Goal: Transaction & Acquisition: Book appointment/travel/reservation

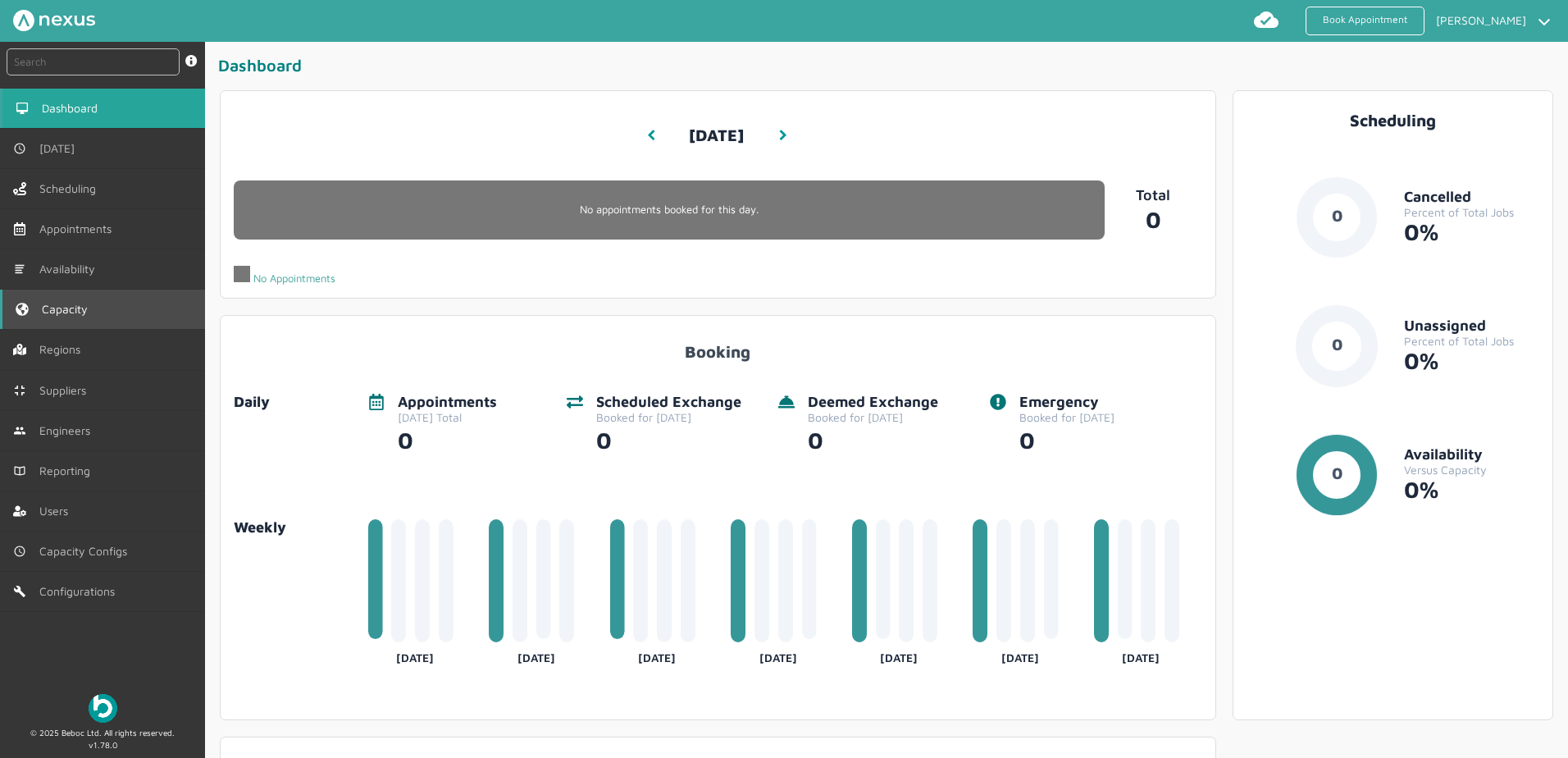
click at [73, 310] on span "Capacity" at bounding box center [68, 309] width 53 height 13
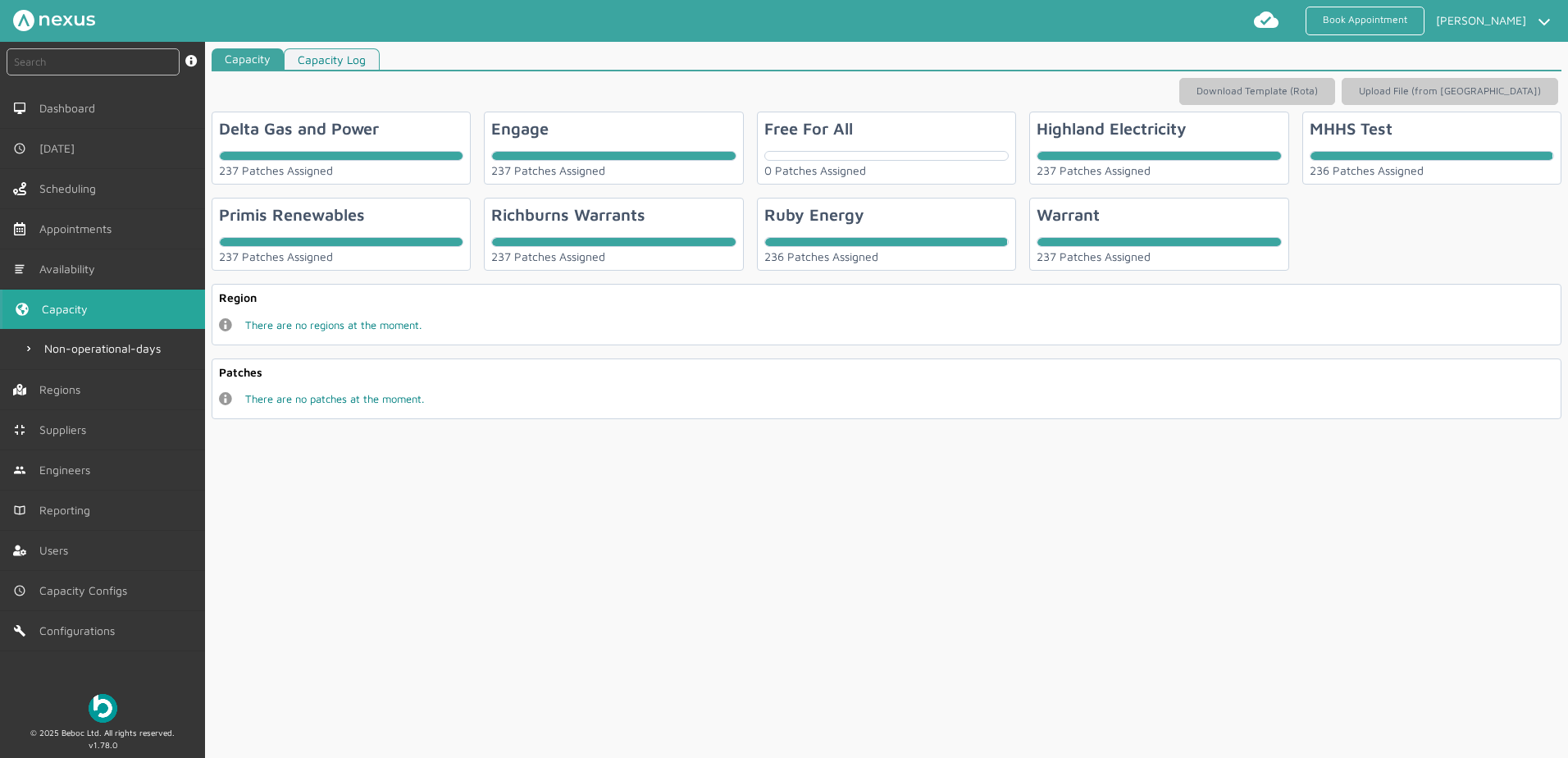
click at [731, 218] on div "Richburns Warrants 237 Patches Assigned" at bounding box center [613, 234] width 260 height 73
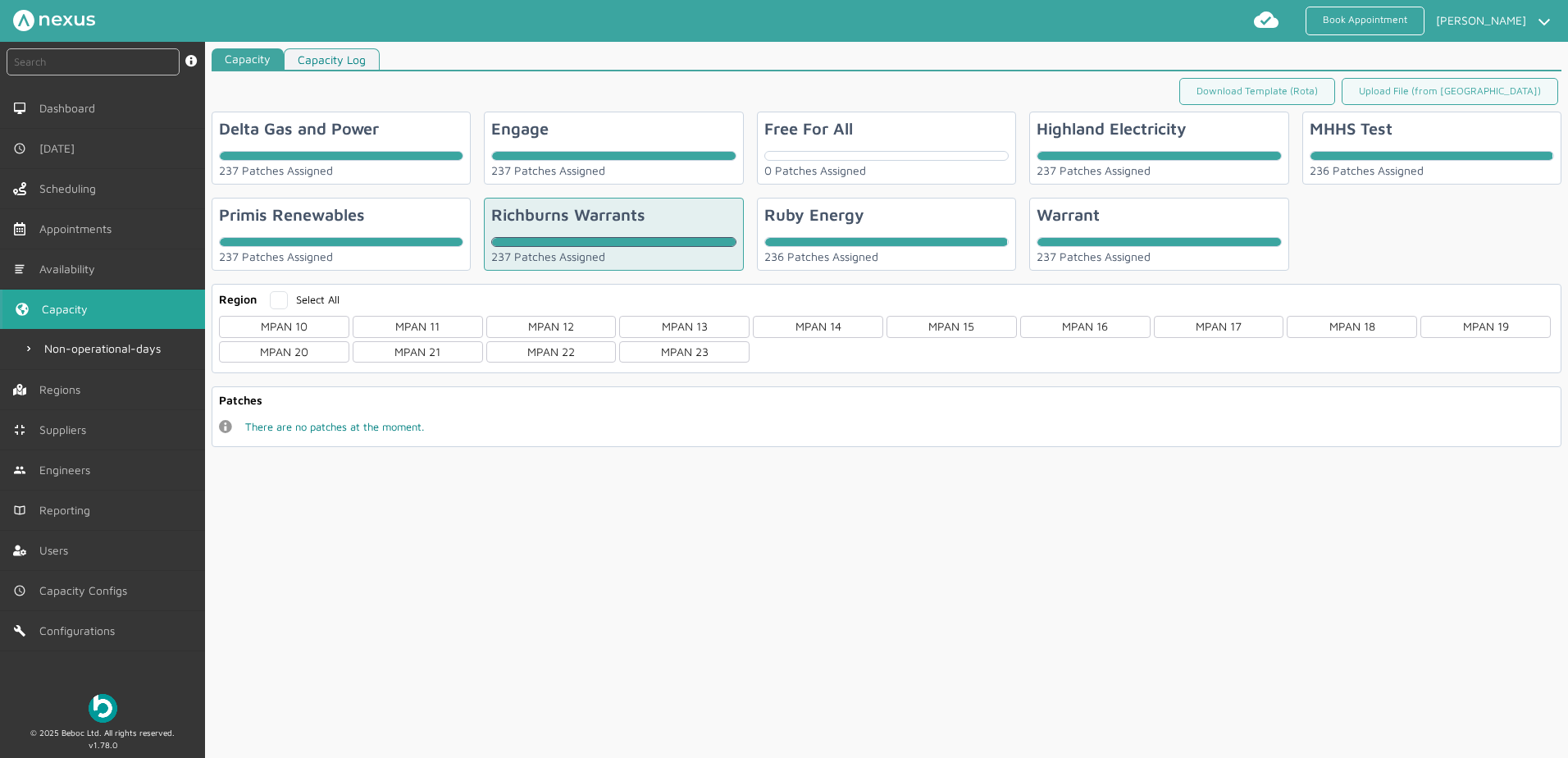
click at [890, 222] on div "Ruby Energy 236 Patches Assigned" at bounding box center [887, 234] width 260 height 73
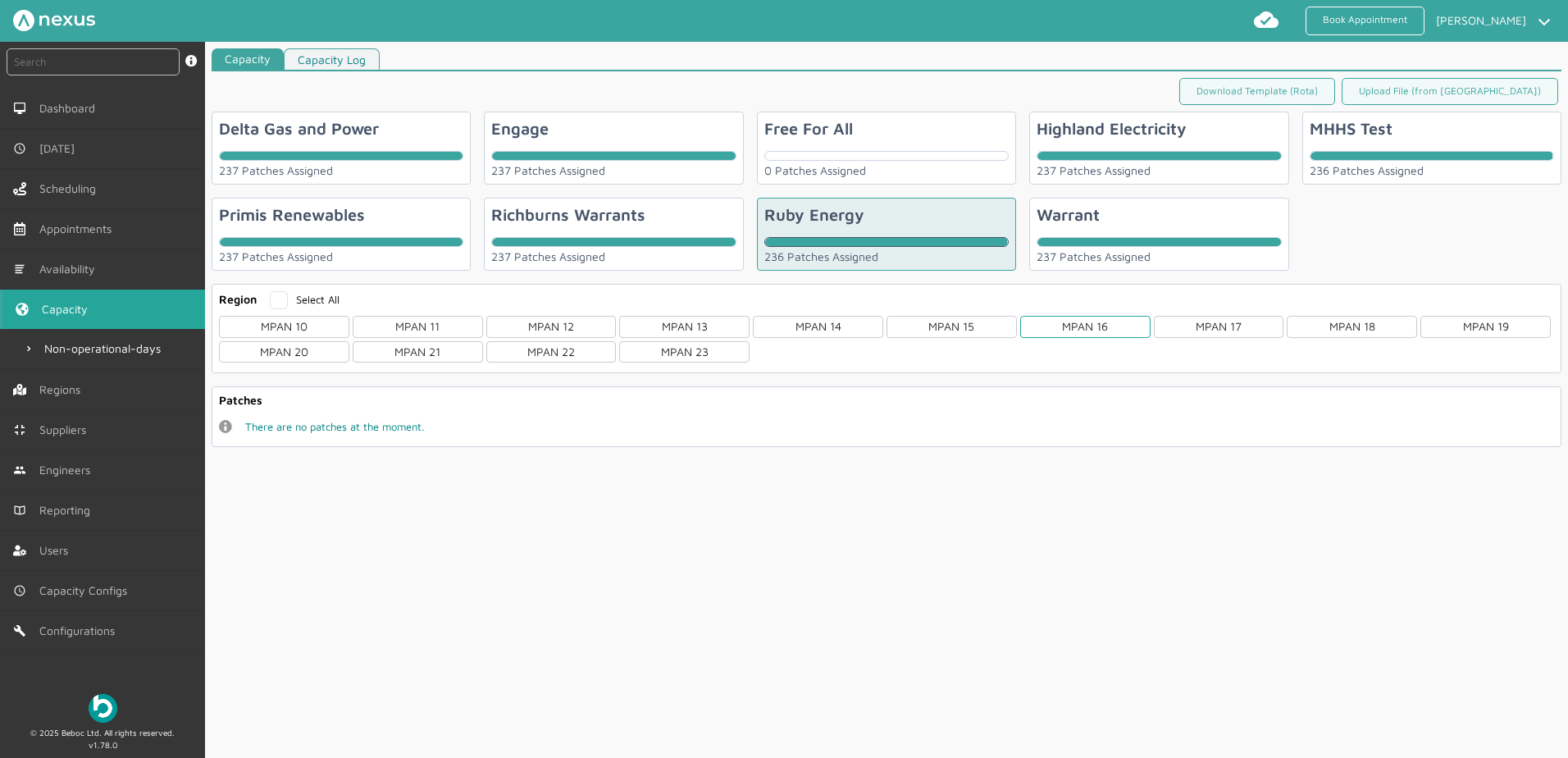
click at [1112, 332] on div "MPAN 16" at bounding box center [1085, 326] width 131 height 21
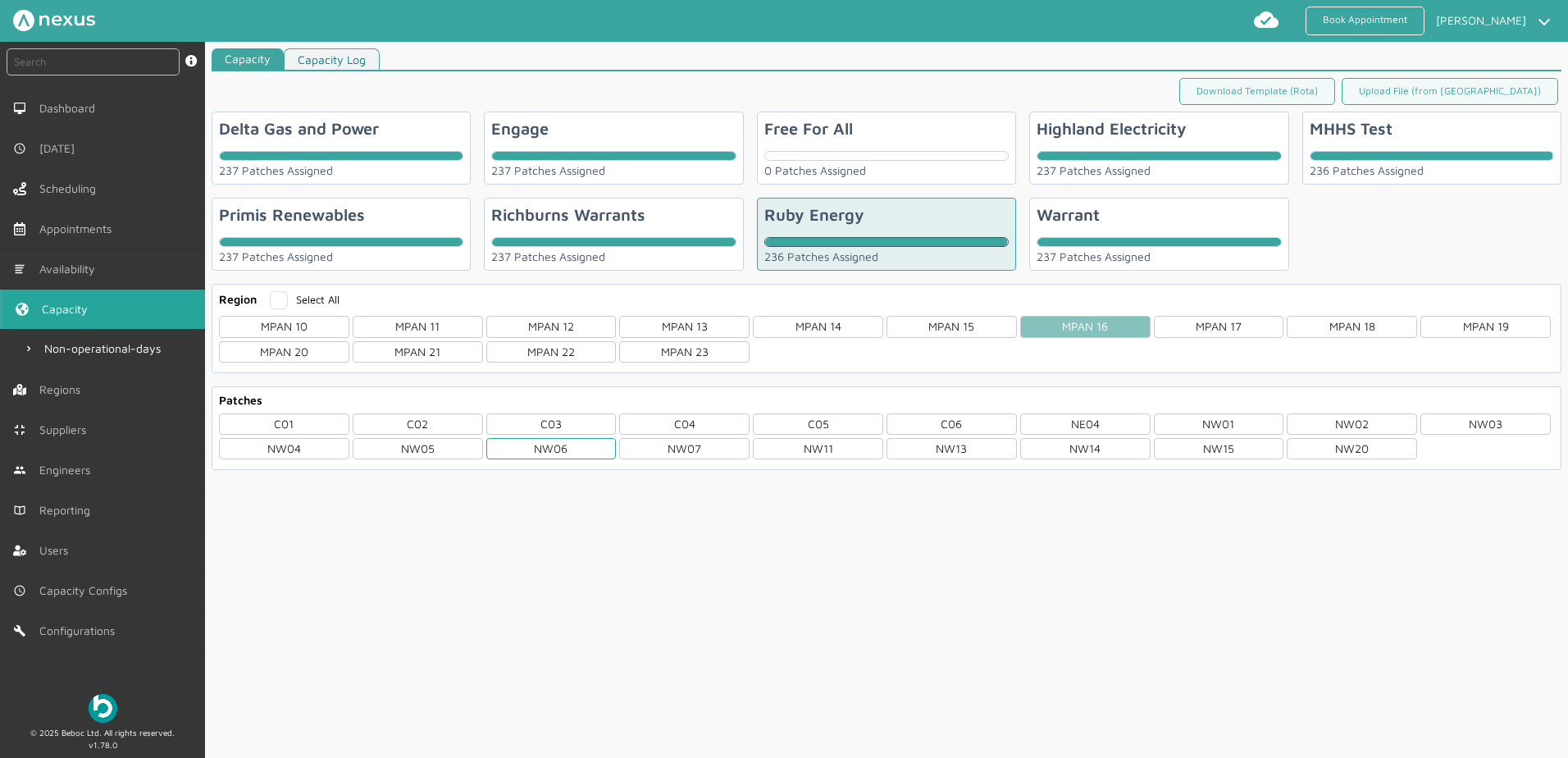
click at [554, 450] on div "NW06" at bounding box center [552, 448] width 131 height 21
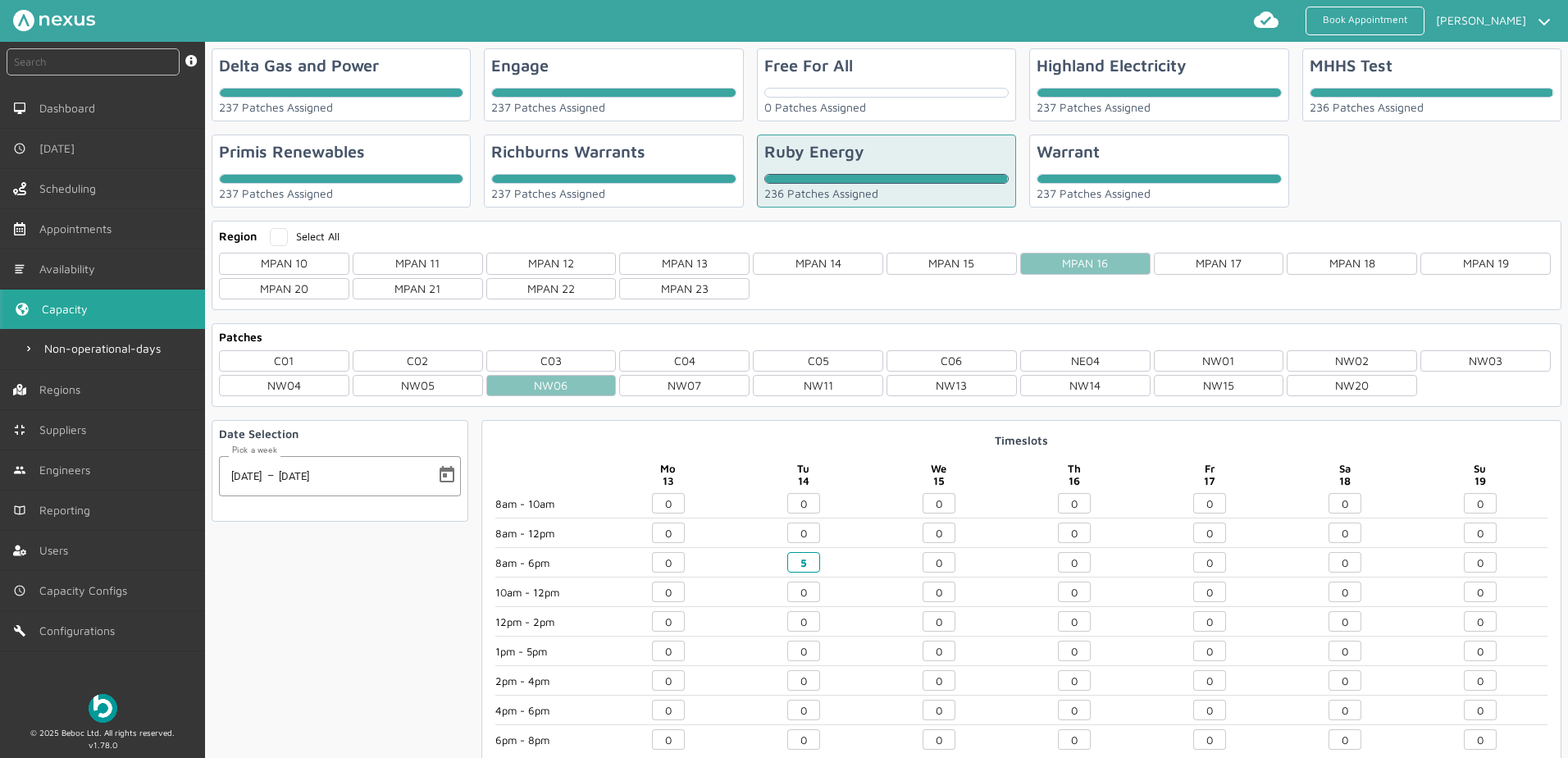
scroll to position [82, 0]
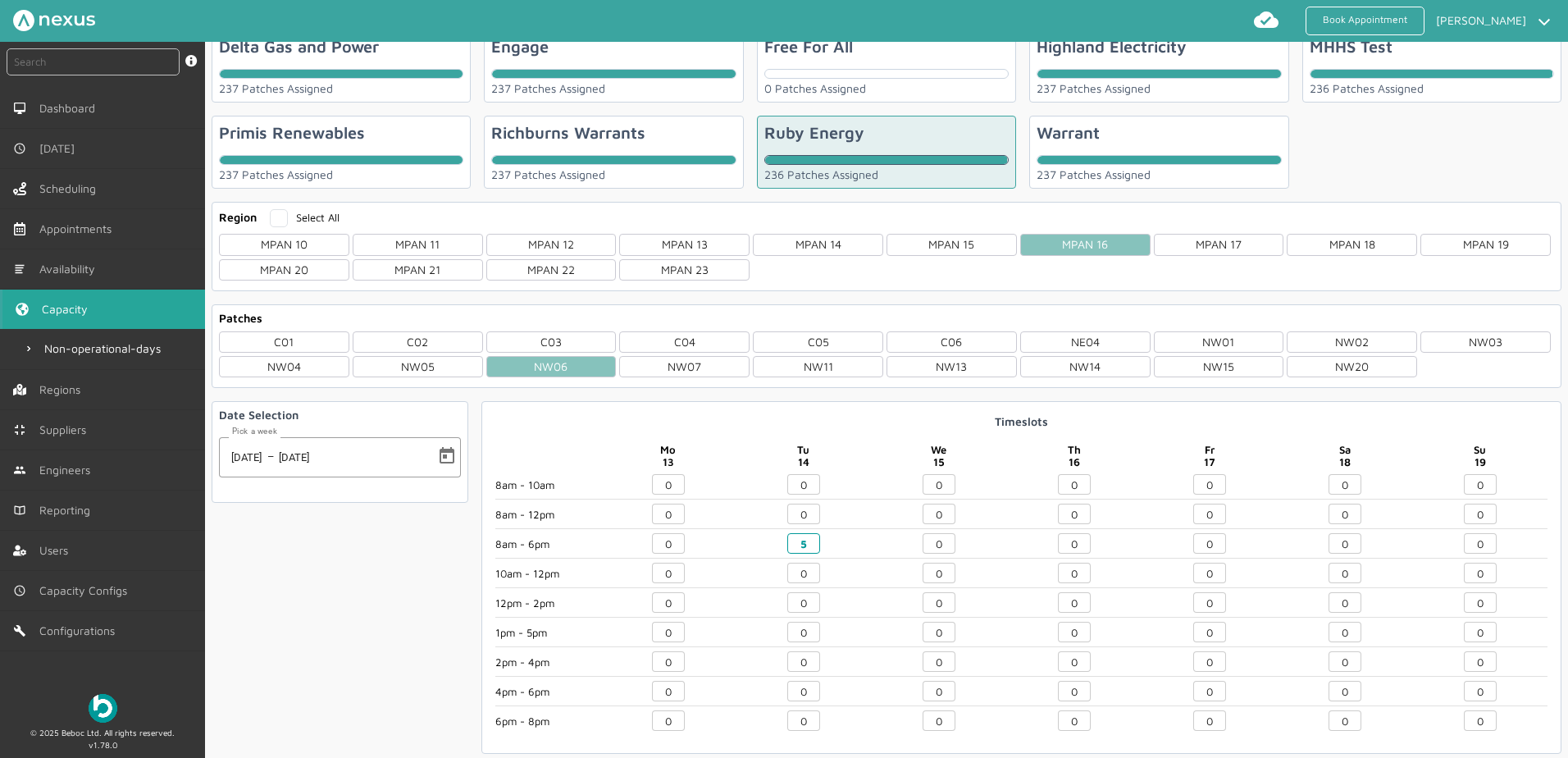
drag, startPoint x: 945, startPoint y: 546, endPoint x: 787, endPoint y: 542, distance: 158.1
click at [787, 544] on div "8am - 10am 8am - 12pm 8am - 6pm 10am - 12pm 12pm - 2pm 1pm - 5pm 2pm - 4pm 4pm …" at bounding box center [1021, 606] width 1052 height 266
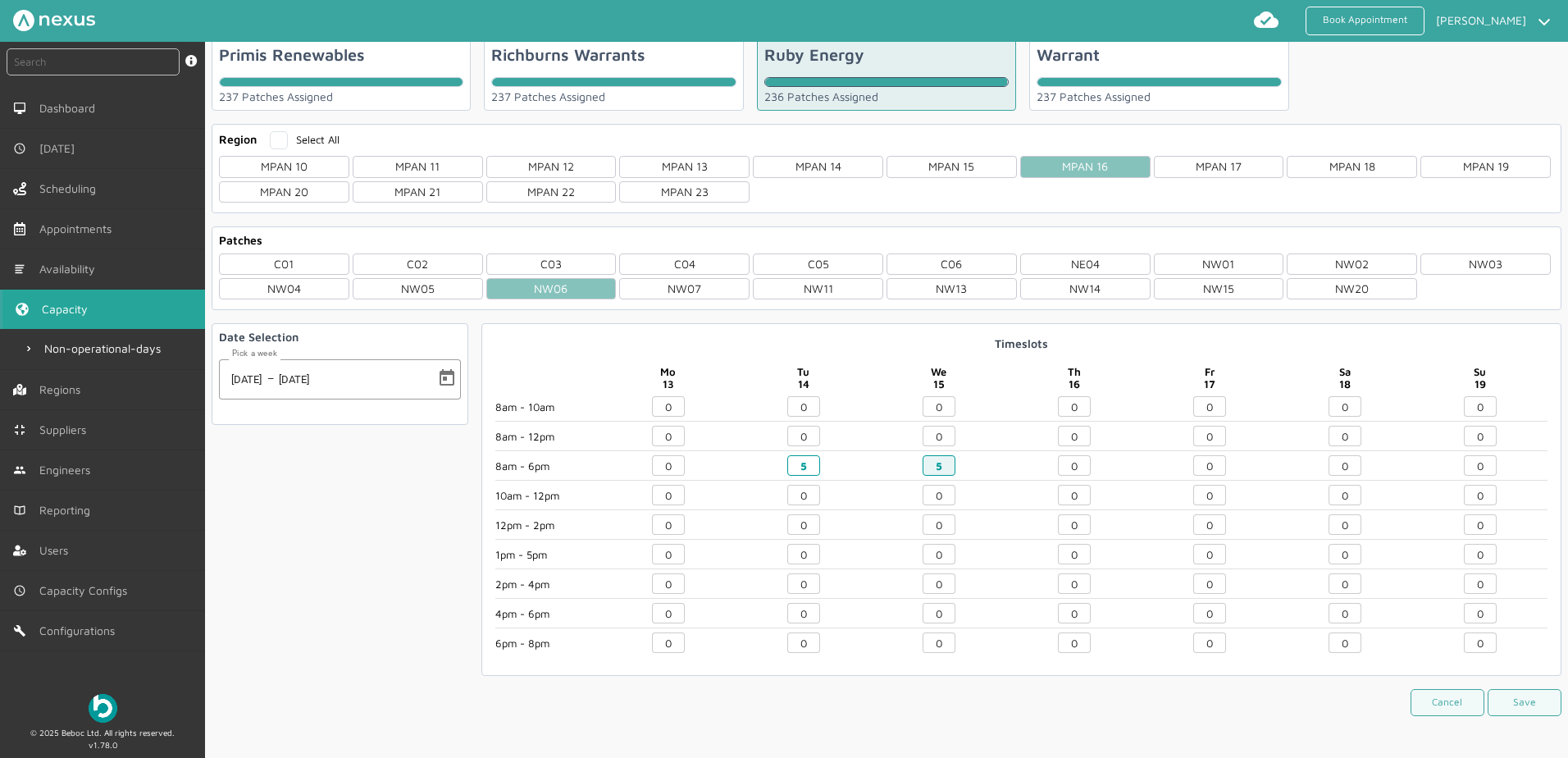
scroll to position [170, 0]
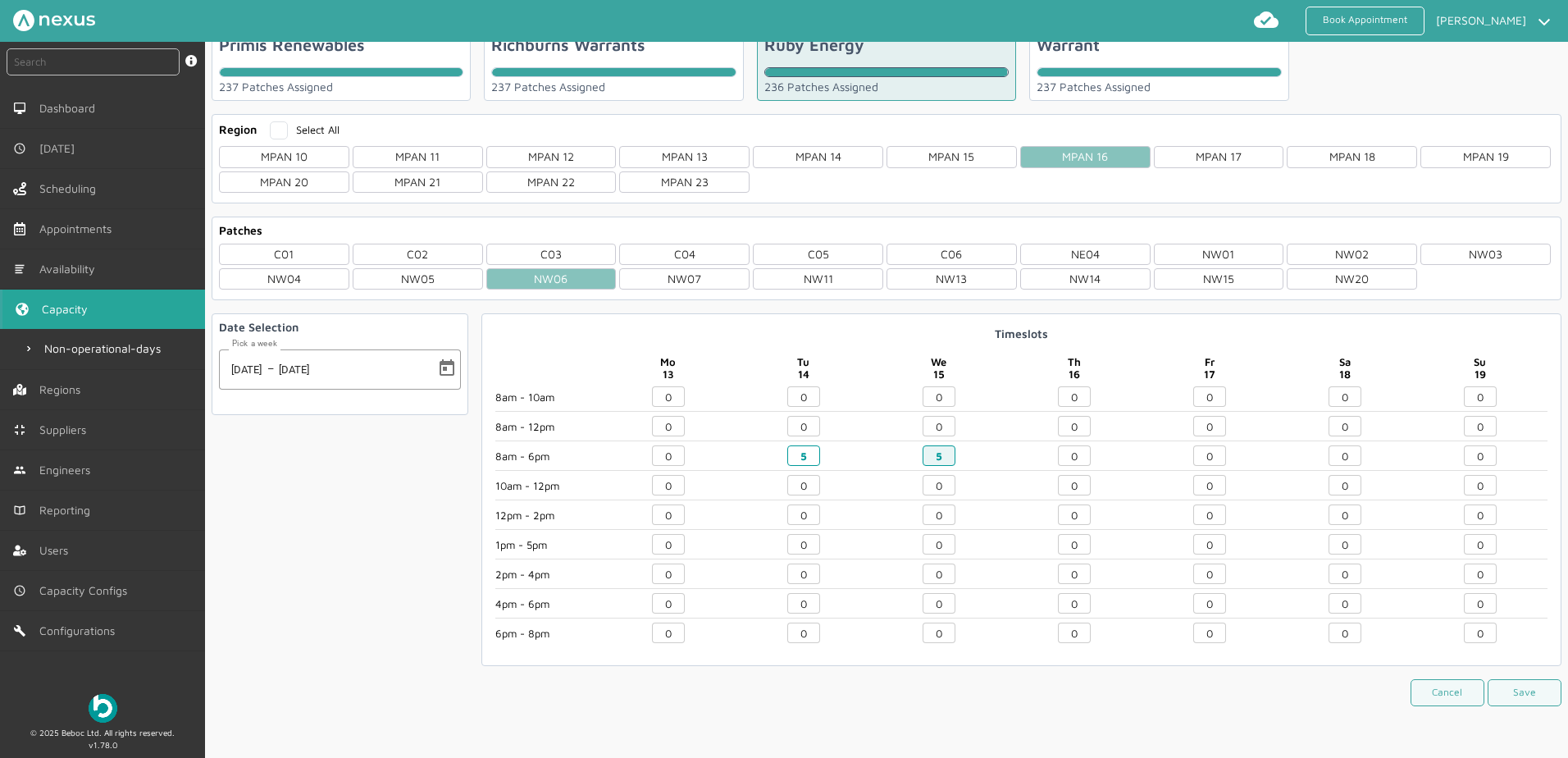
type input "5"
click at [1525, 673] on app-set-timeslots "Timeslots Mo 13 Tu 14 We 15 Th 16 Fr 17 Sa 18 Su 19 8am - 10am 8am - 12pm 8am -…" at bounding box center [1021, 509] width 1080 height 393
click at [1510, 690] on button "Save" at bounding box center [1524, 693] width 74 height 27
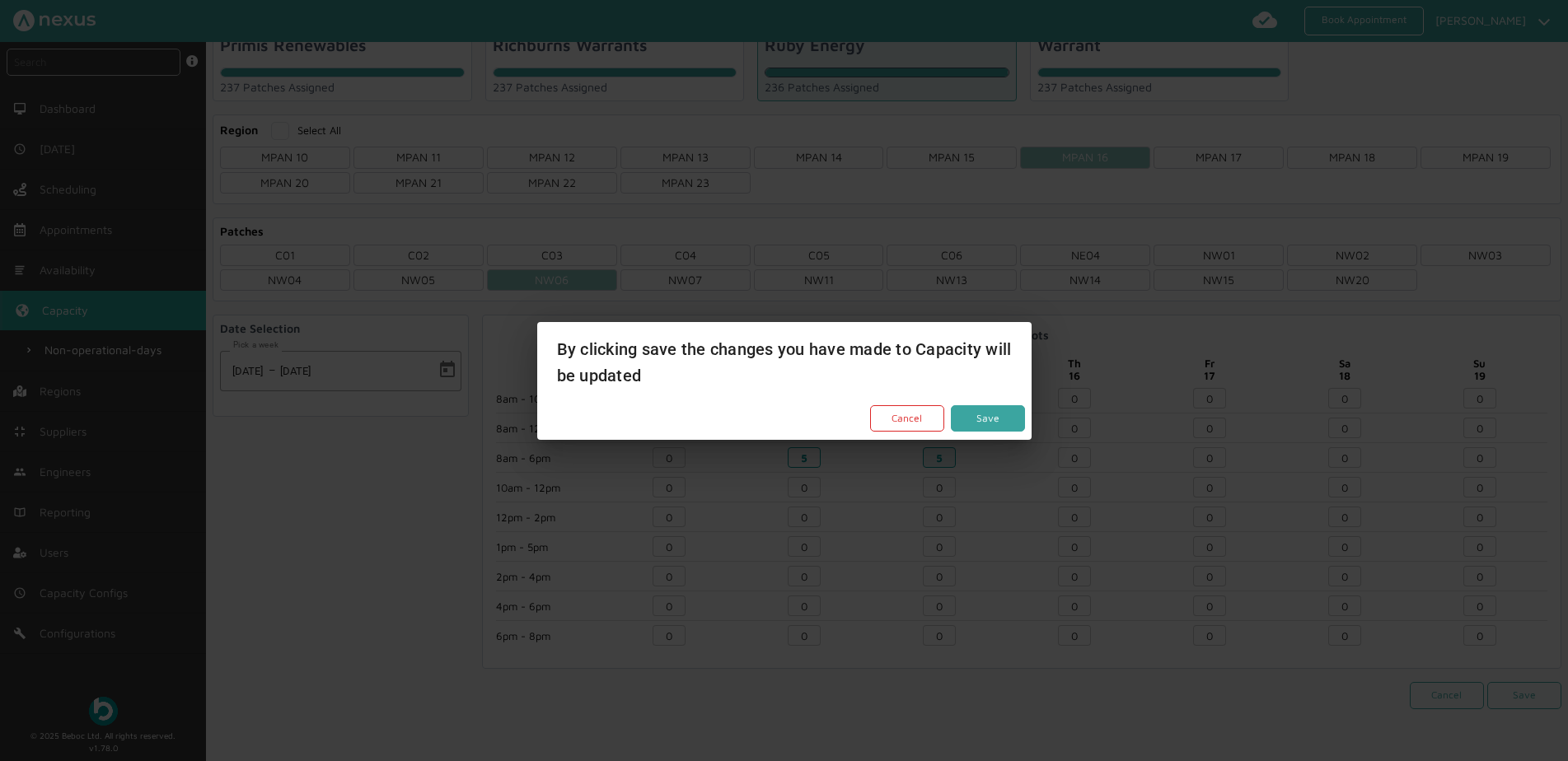
click at [992, 422] on button "Save" at bounding box center [987, 419] width 74 height 27
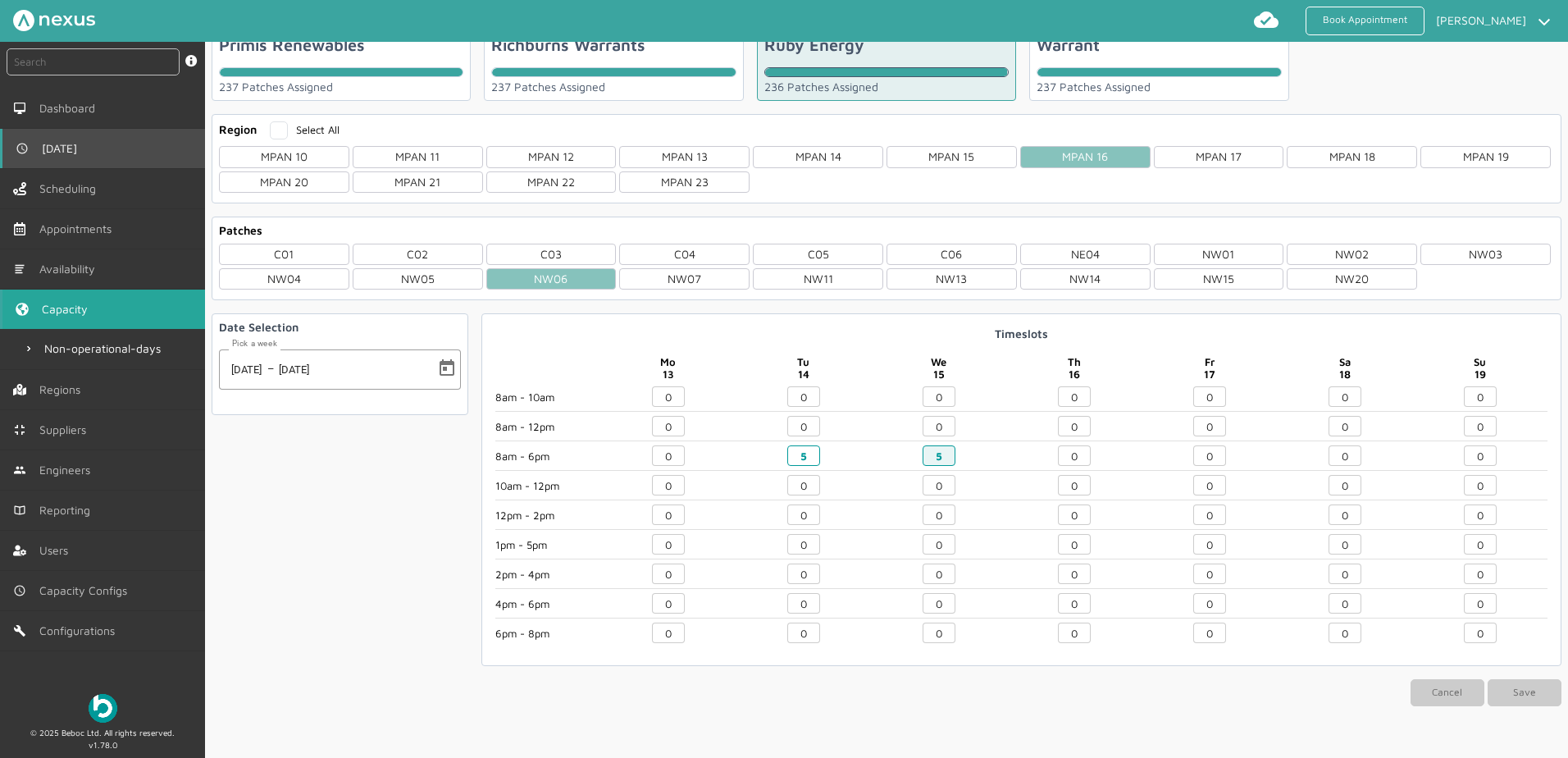
click at [56, 141] on link "[DATE]" at bounding box center [103, 148] width 205 height 39
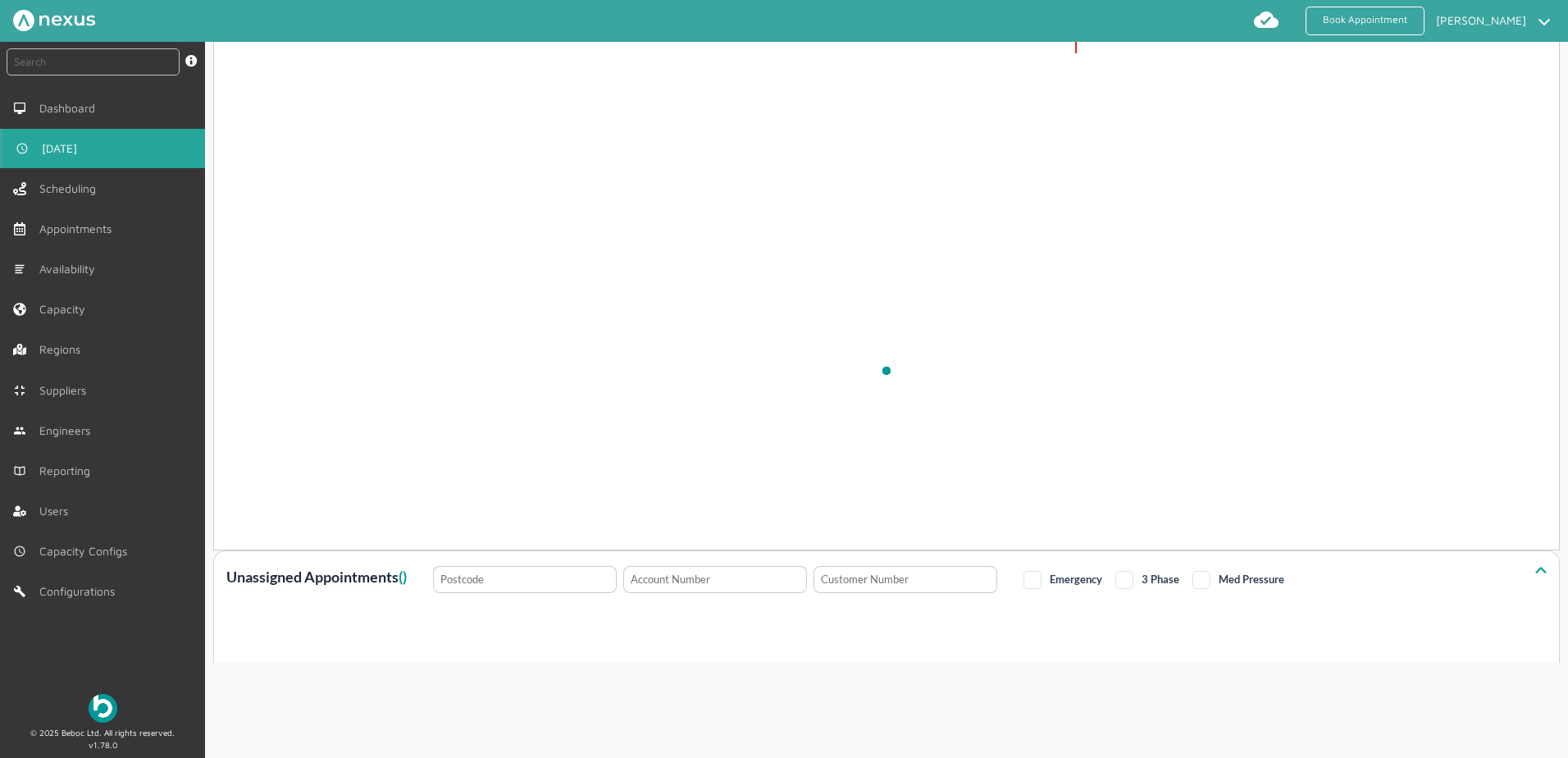
scroll to position [6, 0]
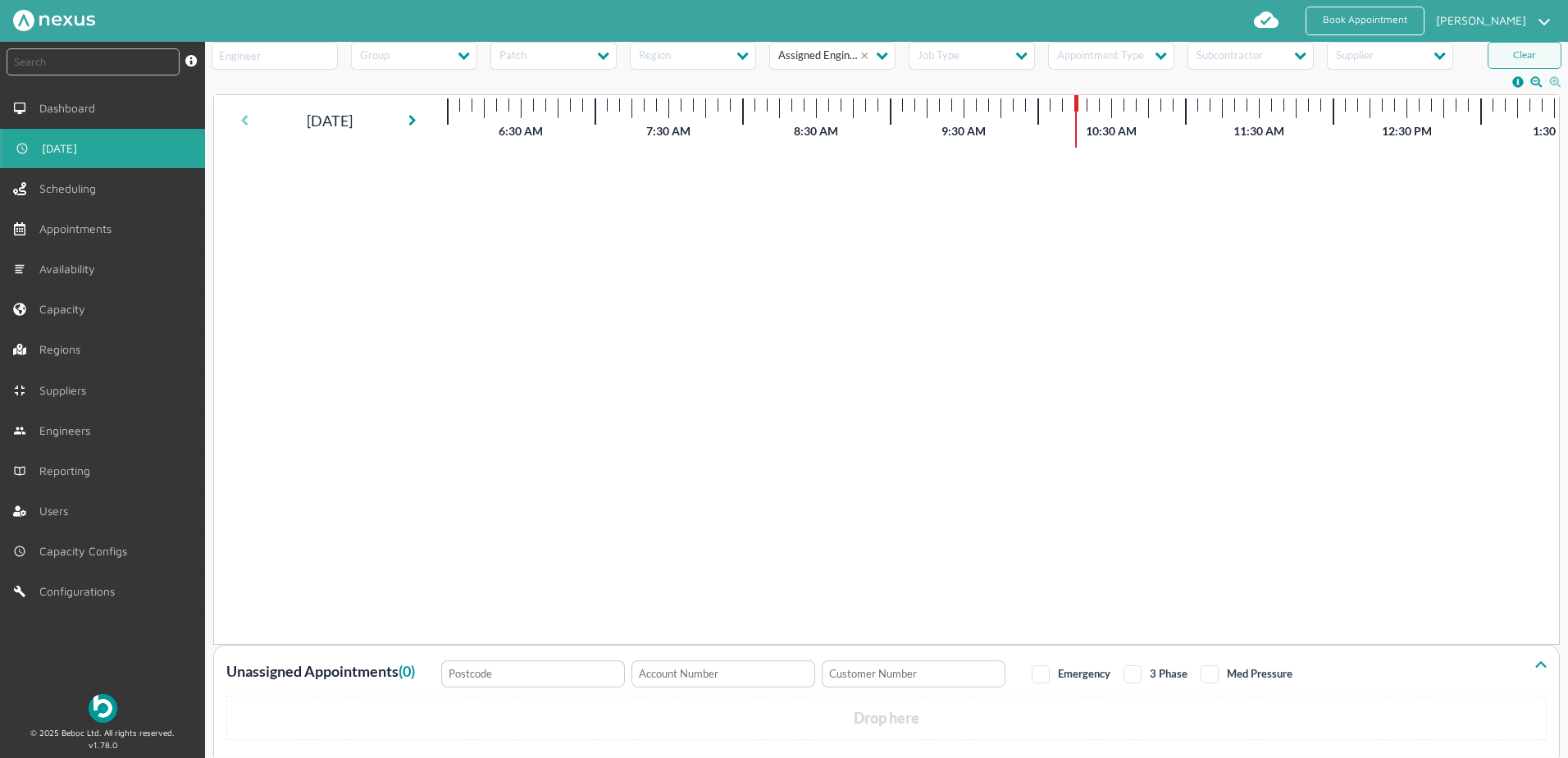
click at [241, 112] on link at bounding box center [248, 120] width 15 height 26
click at [247, 124] on icon at bounding box center [244, 127] width 8 height 12
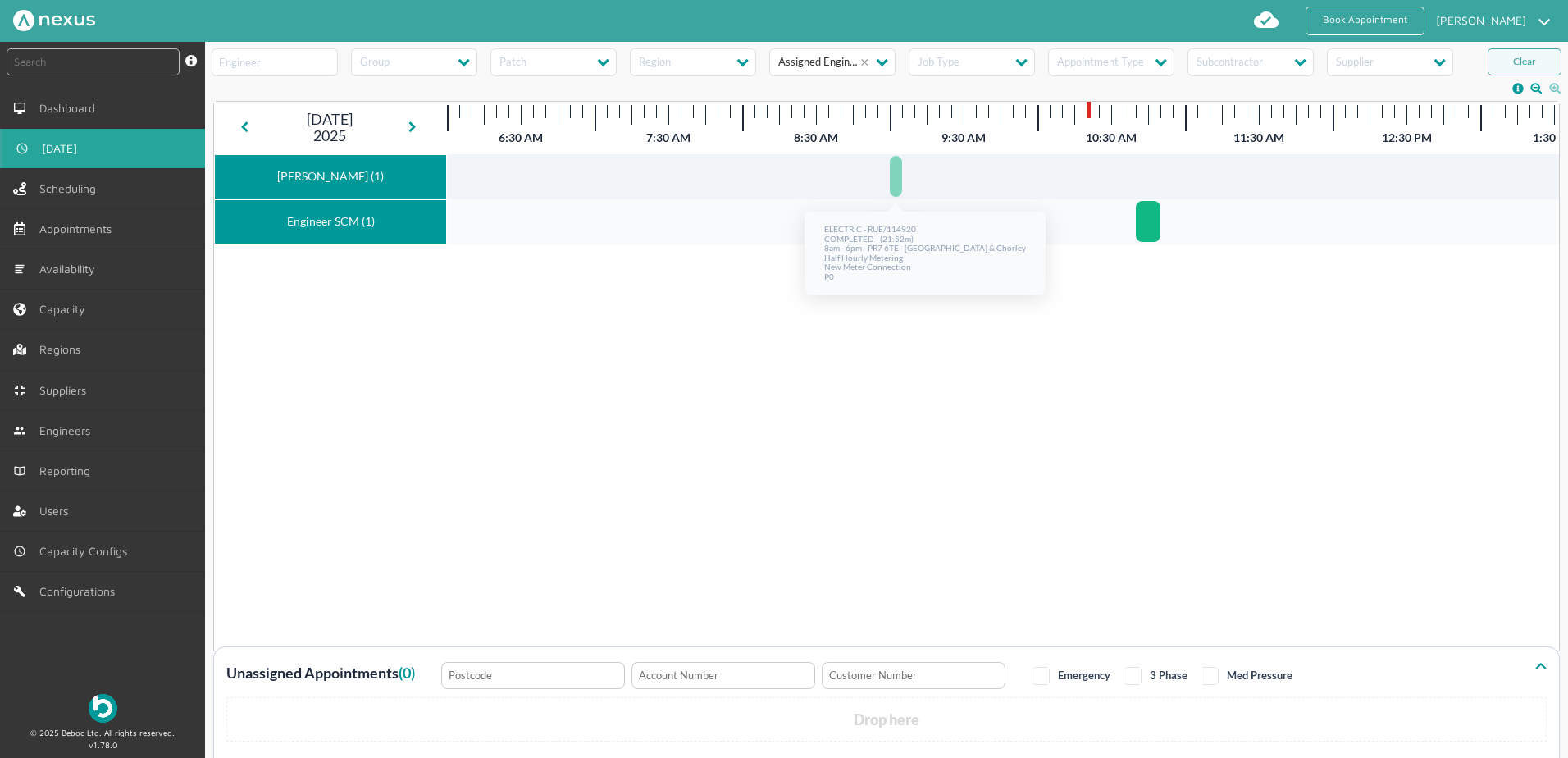
click at [893, 174] on div at bounding box center [897, 176] width 13 height 41
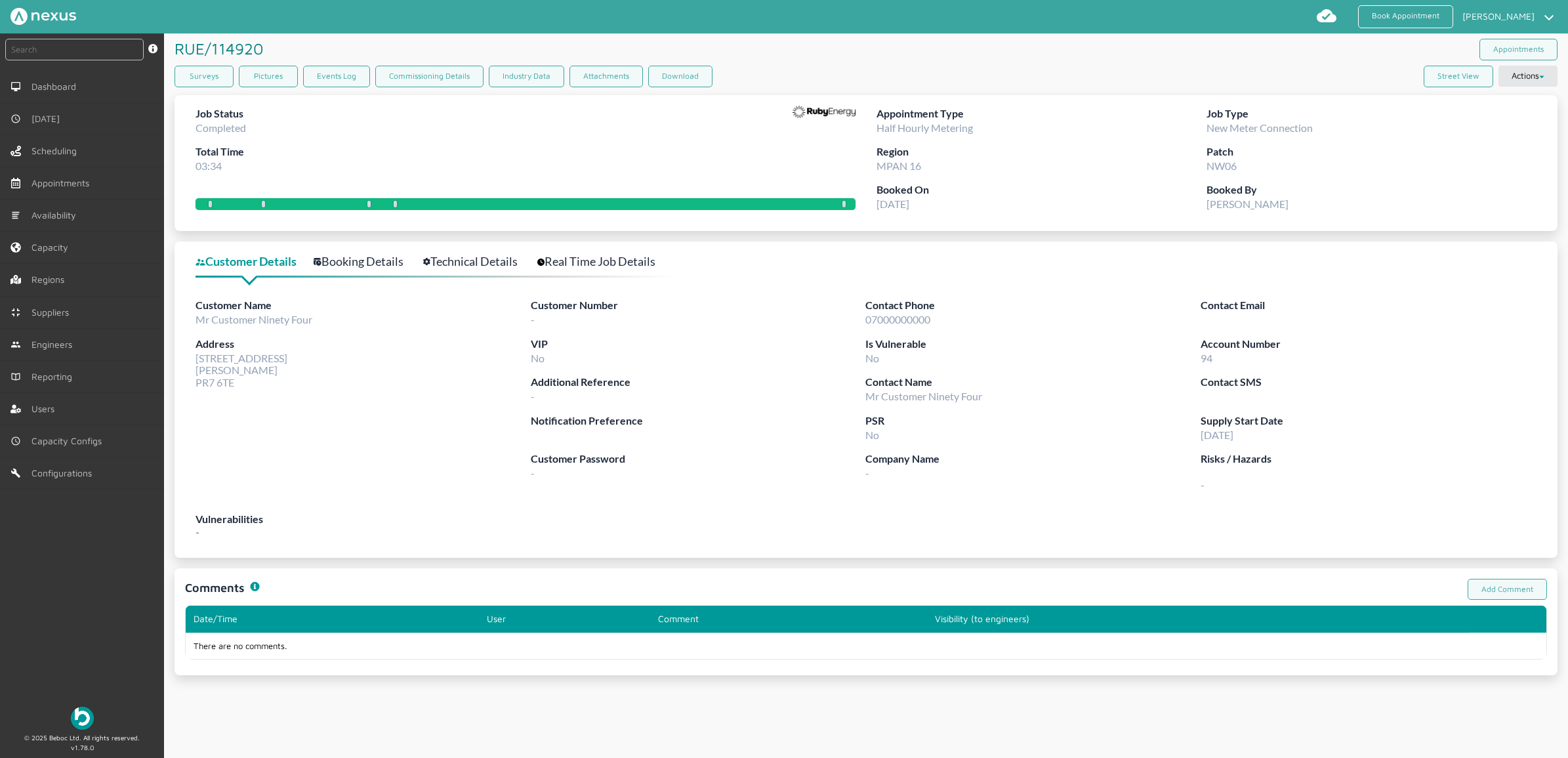
drag, startPoint x: 51, startPoint y: 616, endPoint x: 181, endPoint y: 568, distance: 138.6
click at [51, 606] on div "instant search Search by: Booking Reference, Customer Number, Account Number, M…" at bounding box center [82, 364] width 164 height 662
click at [208, 76] on link "Surveys" at bounding box center [203, 76] width 59 height 22
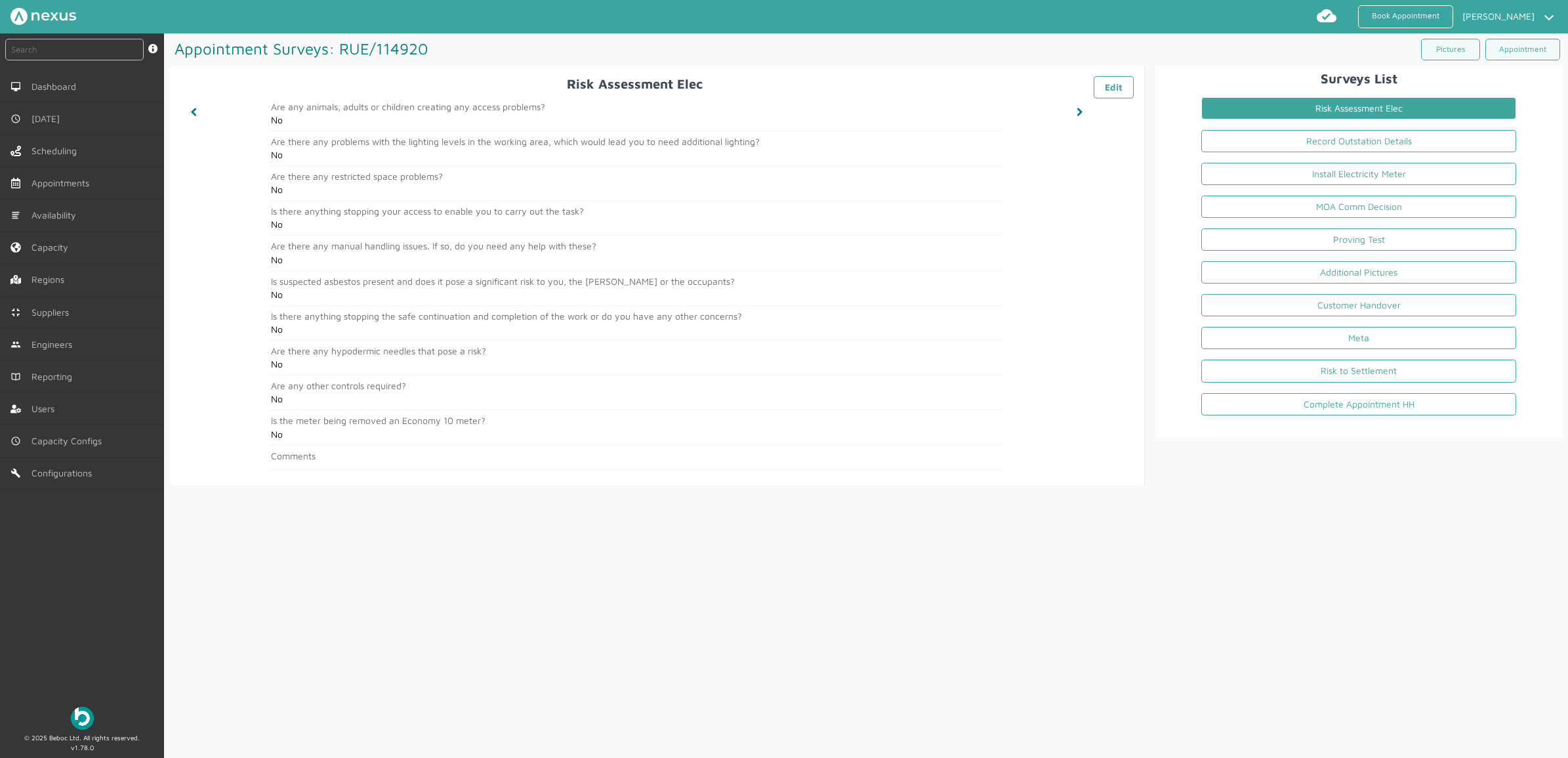
drag, startPoint x: 603, startPoint y: 689, endPoint x: 646, endPoint y: 581, distance: 116.2
click at [603, 606] on div "Appointment Surveys: RUE/114920 ️️️ Pictures Appointment Risk Assessment Elec ️…" at bounding box center [866, 396] width 1404 height 725
click at [1254, 139] on link "Record Outstation Details" at bounding box center [1359, 141] width 315 height 23
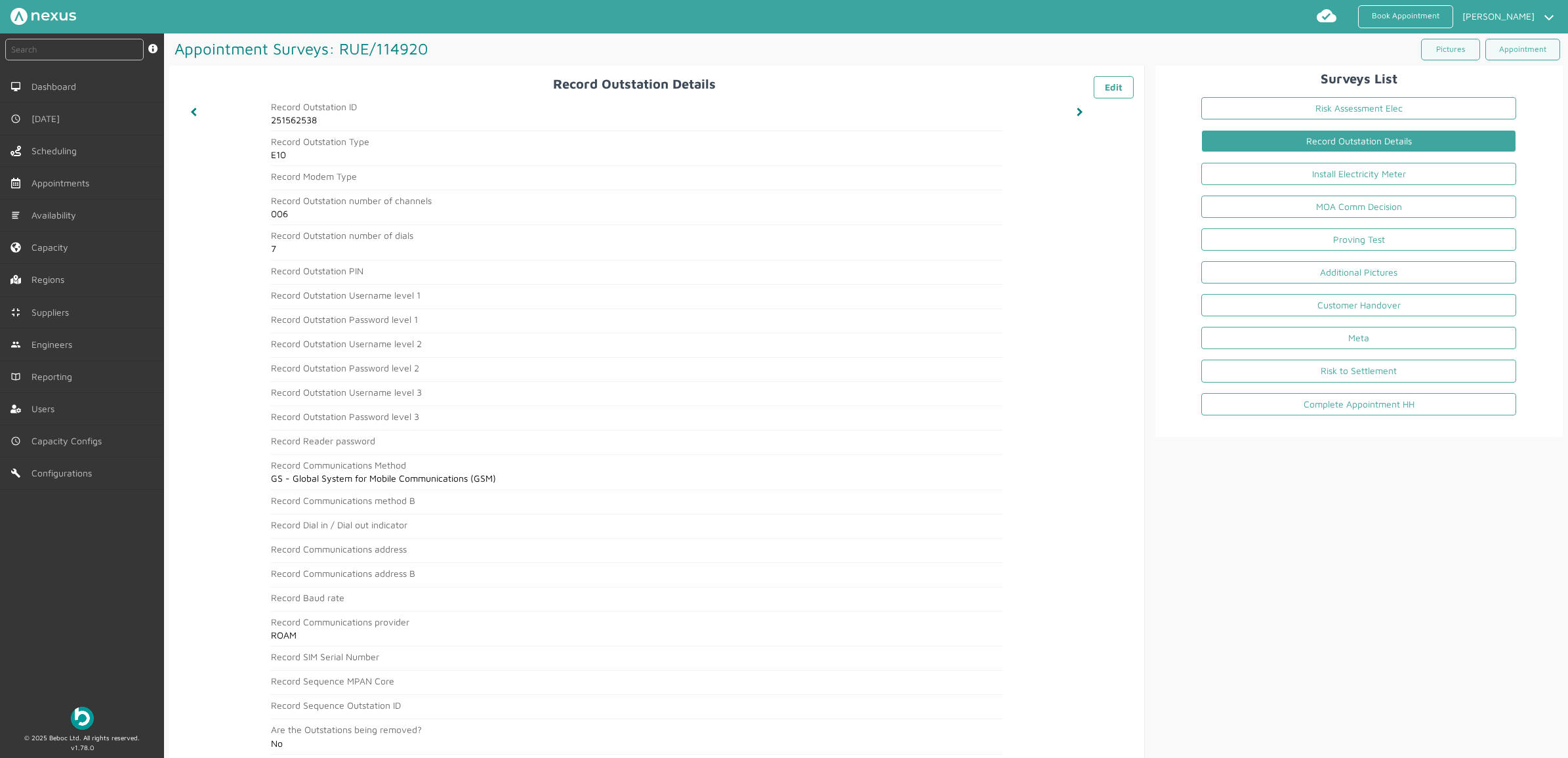
click at [612, 606] on h2 "Record Sequence MPAN Core" at bounding box center [636, 681] width 731 height 10
click at [1254, 178] on link "Install Electricity Meter" at bounding box center [1359, 174] width 315 height 23
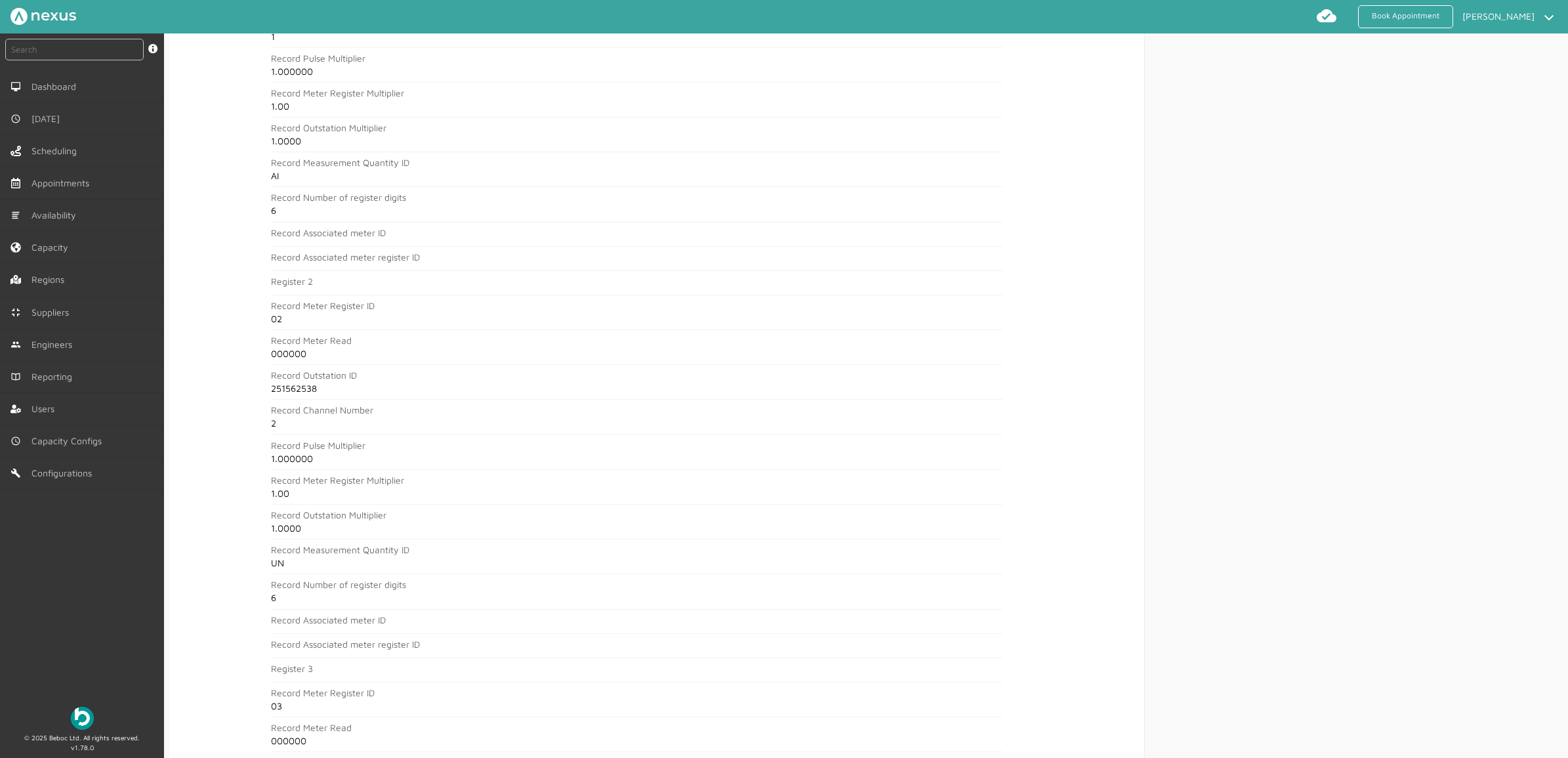
scroll to position [738, 0]
click at [135, 606] on div "instant search Search by: Booking Reference, Customer Number, Account Number, M…" at bounding box center [82, 364] width 164 height 662
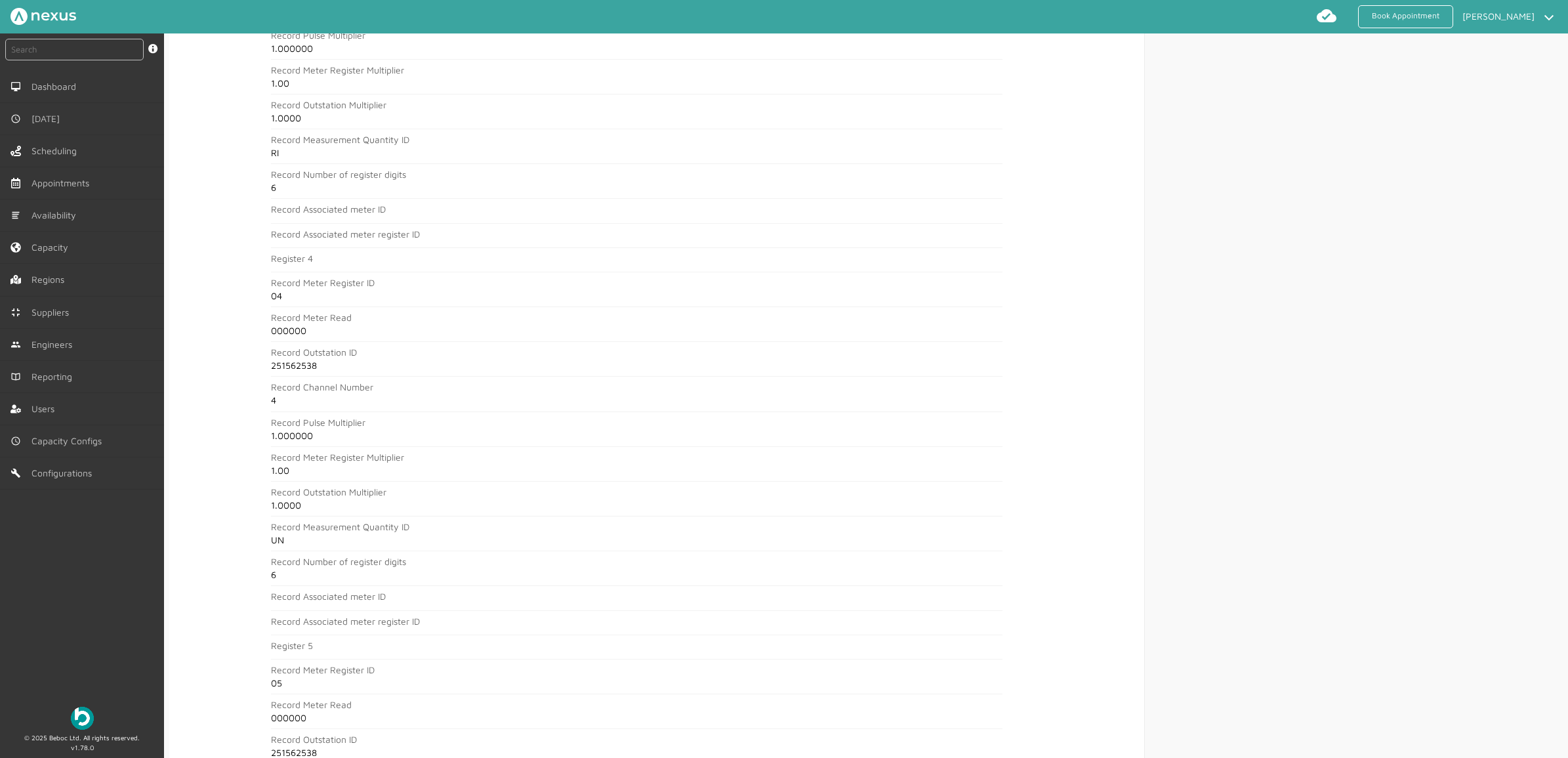
scroll to position [1476, 0]
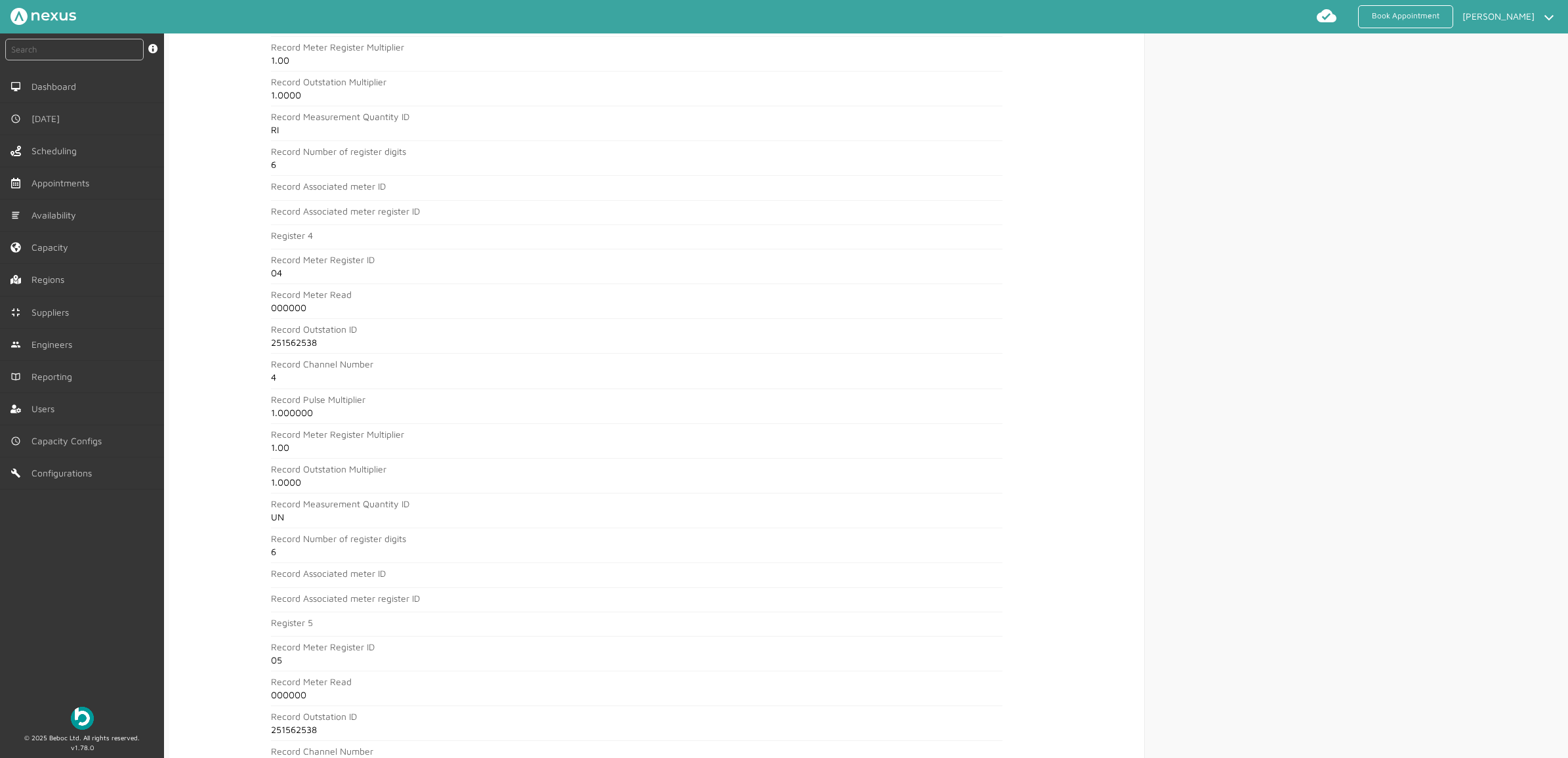
click at [113, 606] on div "instant search Search by: Booking Reference, Customer Number, Account Number, M…" at bounding box center [82, 364] width 164 height 662
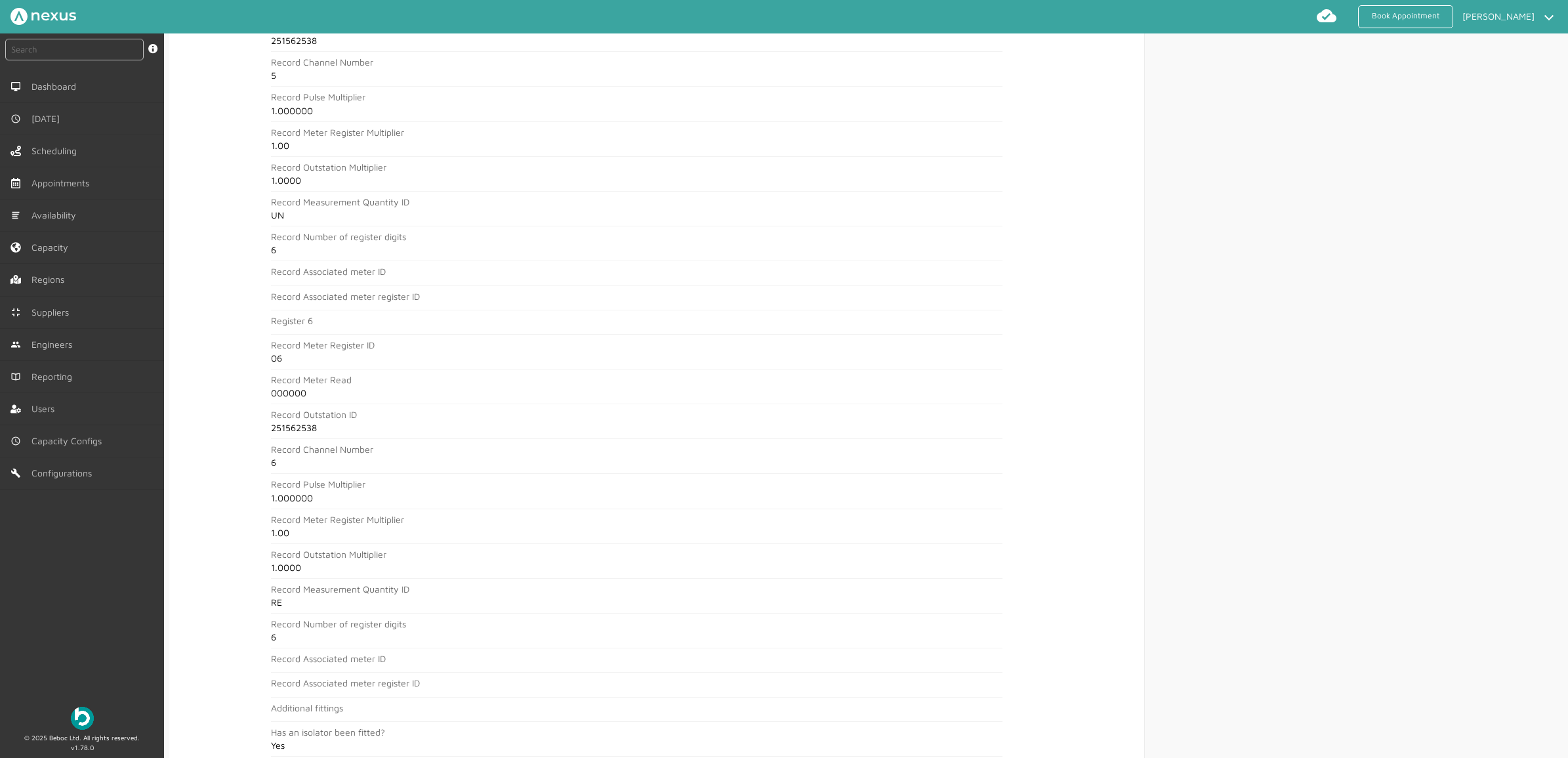
scroll to position [2094, 0]
click at [66, 606] on div "instant search Search by: Booking Reference, Customer Number, Account Number, M…" at bounding box center [82, 364] width 164 height 662
click at [92, 606] on div "instant search Search by: Booking Reference, Customer Number, Account Number, M…" at bounding box center [82, 364] width 164 height 662
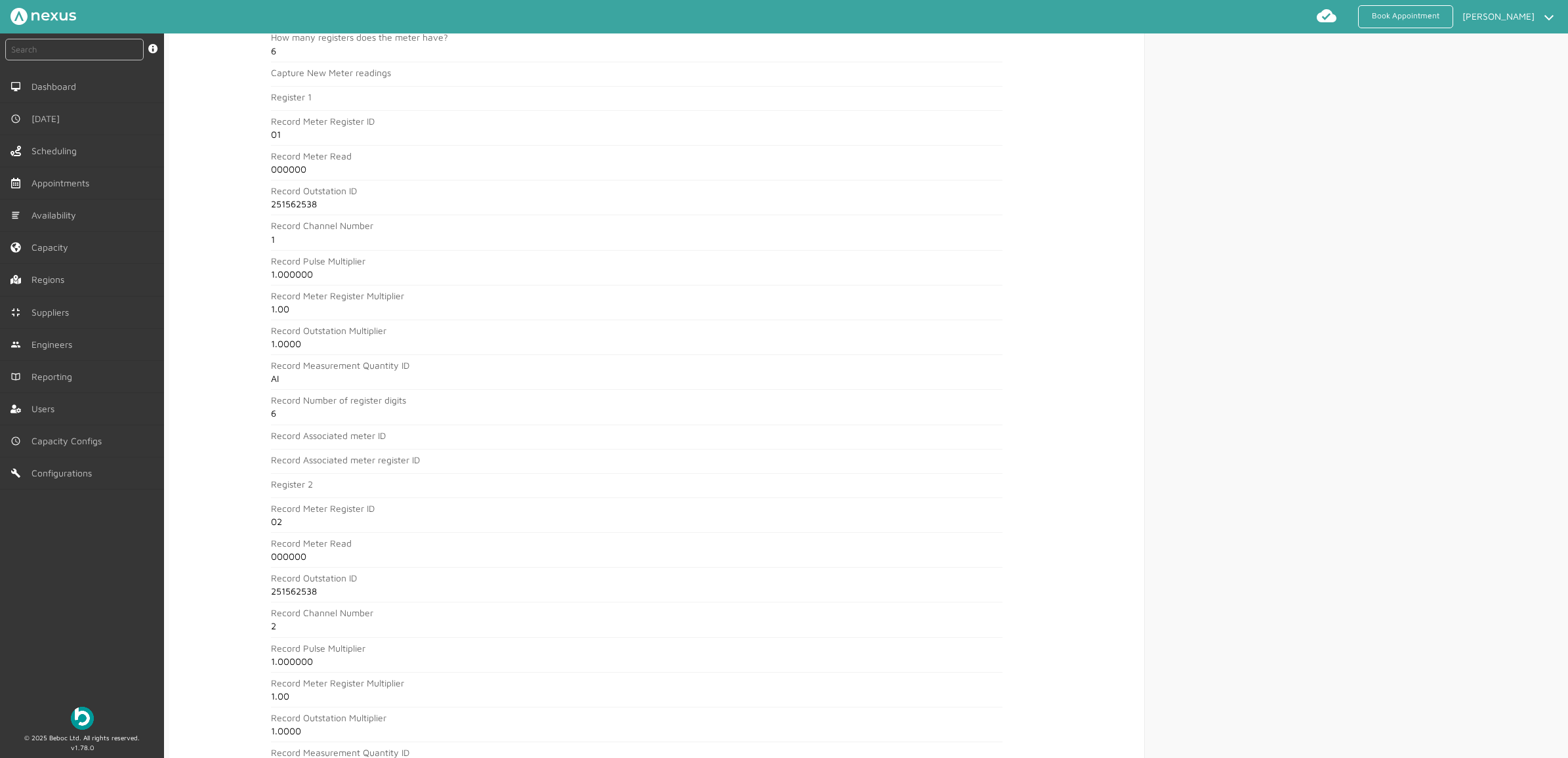
scroll to position [0, 0]
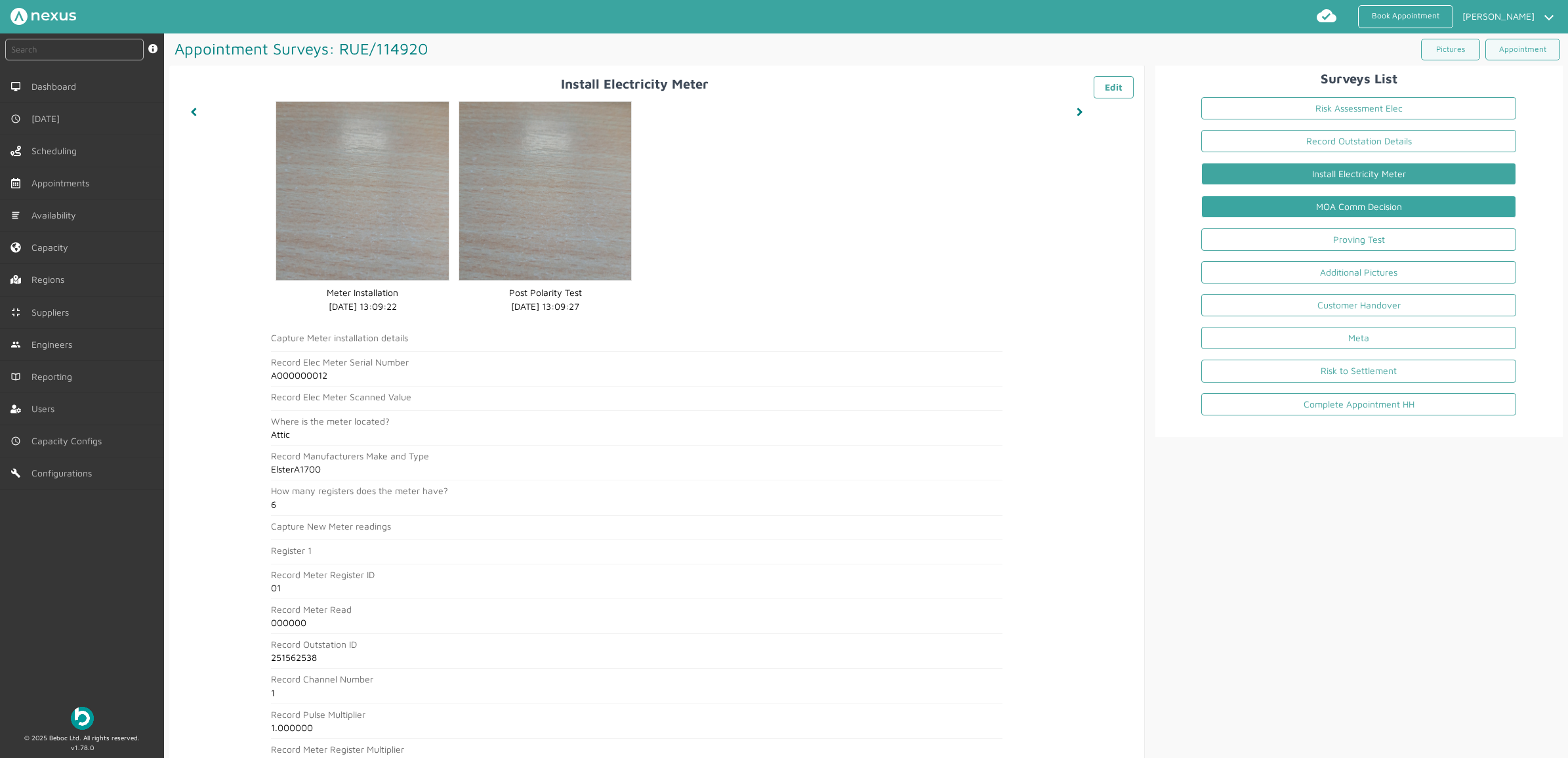
click at [1254, 199] on link "MOA Comm Decision" at bounding box center [1359, 206] width 315 height 23
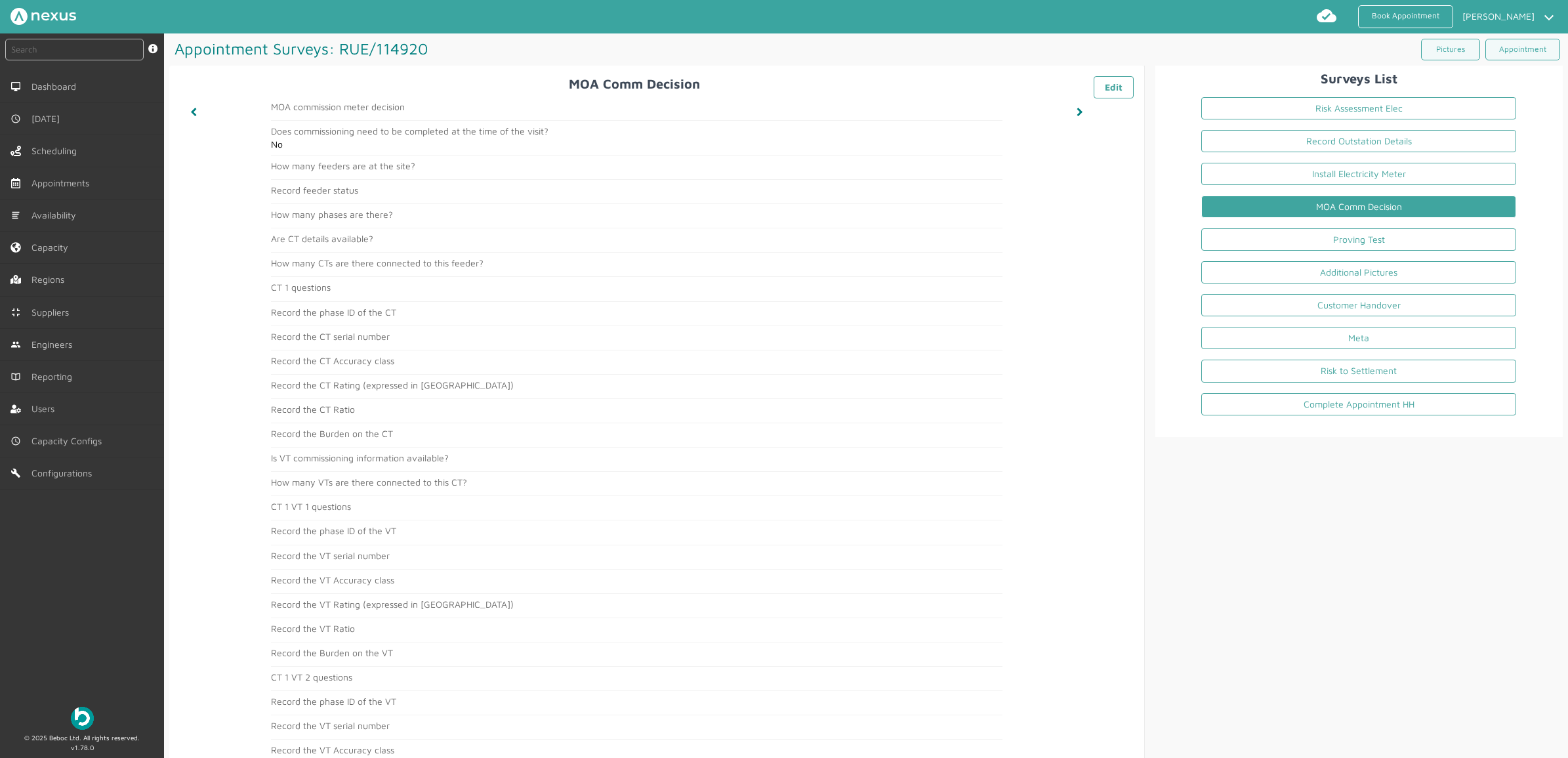
drag, startPoint x: 637, startPoint y: 692, endPoint x: 661, endPoint y: 685, distance: 25.0
click at [637, 606] on article "CT 1 VT 2 questions" at bounding box center [636, 681] width 731 height 19
click at [1254, 236] on link "Proving Test" at bounding box center [1359, 239] width 315 height 23
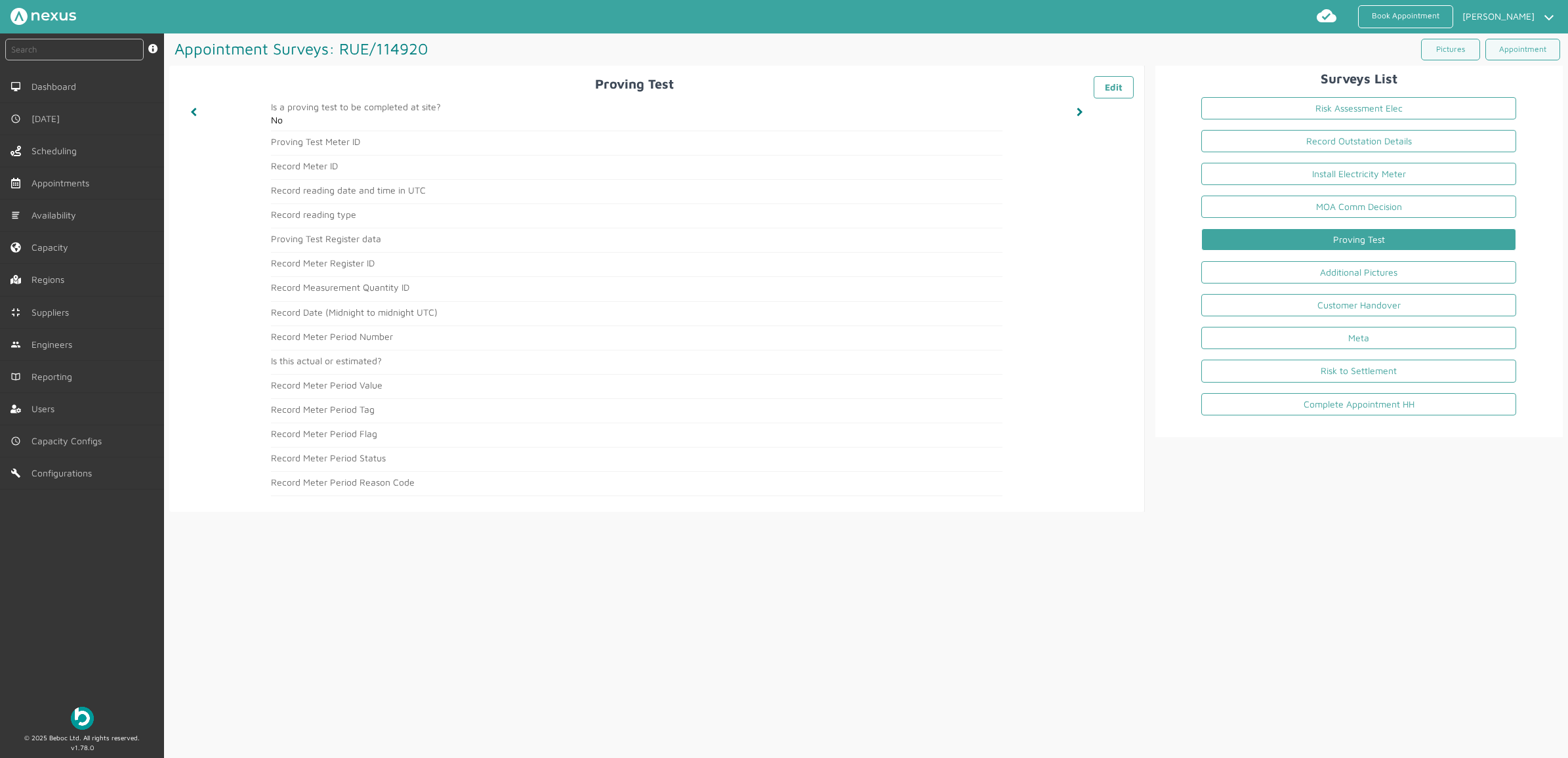
click at [1254, 606] on div "Appointment Surveys: RUE/114920 ️️️ Pictures Appointment Proving Test ️️️ Edit …" at bounding box center [866, 396] width 1404 height 725
click at [1254, 258] on li "Proving Test" at bounding box center [1358, 242] width 336 height 33
click at [1254, 269] on link "Additional Pictures" at bounding box center [1359, 272] width 315 height 23
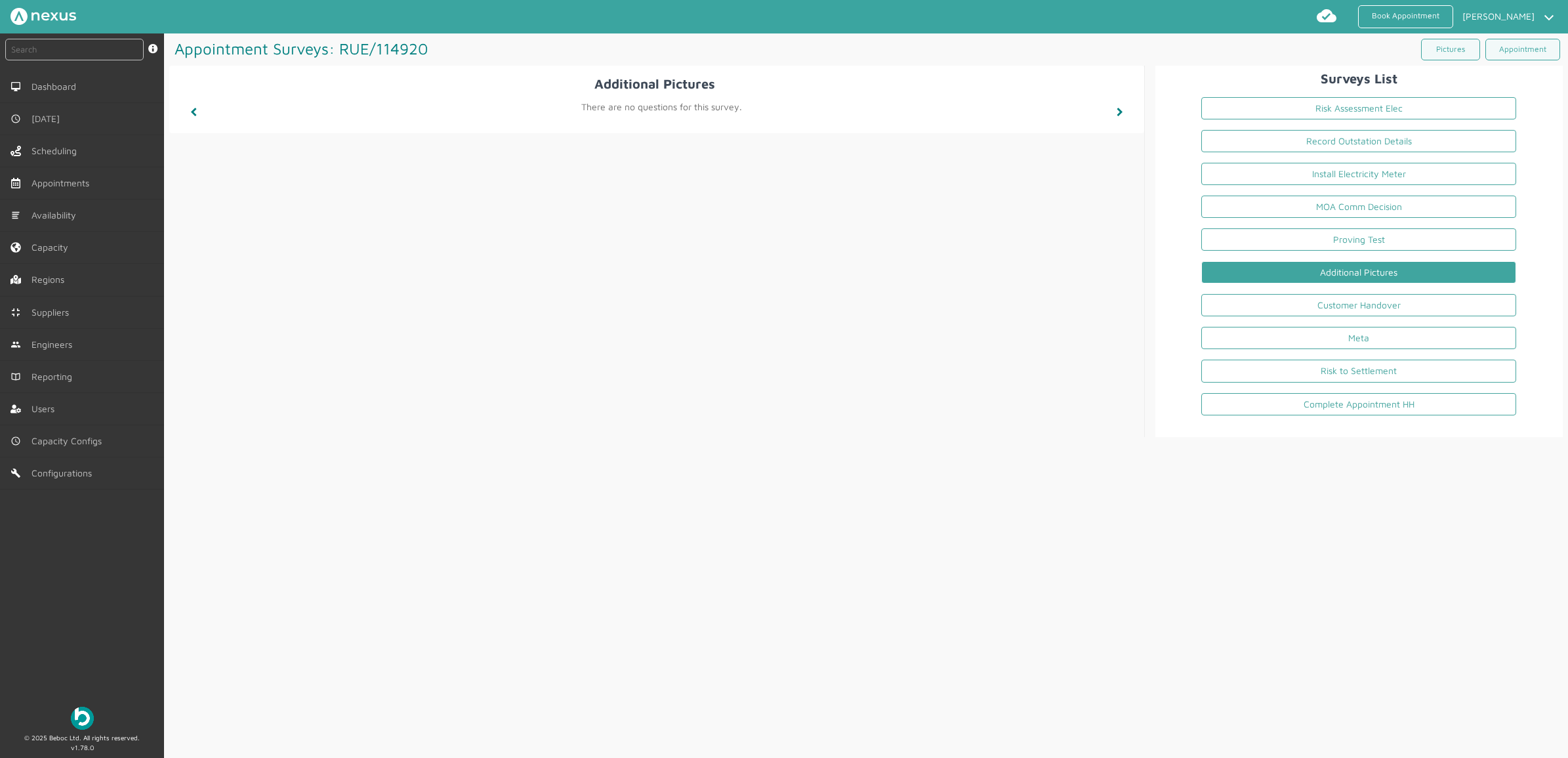
click at [807, 606] on div "Appointment Surveys: RUE/114920 ️️️ Pictures Appointment Additional Pictures ️️…" at bounding box center [866, 396] width 1404 height 725
click at [1254, 291] on li "Additional Pictures" at bounding box center [1358, 274] width 336 height 33
click at [1254, 309] on link "Customer Handover" at bounding box center [1359, 305] width 315 height 23
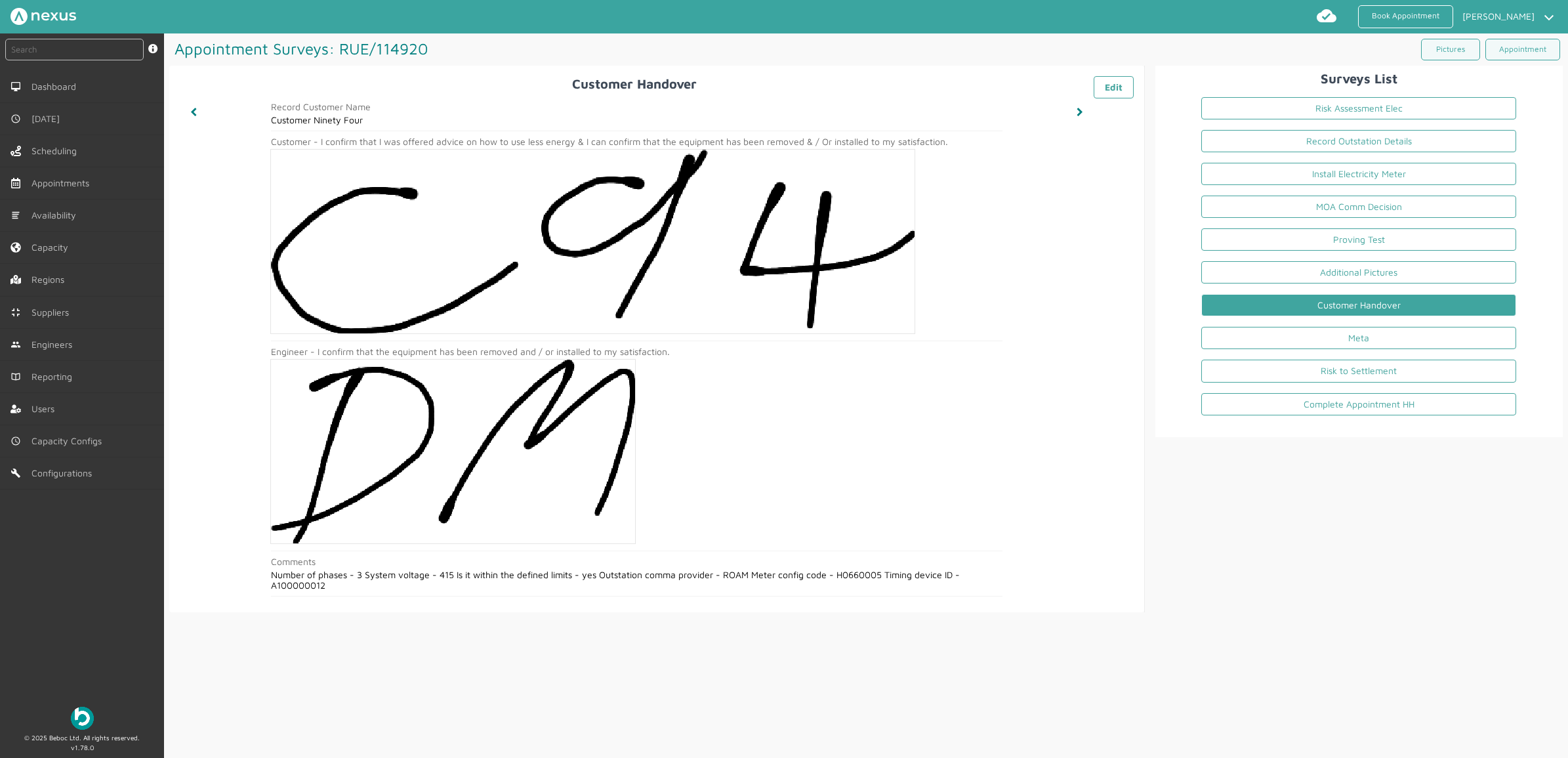
click at [1254, 531] on div "Surveys List Risk Assessment Elec Record Outstation Details Install Electricity…" at bounding box center [1354, 339] width 418 height 547
click at [1254, 344] on link "Meta" at bounding box center [1359, 338] width 315 height 23
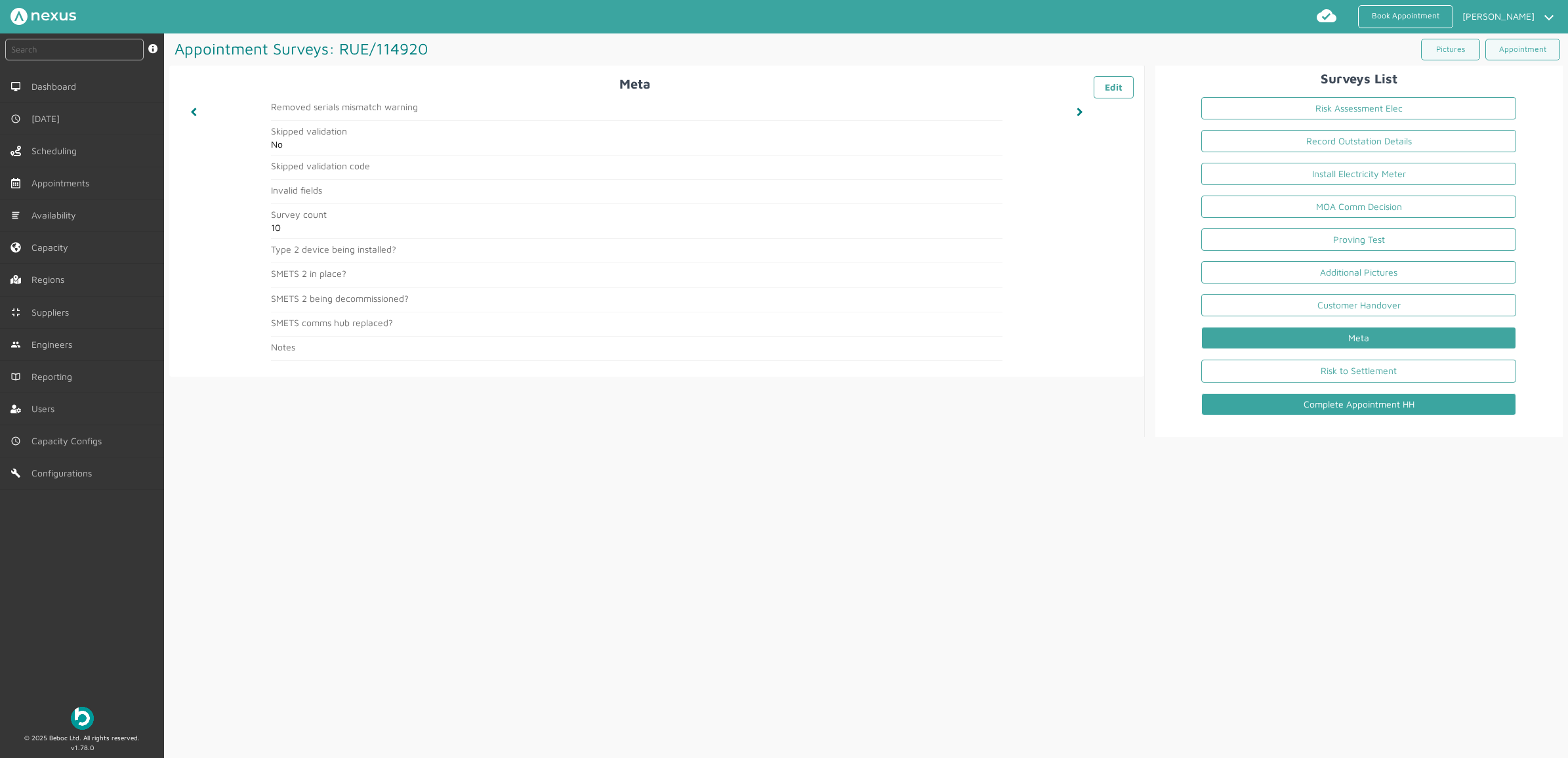
drag, startPoint x: 1481, startPoint y: 479, endPoint x: 1413, endPoint y: 409, distance: 97.6
click at [1254, 479] on div "Appointment Surveys: RUE/114920 ️️️ Pictures Appointment Meta ️️️ Edit Removed …" at bounding box center [866, 396] width 1404 height 725
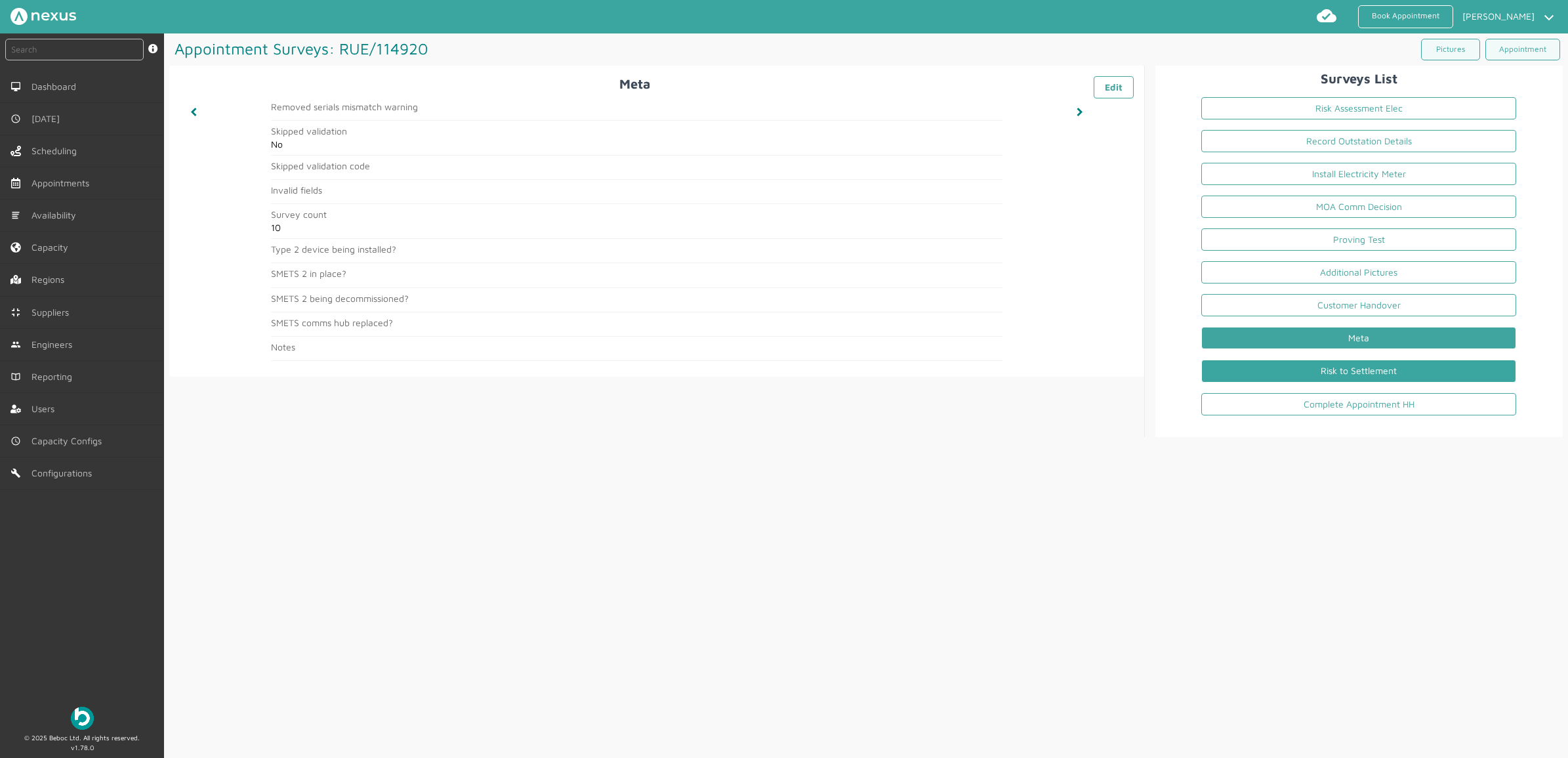
click at [1254, 379] on link "Risk to Settlement" at bounding box center [1359, 370] width 315 height 23
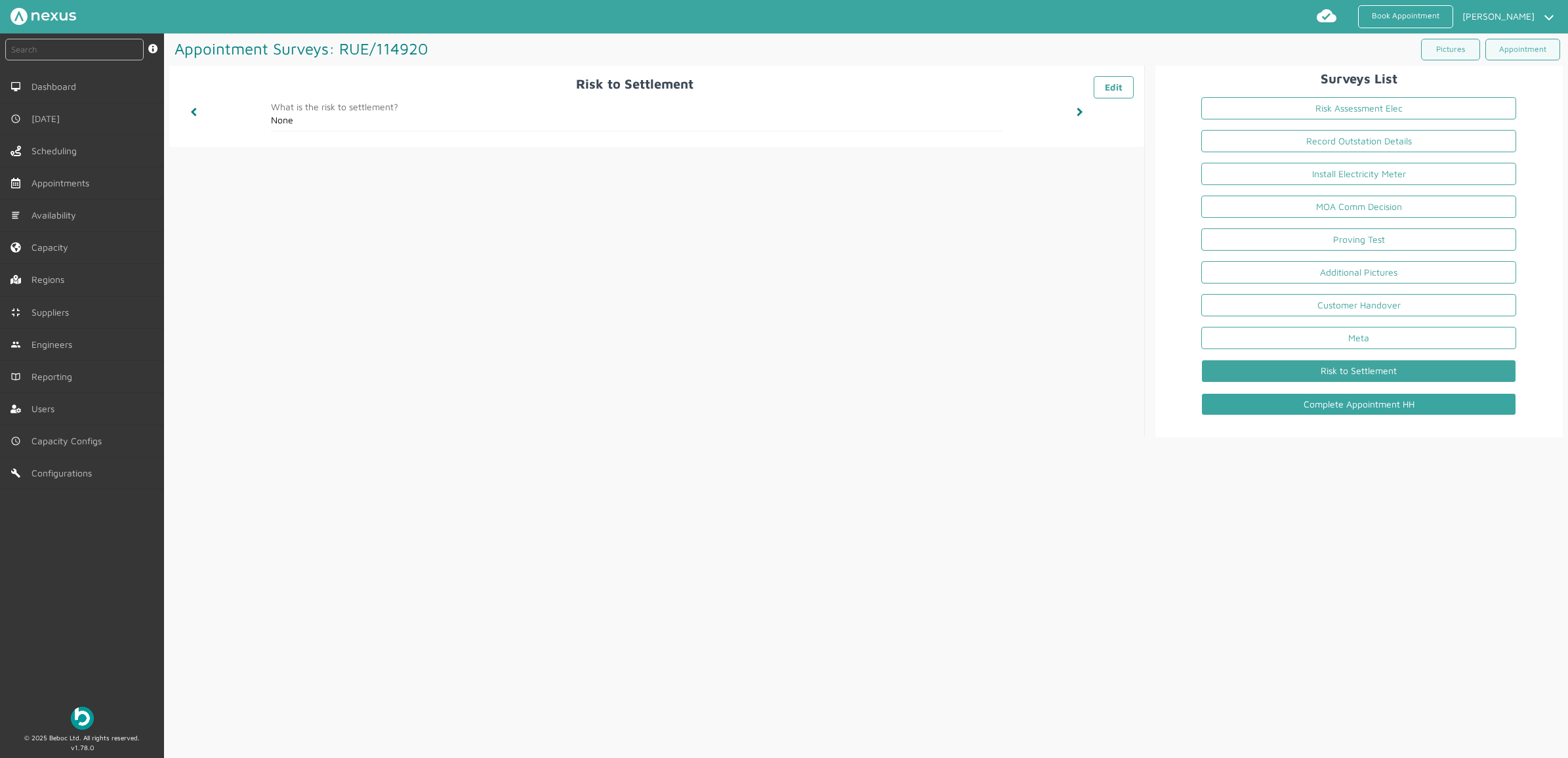
click at [1254, 396] on link "Complete Appointment HH" at bounding box center [1359, 404] width 315 height 23
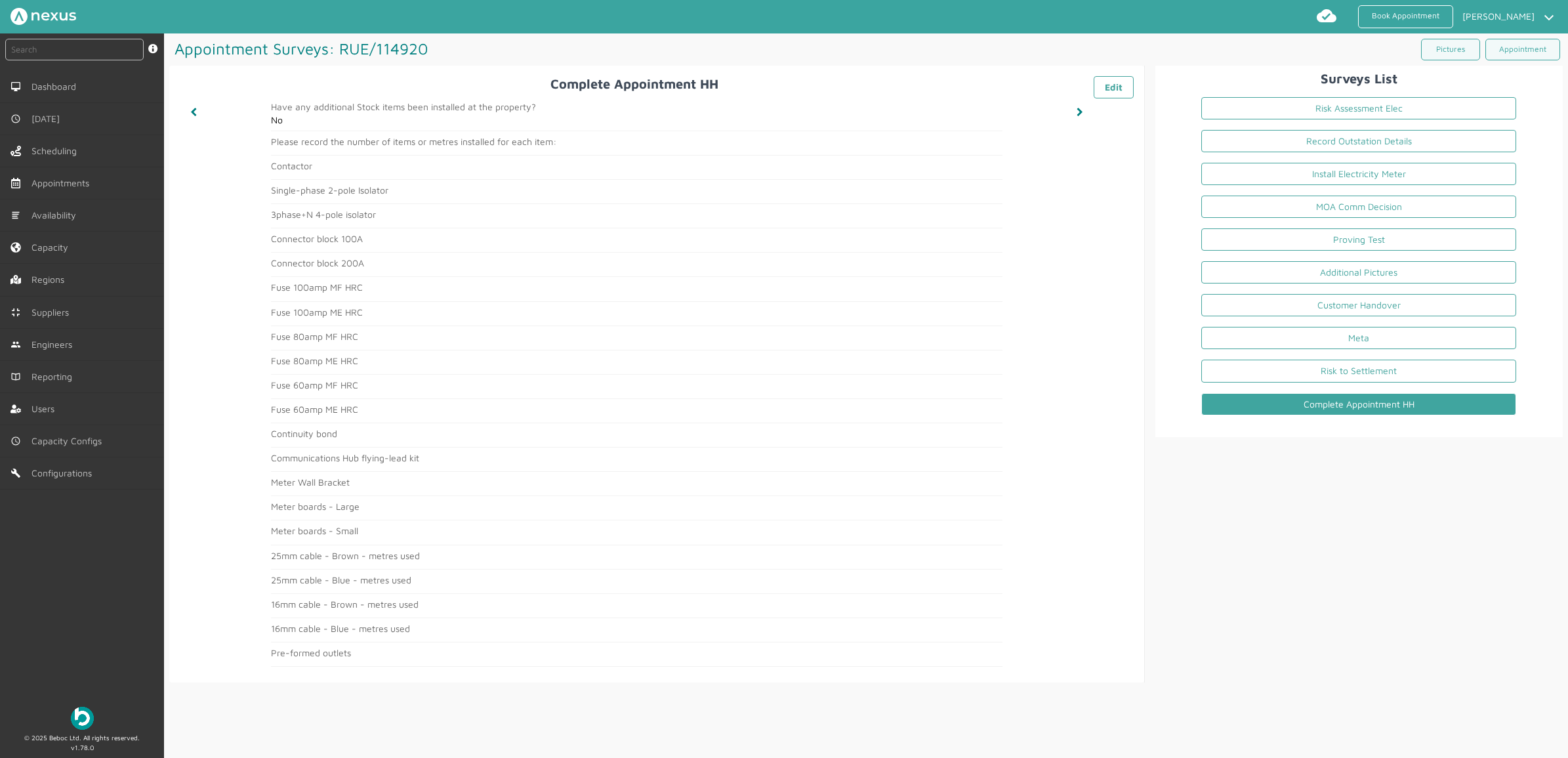
drag, startPoint x: 1389, startPoint y: 521, endPoint x: 1379, endPoint y: 508, distance: 16.4
click at [1254, 521] on div "Surveys List Risk Assessment Elec Record Outstation Details Install Electricity…" at bounding box center [1354, 373] width 418 height 616
click at [1254, 54] on link "Appointment" at bounding box center [1522, 49] width 75 height 22
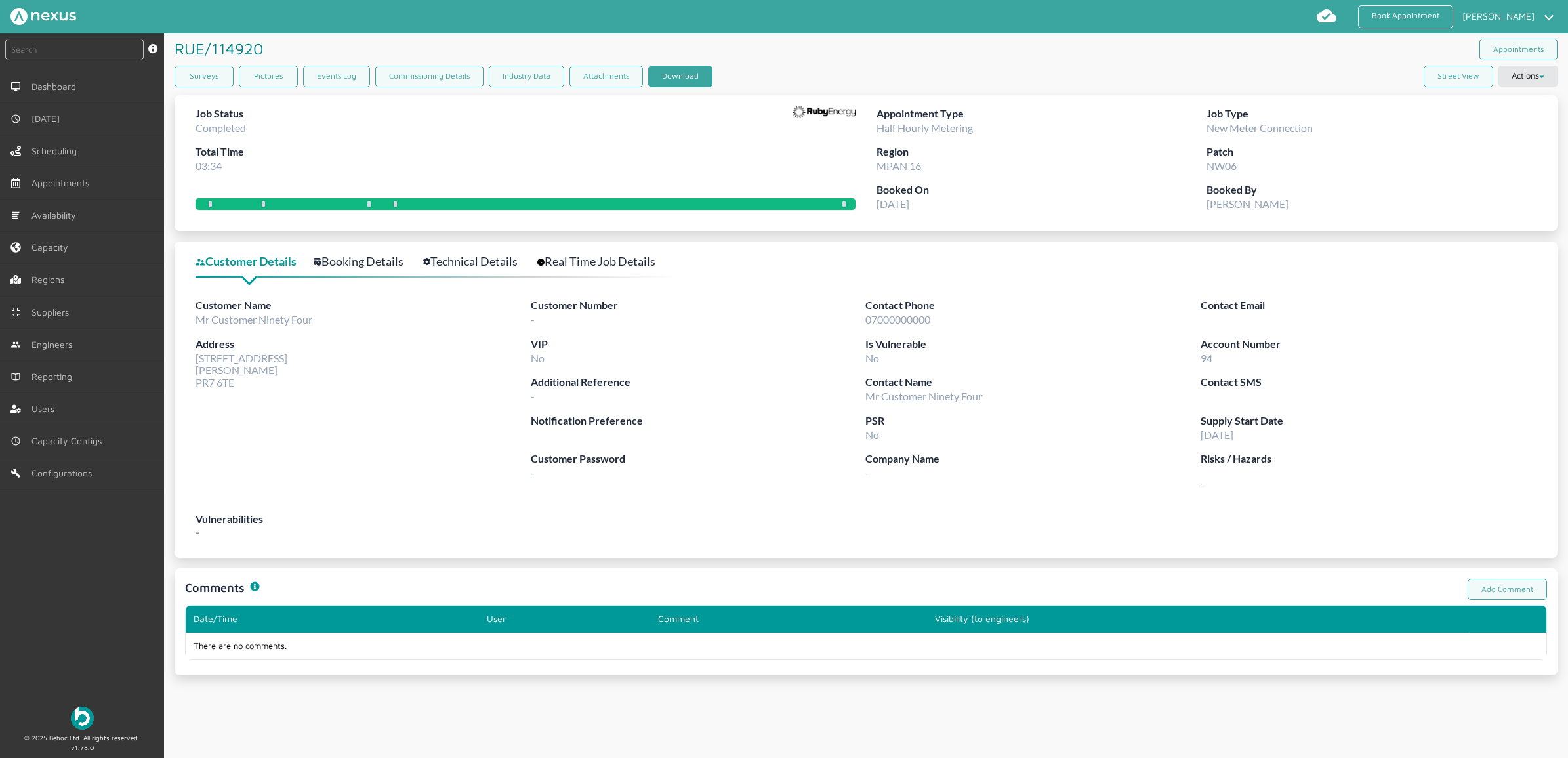
click at [703, 81] on button "Download" at bounding box center [680, 76] width 65 height 22
click at [1254, 11] on link "Book Appointment" at bounding box center [1405, 17] width 95 height 23
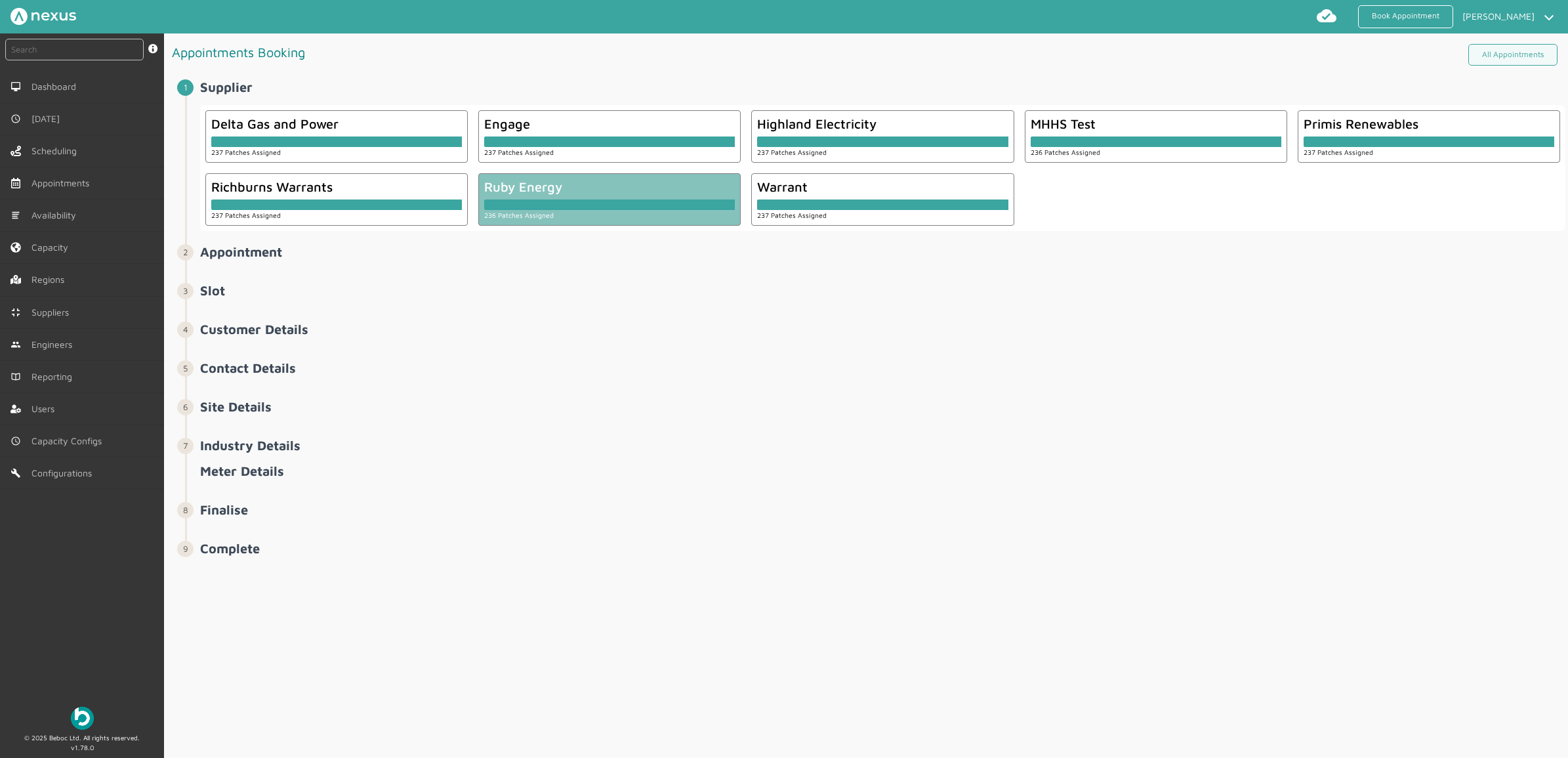
click at [624, 213] on div "236 Patches Assigned" at bounding box center [609, 215] width 250 height 10
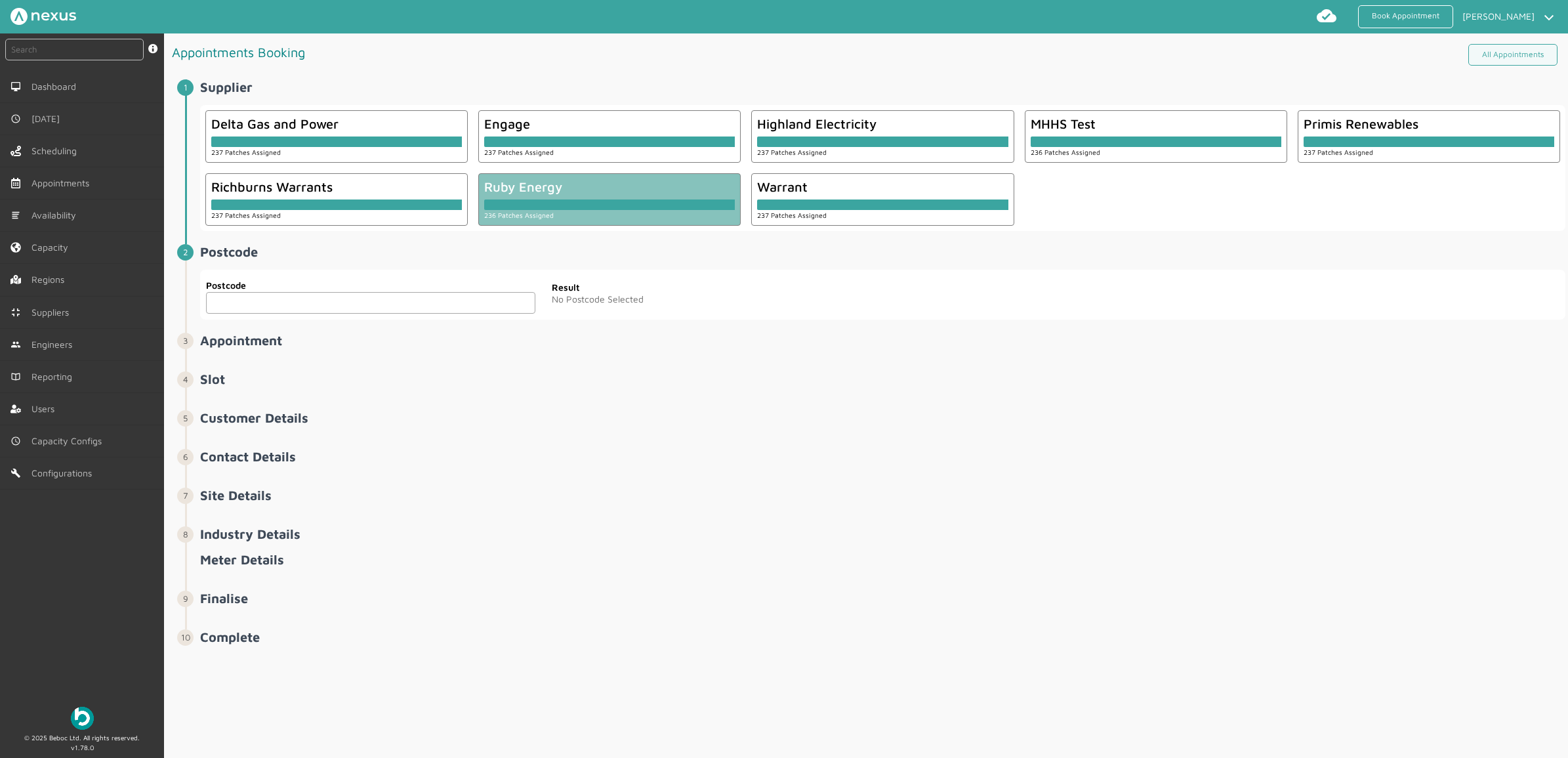
click at [297, 314] on fieldset "Postcode Postcode" at bounding box center [370, 295] width 330 height 39
click at [296, 307] on input "text" at bounding box center [371, 303] width 330 height 22
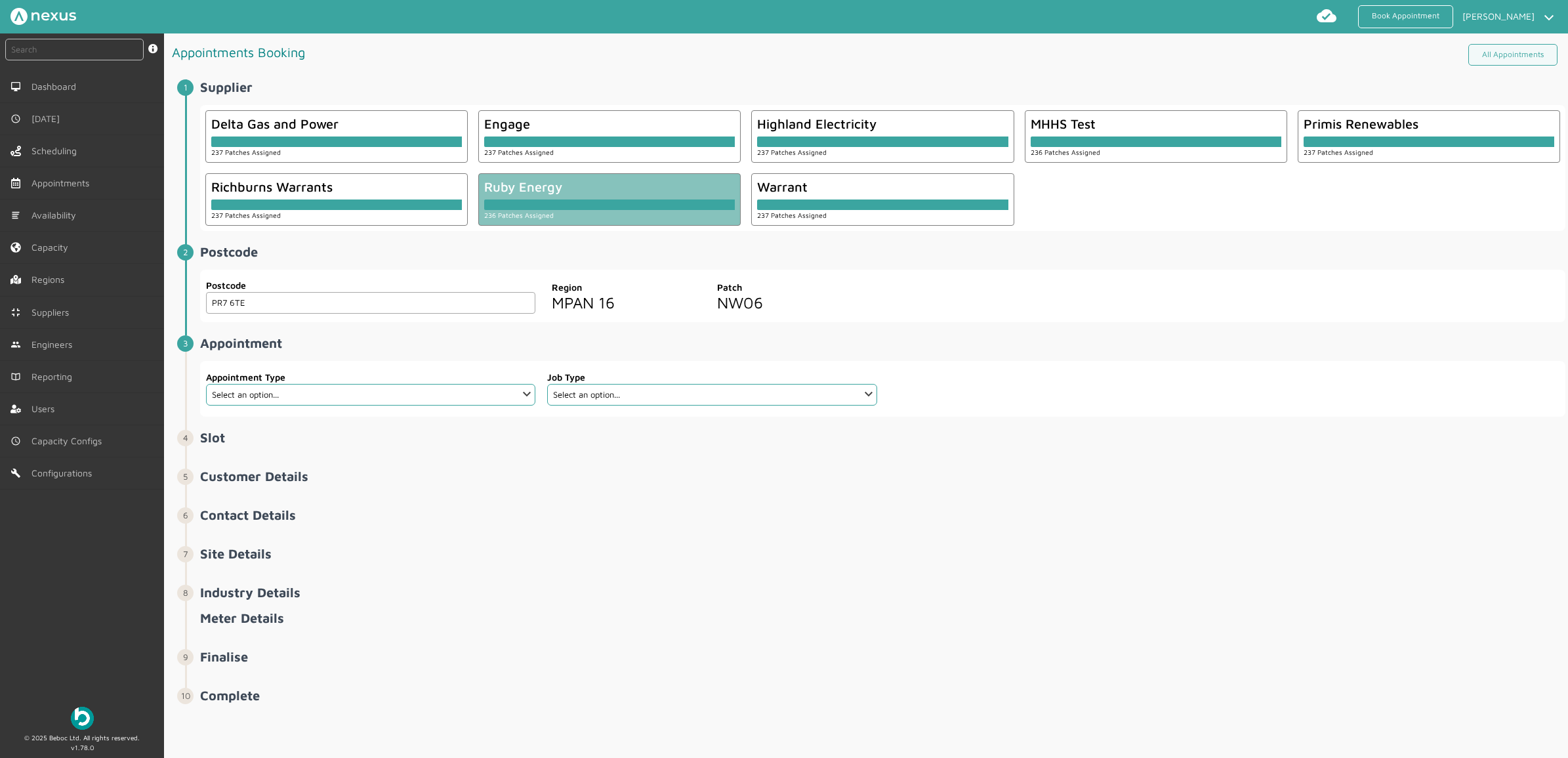
type input "PR7 6TE"
click at [263, 394] on select "Select an option... Additional Work Check Meter Electric Vehicle Emergency Exch…" at bounding box center [371, 395] width 330 height 22
select select "7: 6422ec7fcd44966678f35e74"
click at [206, 385] on select "Select an option... Additional Work Check Meter Electric Vehicle Emergency Exch…" at bounding box center [371, 395] width 330 height 22
click at [691, 385] on select "Select an option... Communication Device Exchange De-Energise Energise Meter Ex…" at bounding box center [712, 395] width 330 height 22
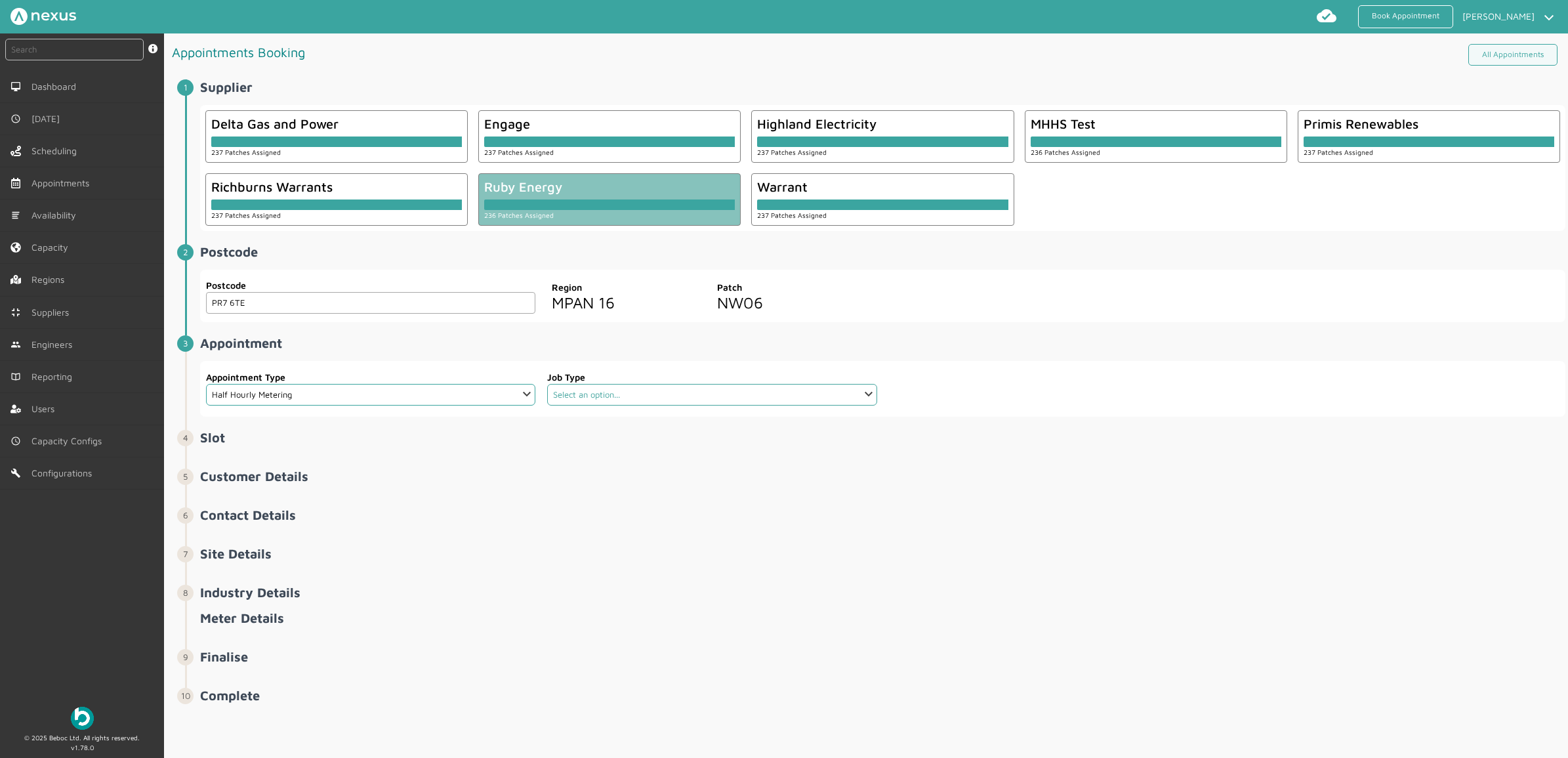
click at [691, 385] on select "Select an option... Communication Device Exchange De-Energise Energise Meter Ex…" at bounding box center [712, 395] width 330 height 22
click at [686, 394] on select "Select an option... Communication Device Exchange De-Energise Energise Meter Ex…" at bounding box center [712, 395] width 330 height 22
select select "4: 6422e9d2cd44966678f35e6c"
click at [547, 385] on select "Select an option... Communication Device Exchange De-Energise Energise Meter Ex…" at bounding box center [712, 395] width 330 height 22
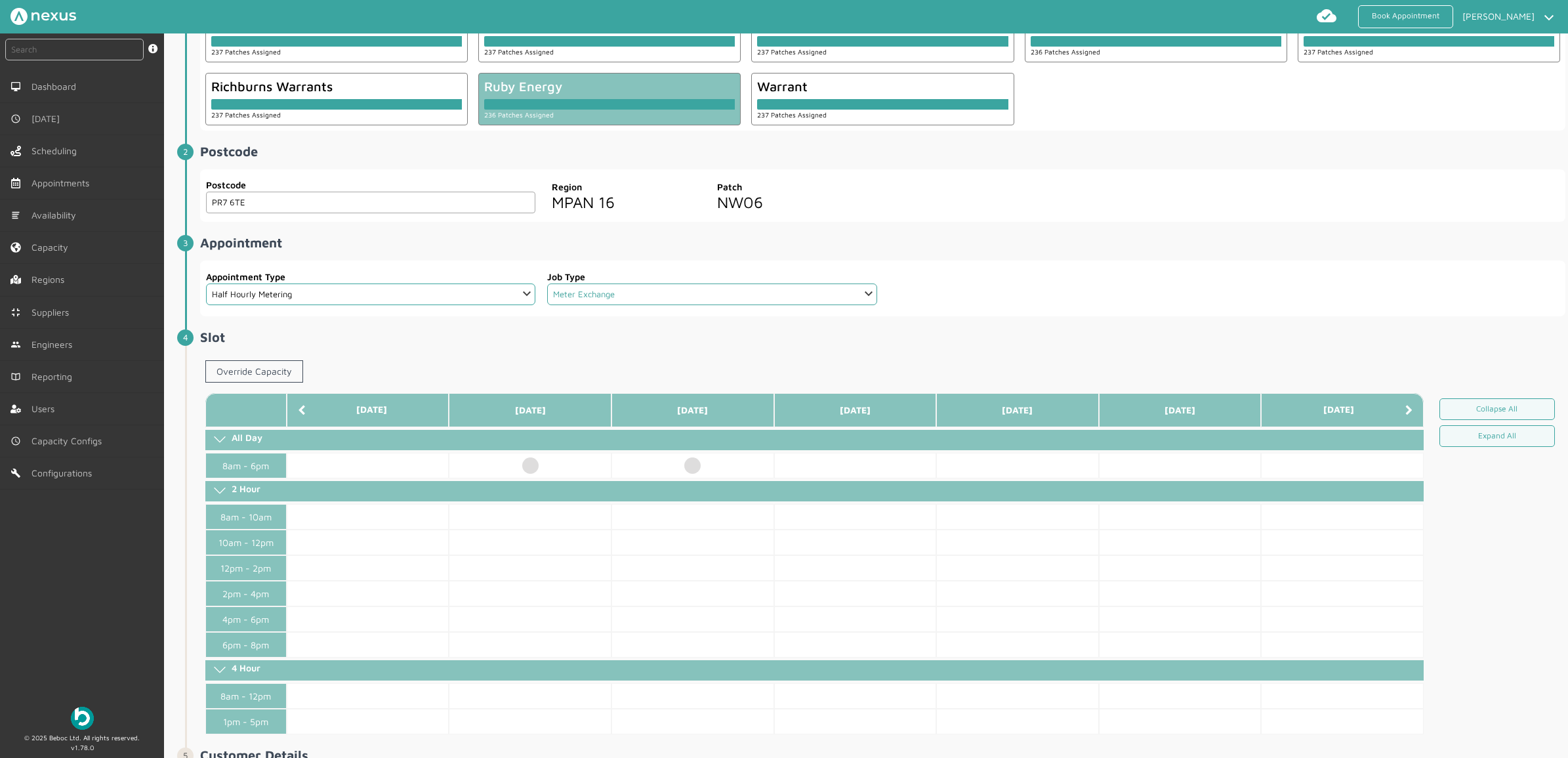
scroll to position [164, 0]
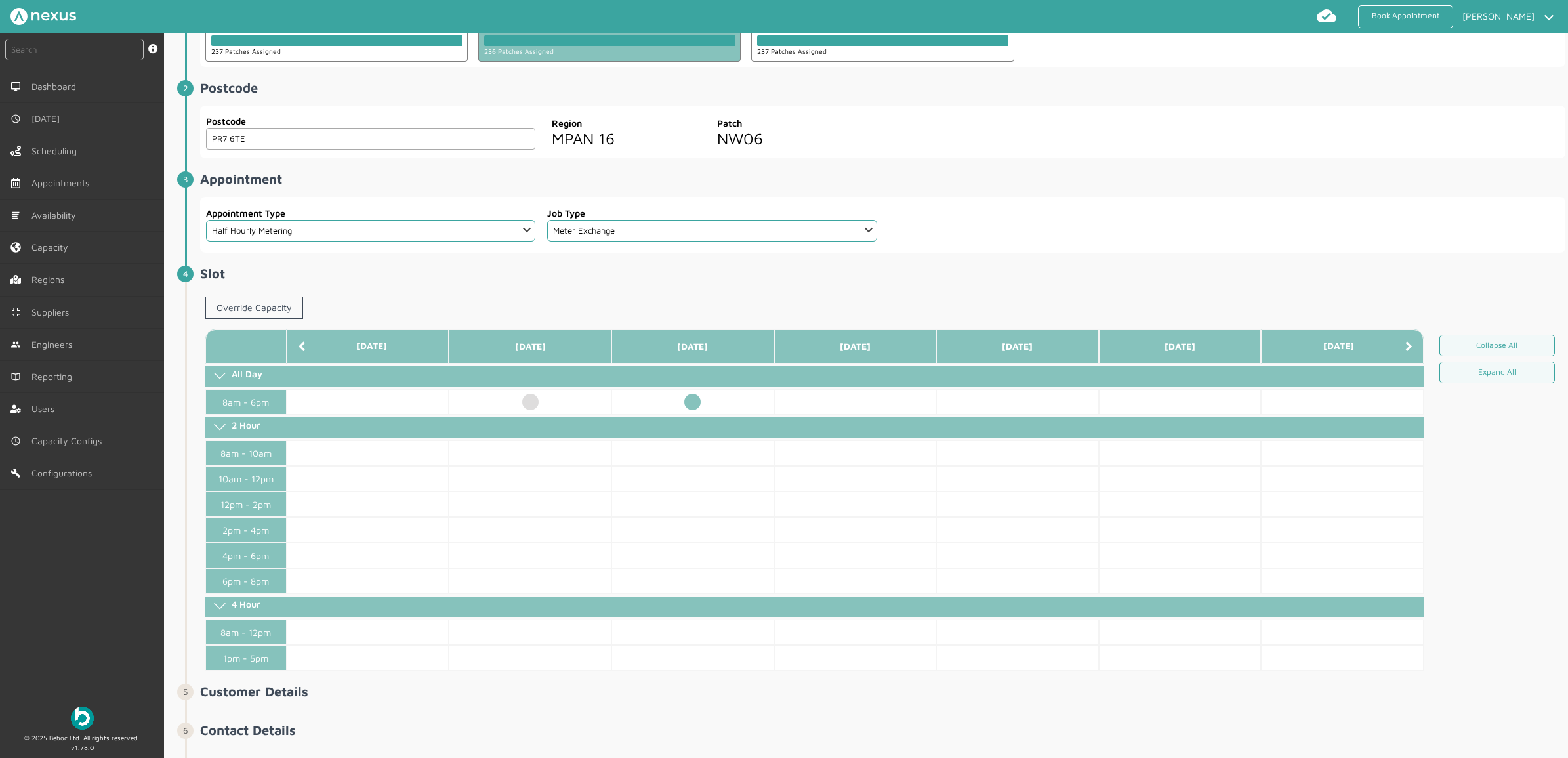
click at [697, 405] on td at bounding box center [693, 402] width 163 height 25
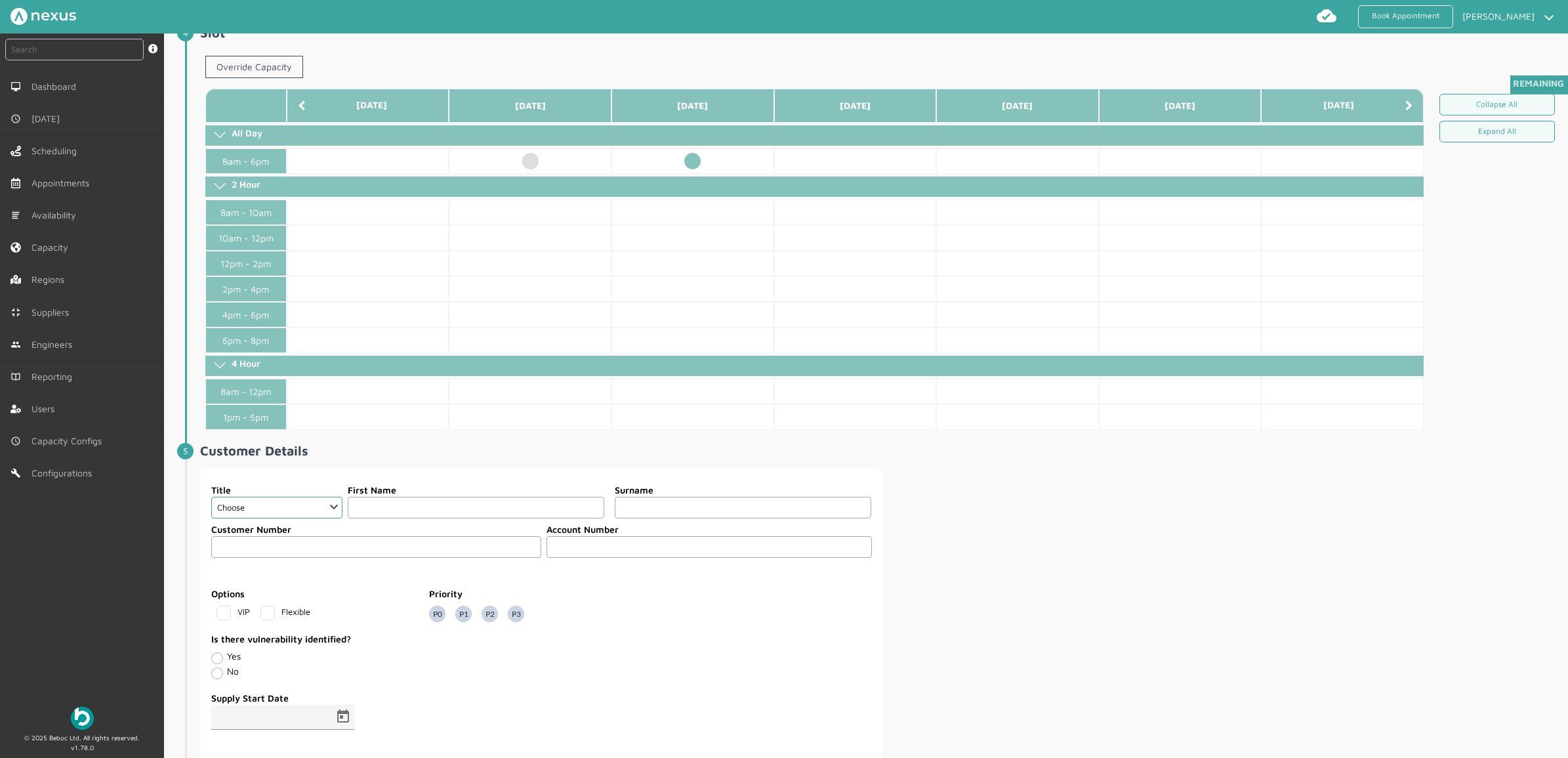
scroll to position [410, 0]
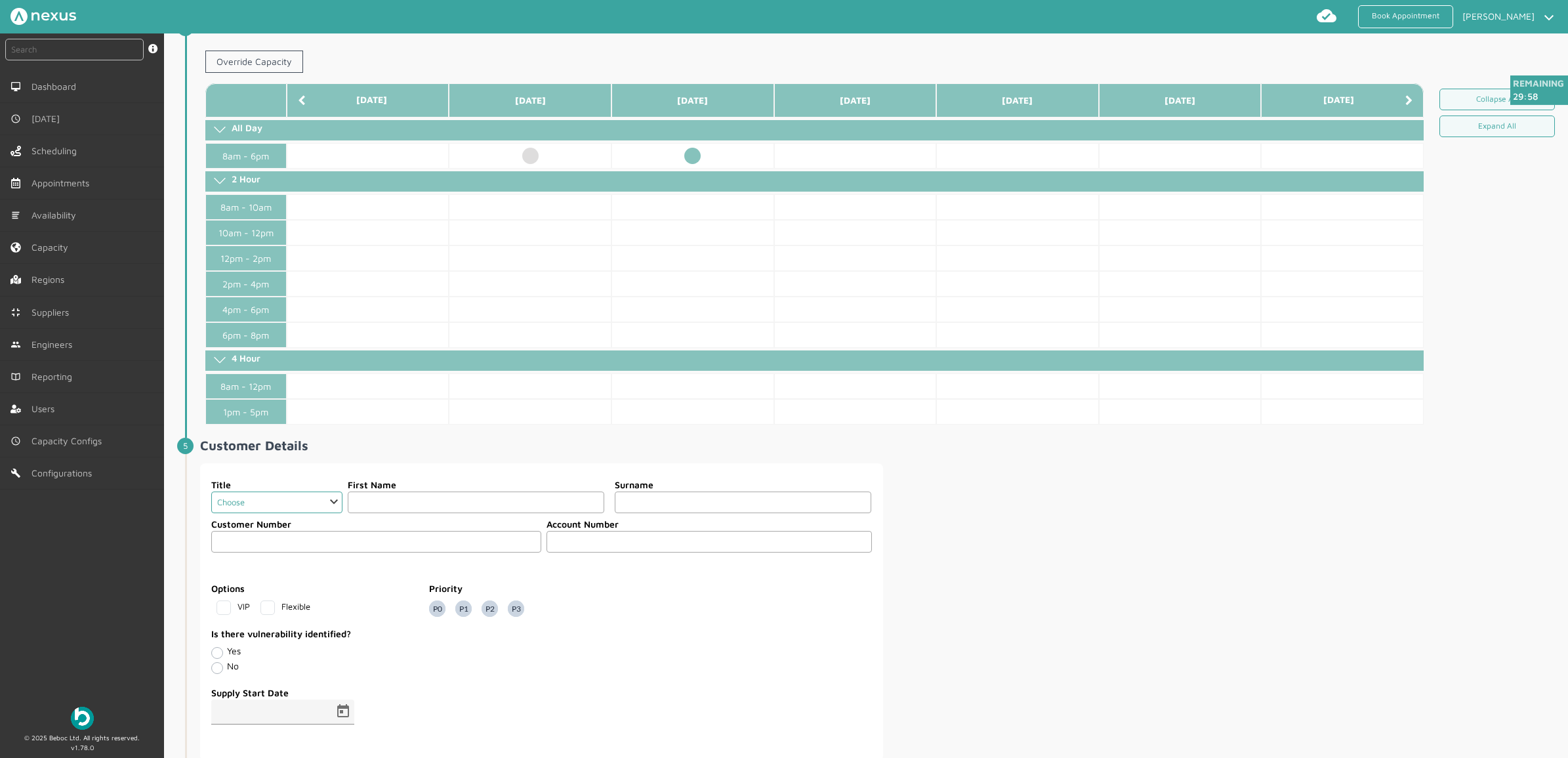
click at [269, 505] on select "Choose Dr Mr Mrs Miss Ms Mx Sir Lady" at bounding box center [277, 502] width 131 height 22
select select "2: Mr"
click at [211, 497] on select "Choose Dr Mr Mrs Miss Ms Mx Sir Lady" at bounding box center [277, 502] width 131 height 22
click at [388, 513] on input "text" at bounding box center [475, 502] width 256 height 22
type input "Customer"
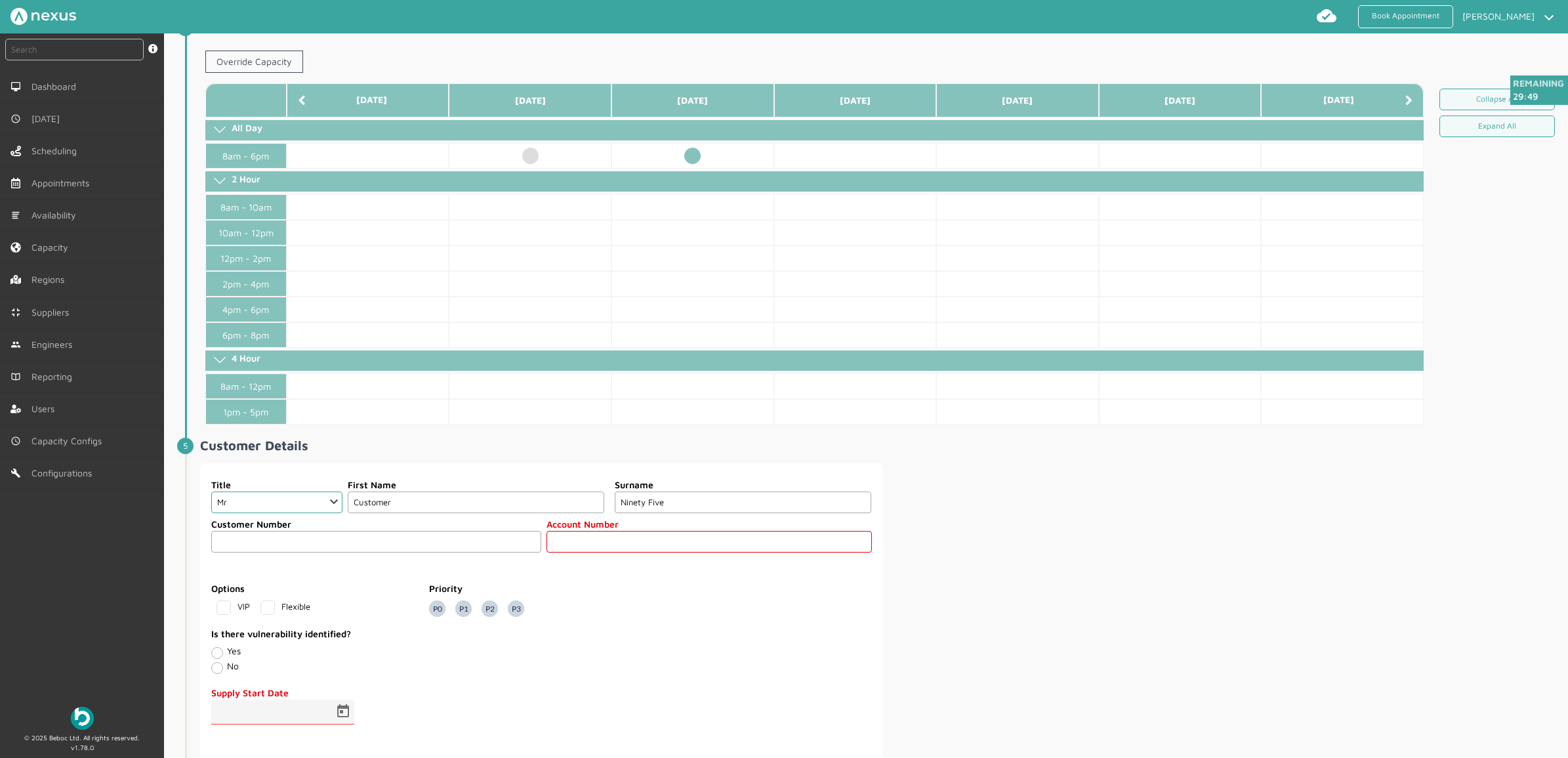
type input "Ninety Five"
drag, startPoint x: 637, startPoint y: 553, endPoint x: 630, endPoint y: 508, distance: 45.5
click at [637, 553] on input "text" at bounding box center [709, 542] width 324 height 22
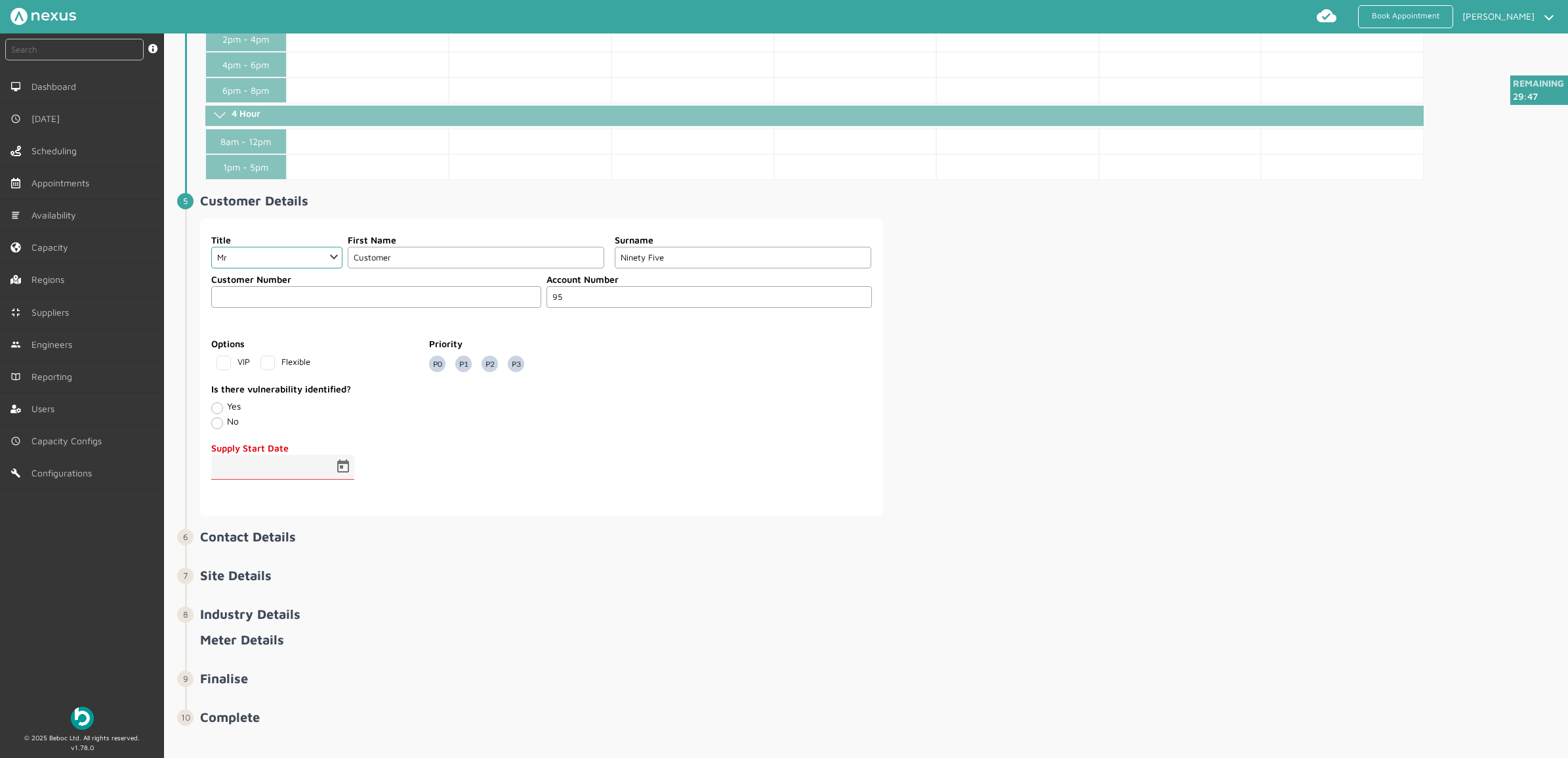
scroll to position [656, 0]
type input "95"
click at [346, 473] on span "Open calendar" at bounding box center [343, 465] width 31 height 31
click at [309, 606] on span "15" at bounding box center [308, 622] width 24 height 24
type input "15/10/2025"
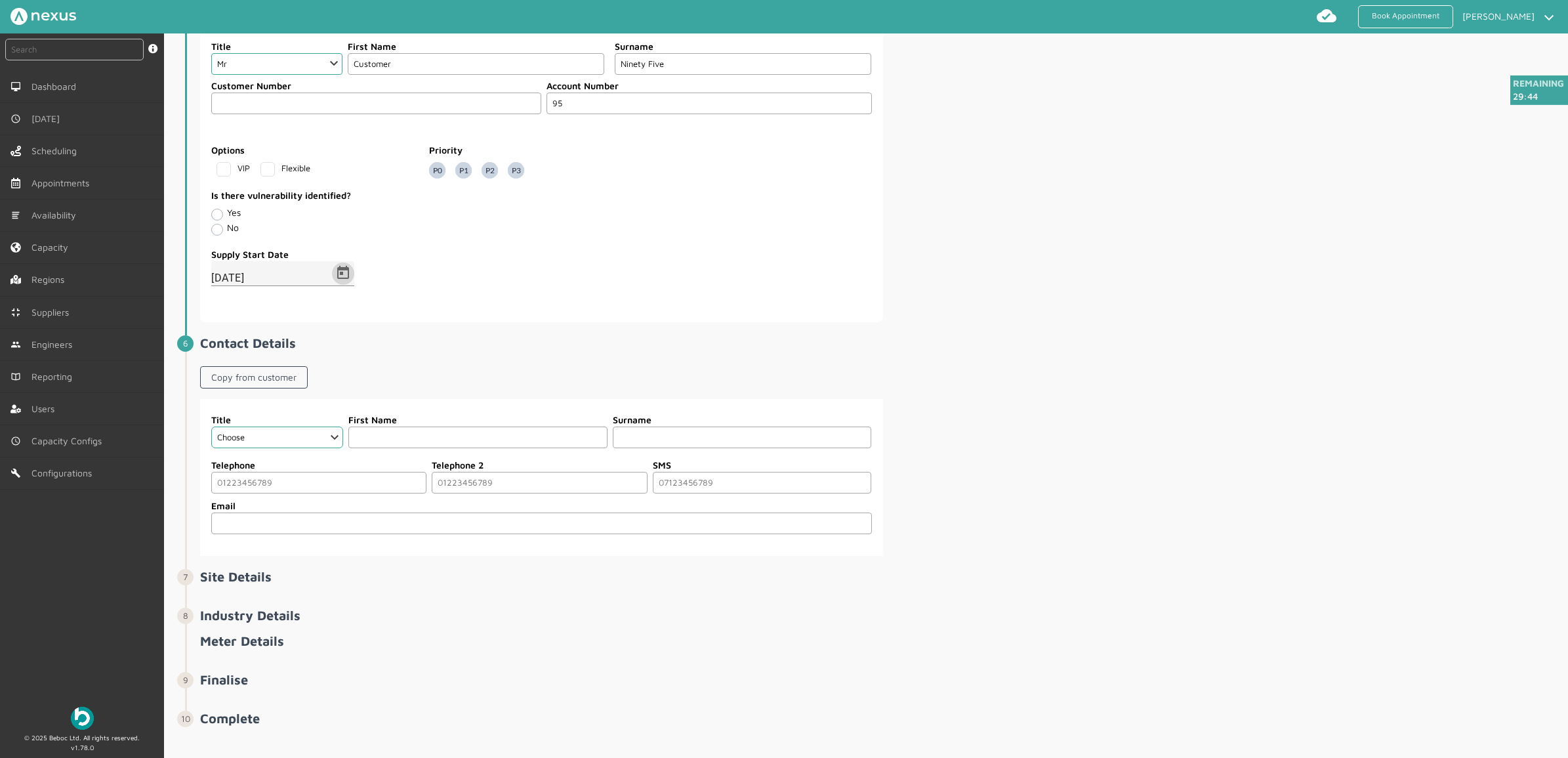
scroll to position [871, 0]
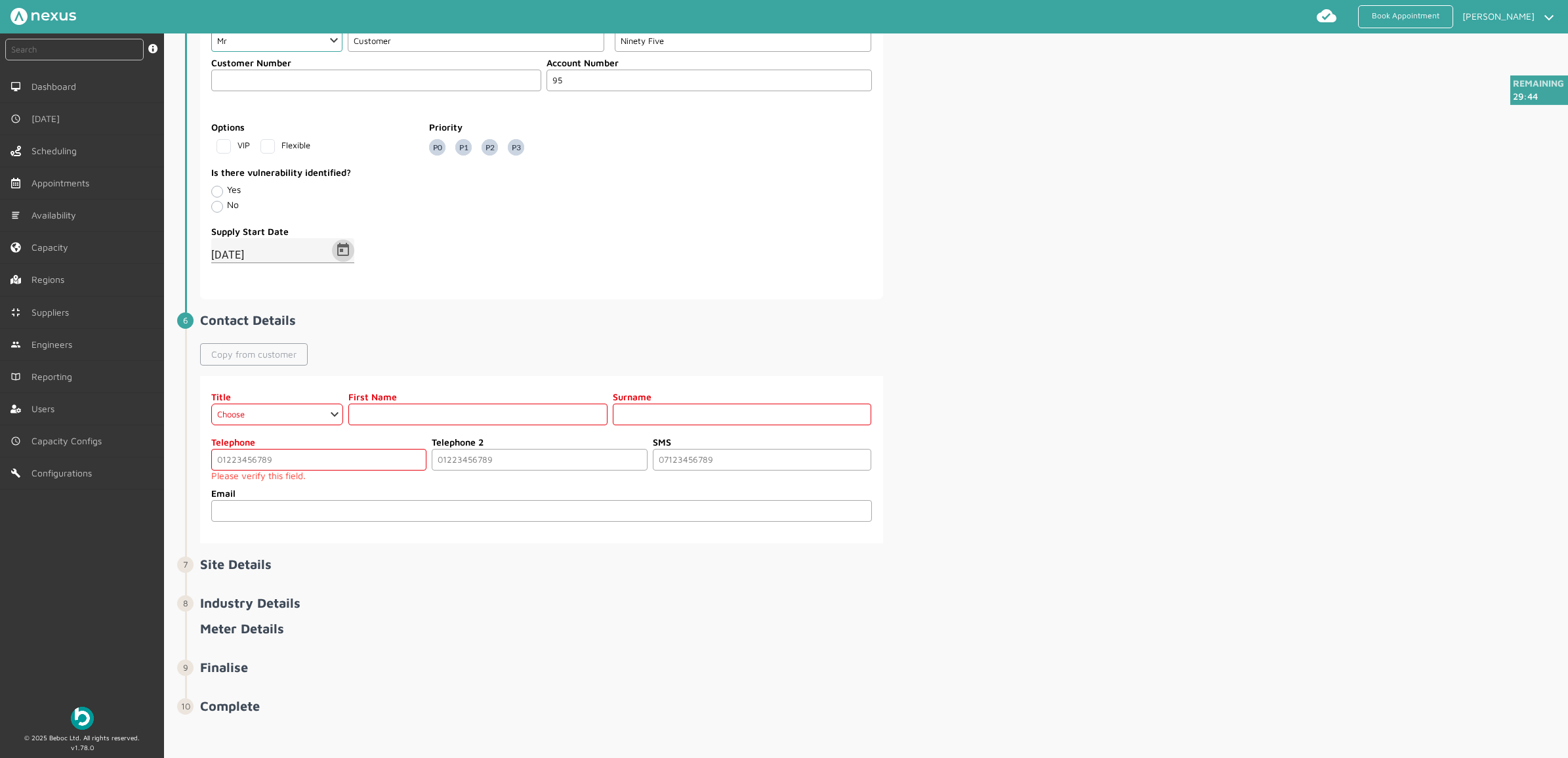
click at [279, 352] on link "Copy from customer" at bounding box center [254, 354] width 107 height 23
select select "2: Mr"
type input "Customer"
type input "Ninety Five"
click at [277, 481] on small "Please verify this field." at bounding box center [319, 476] width 215 height 10
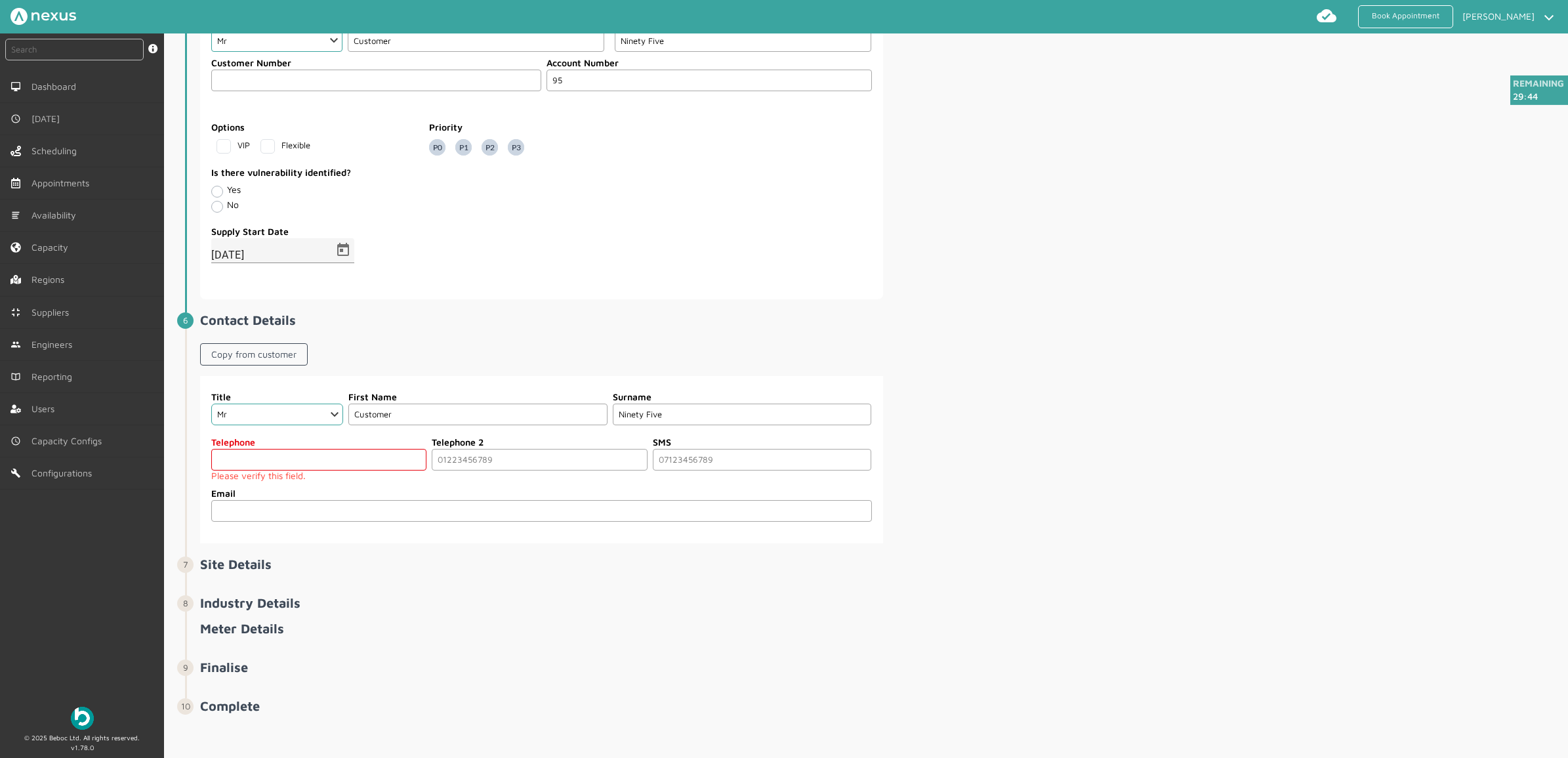
click at [282, 467] on input "tel" at bounding box center [319, 460] width 215 height 22
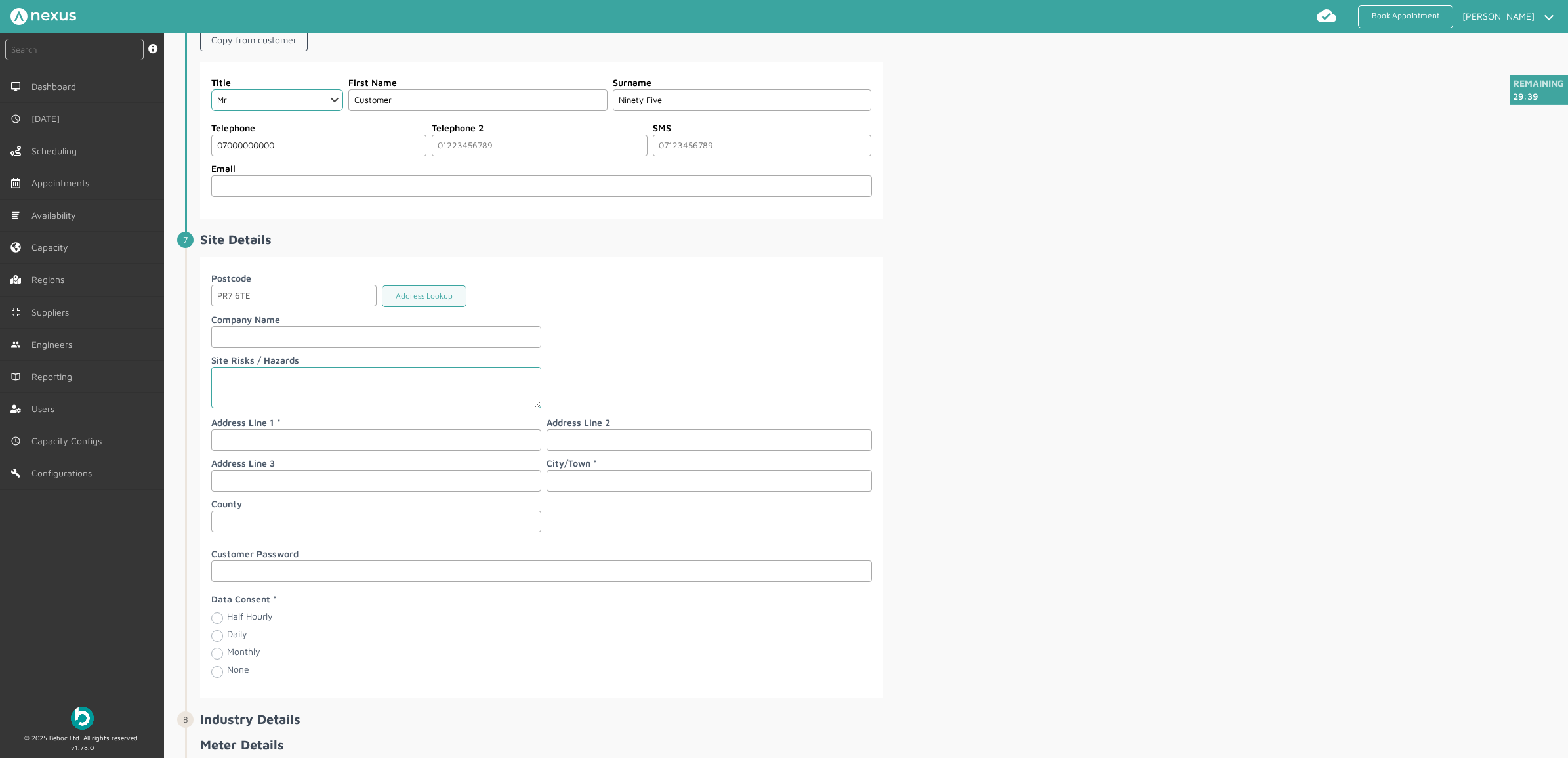
scroll to position [1199, 0]
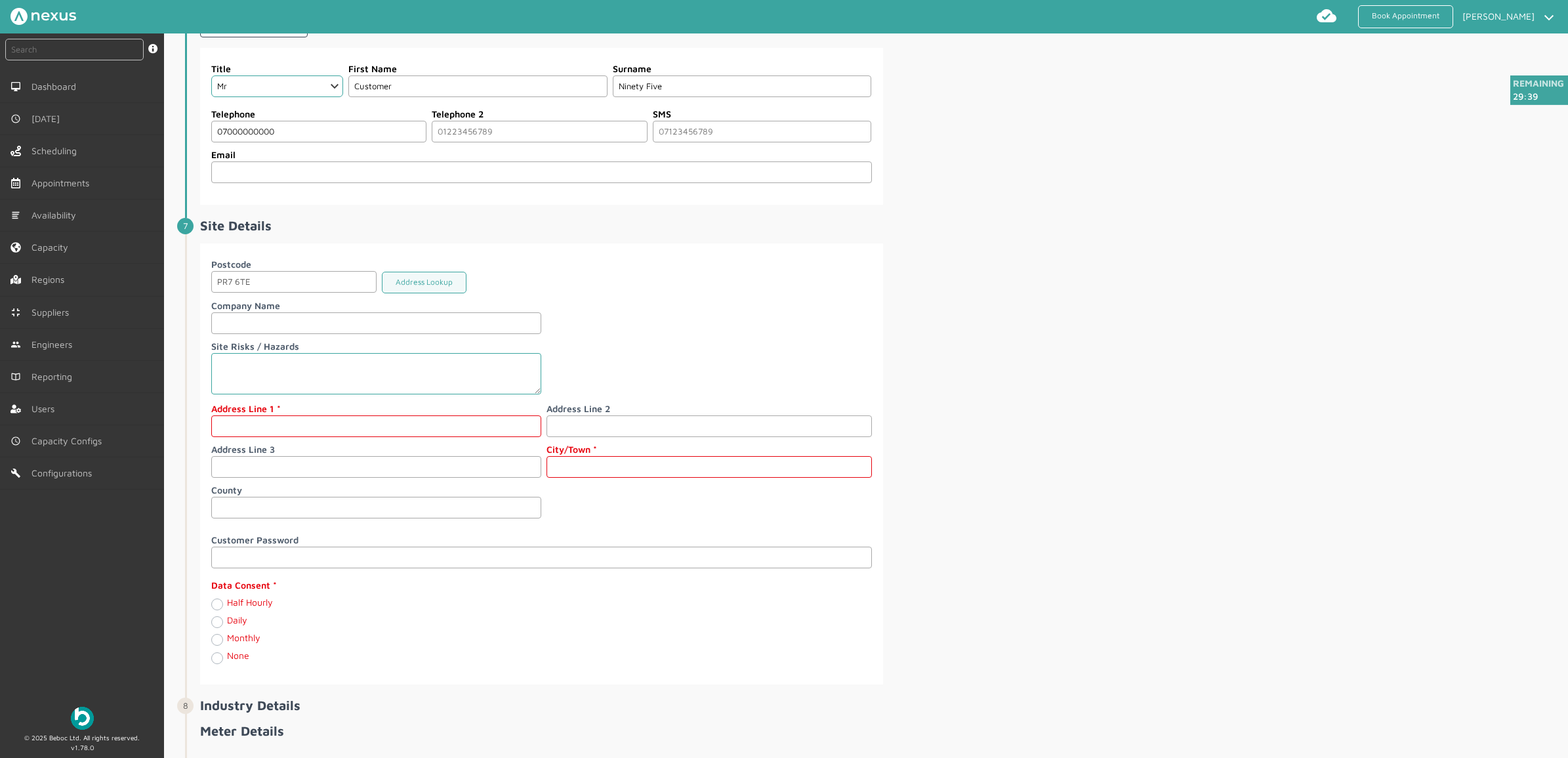
type input "07000000000"
click at [250, 437] on input "text" at bounding box center [376, 426] width 330 height 22
type input "[STREET_ADDRESS]"
type input "[PERSON_NAME]"
click at [227, 606] on label "Half Hourly" at bounding box center [250, 601] width 46 height 11
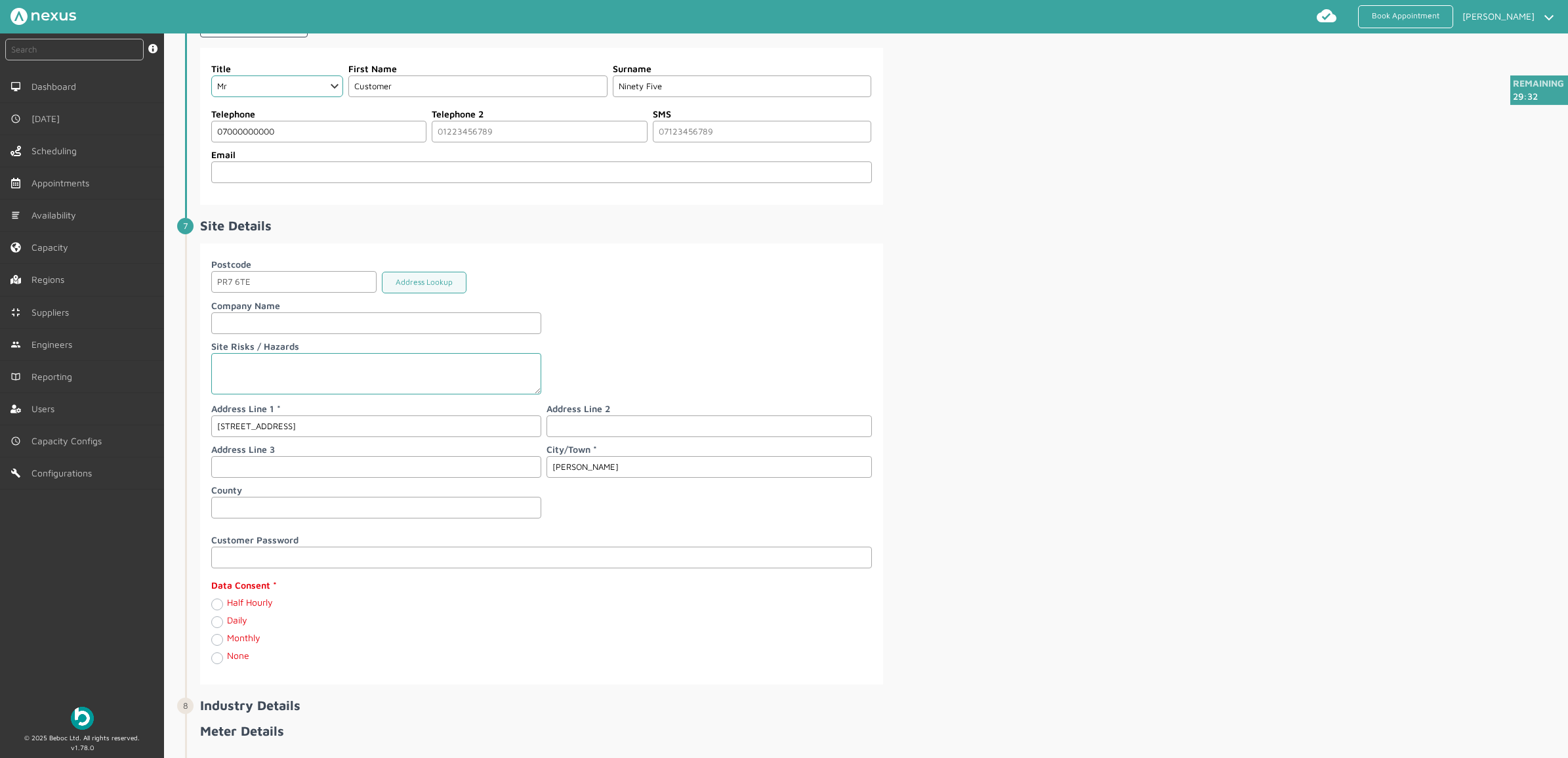
click at [221, 606] on Hourly "Half Hourly" at bounding box center [216, 603] width 10 height 13
radio Hourly "true"
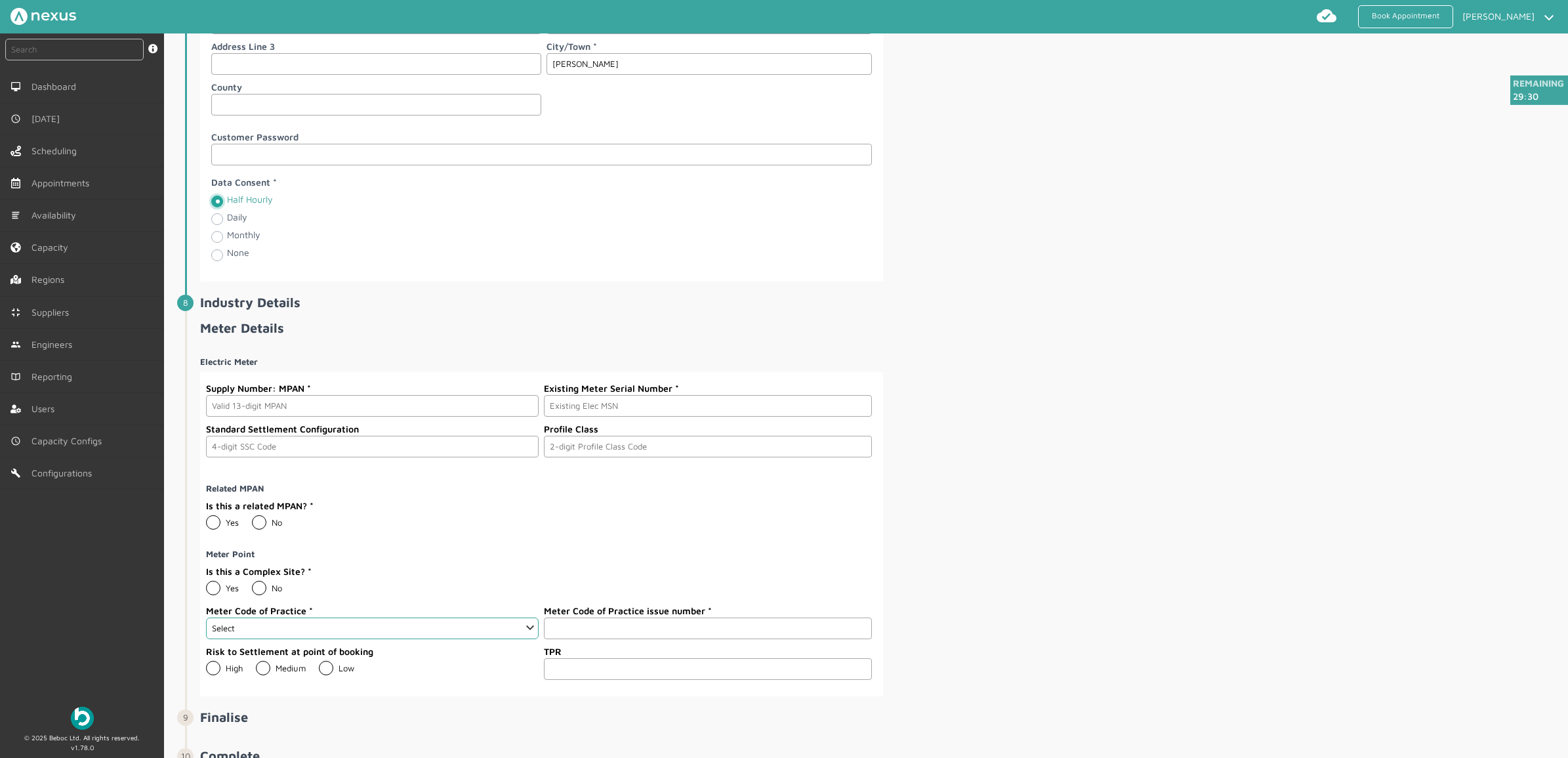
scroll to position [1667, 0]
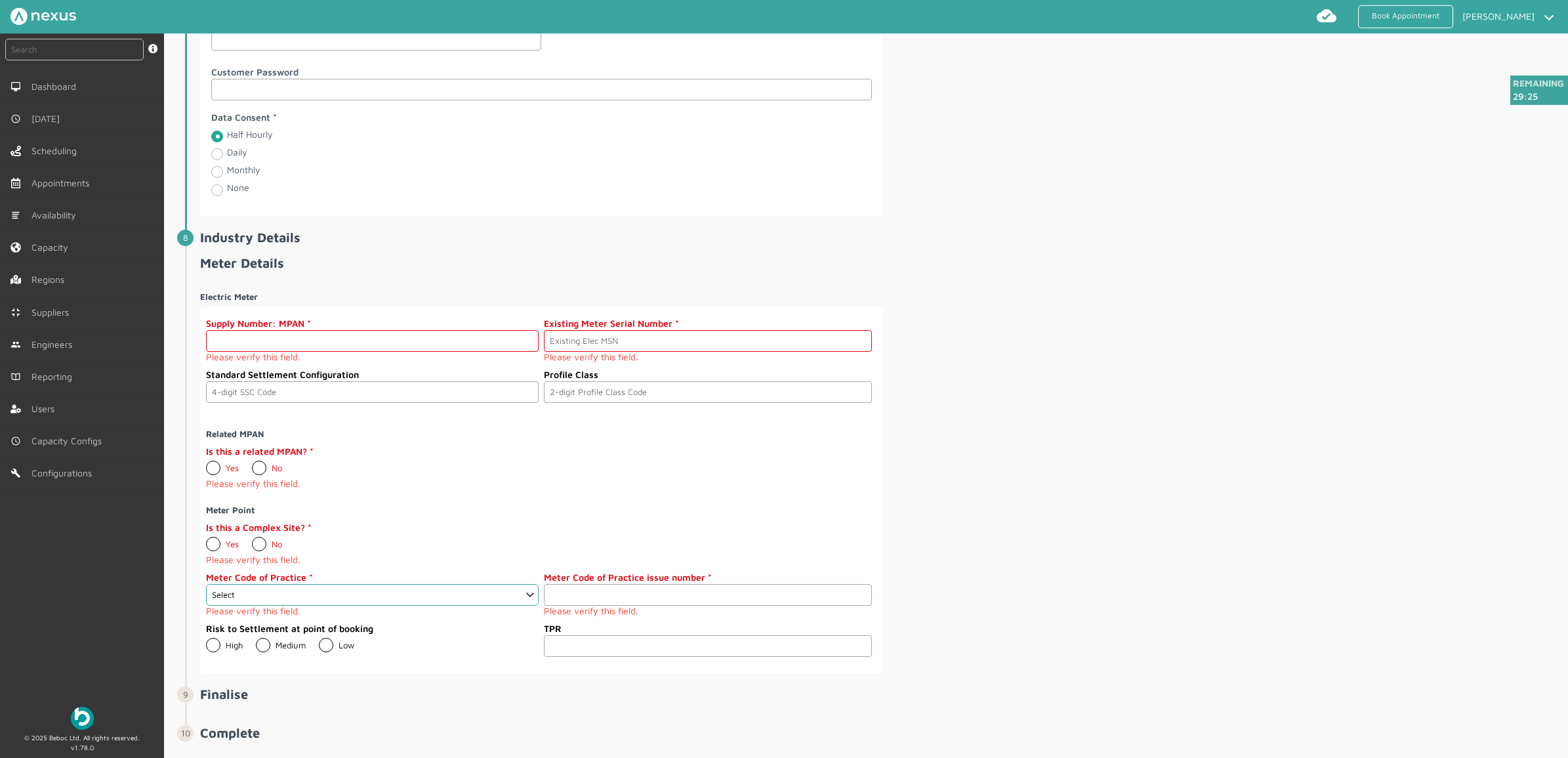
click at [326, 351] on input "text" at bounding box center [372, 341] width 332 height 22
paste input "2303000000120"
type input "2303000000120"
click at [637, 351] on input "text" at bounding box center [707, 341] width 327 height 22
paste input "A000000013"
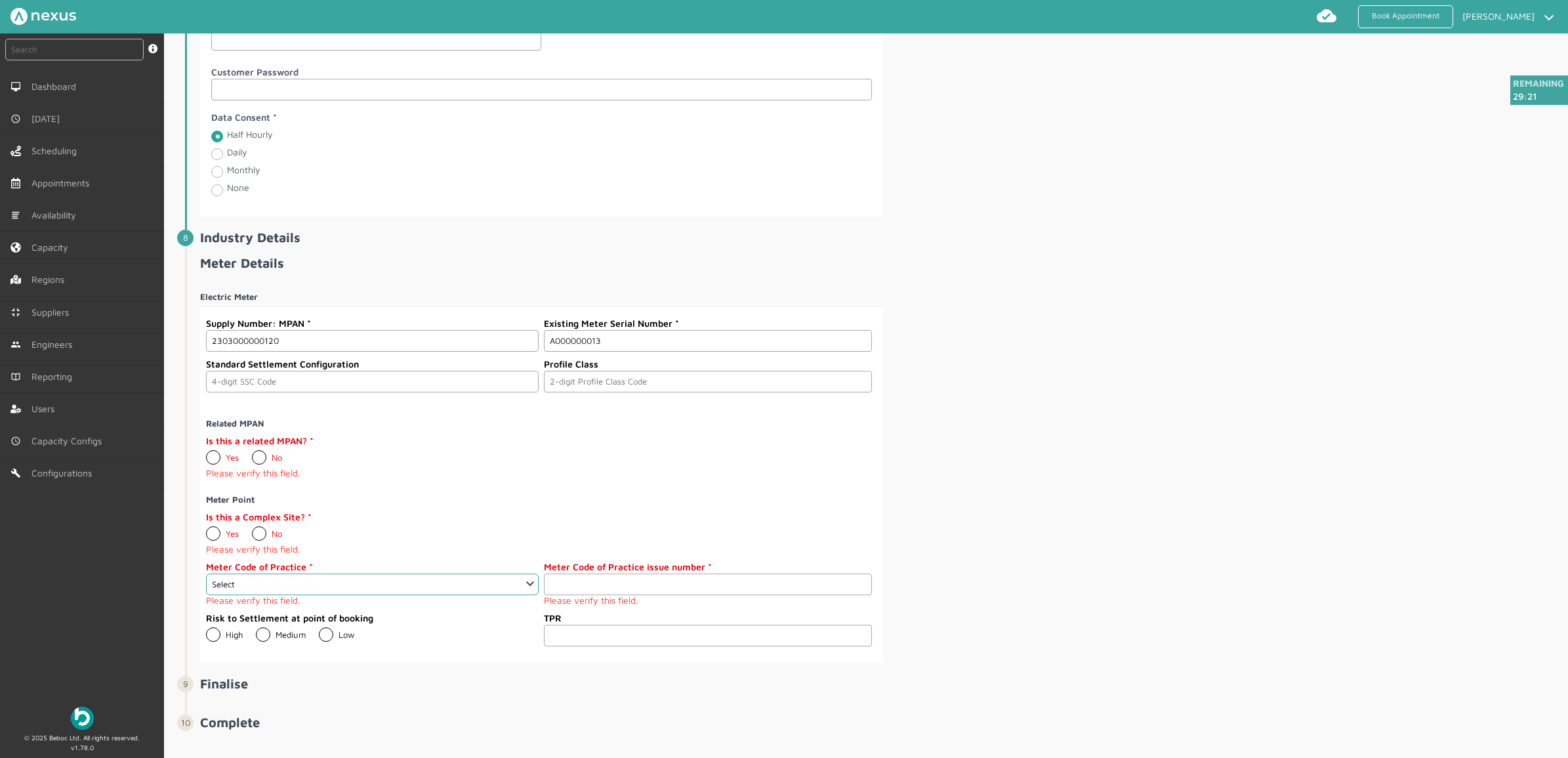
type input "A000000013"
click at [1073, 349] on div "Electric Meter Supply Number: MPAN 2303000000120 Existing Meter Serial Number A…" at bounding box center [883, 472] width 1365 height 382
click at [256, 447] on label "Is this a related MPAN?" at bounding box center [372, 440] width 332 height 14
click at [259, 462] on label "No" at bounding box center [267, 457] width 30 height 10
click at [252, 453] on input "No" at bounding box center [251, 452] width 1 height 1
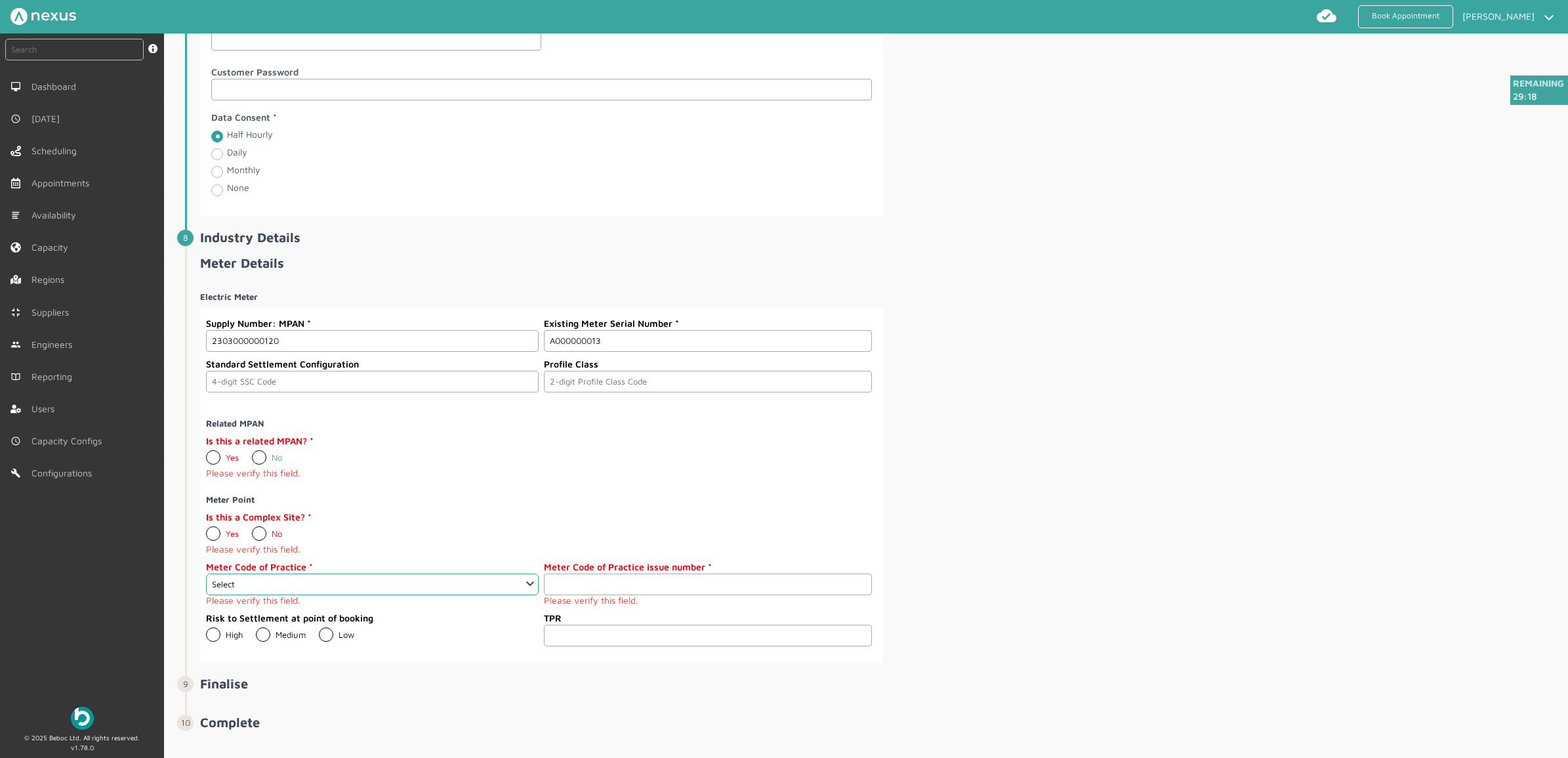
radio input "true"
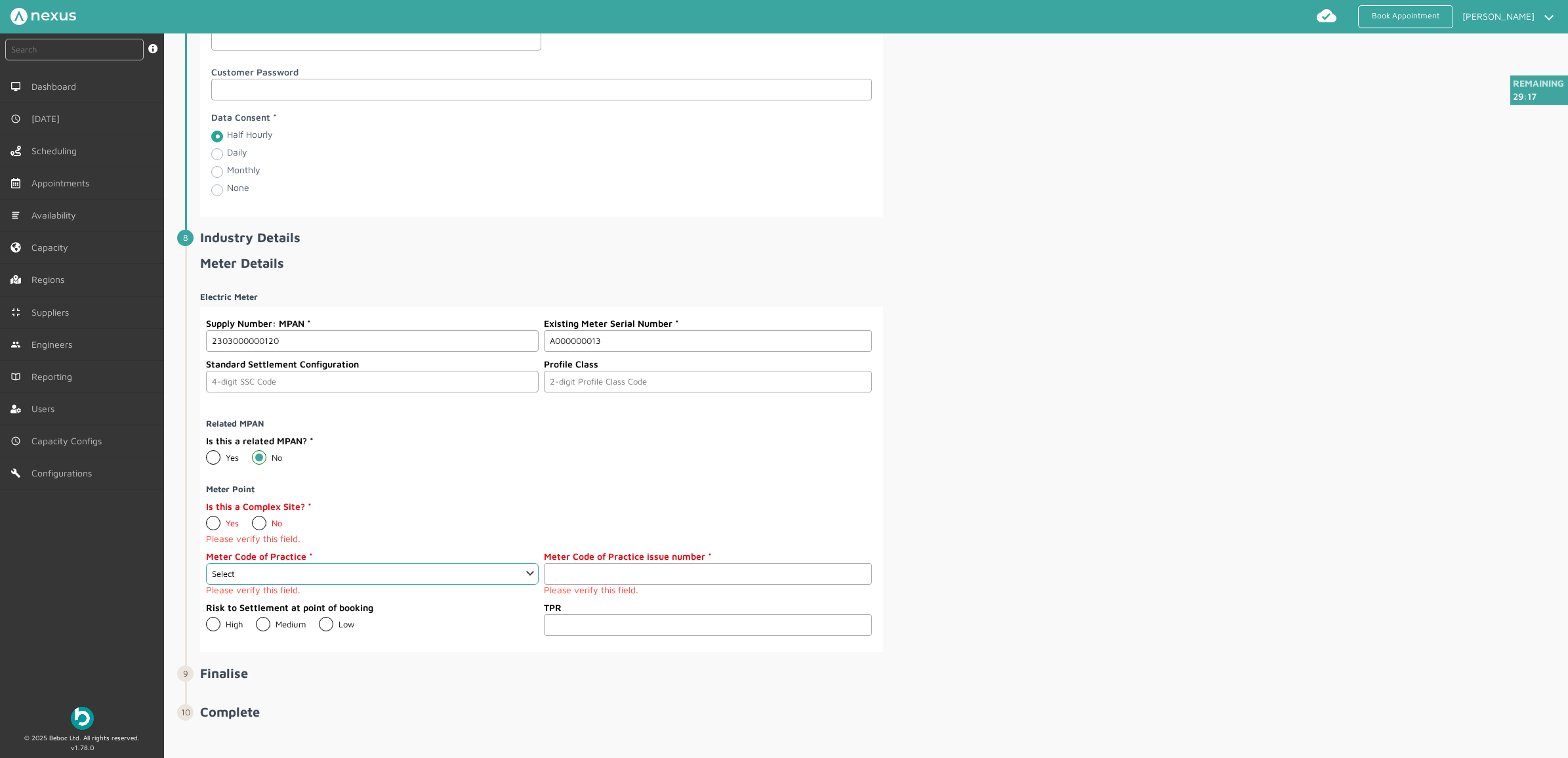
click at [260, 528] on label "No" at bounding box center [267, 523] width 30 height 10
click at [252, 518] on input "No" at bounding box center [251, 518] width 1 height 1
radio input "true"
click at [392, 576] on select "Select 1 2 3 4 5 6 7 8 9 10 11" at bounding box center [372, 568] width 332 height 22
click at [1254, 197] on div "Postcode PR7 6TE Address Lookup Company Name Site Risks / Hazards Address Line …" at bounding box center [883, 0] width 1365 height 441
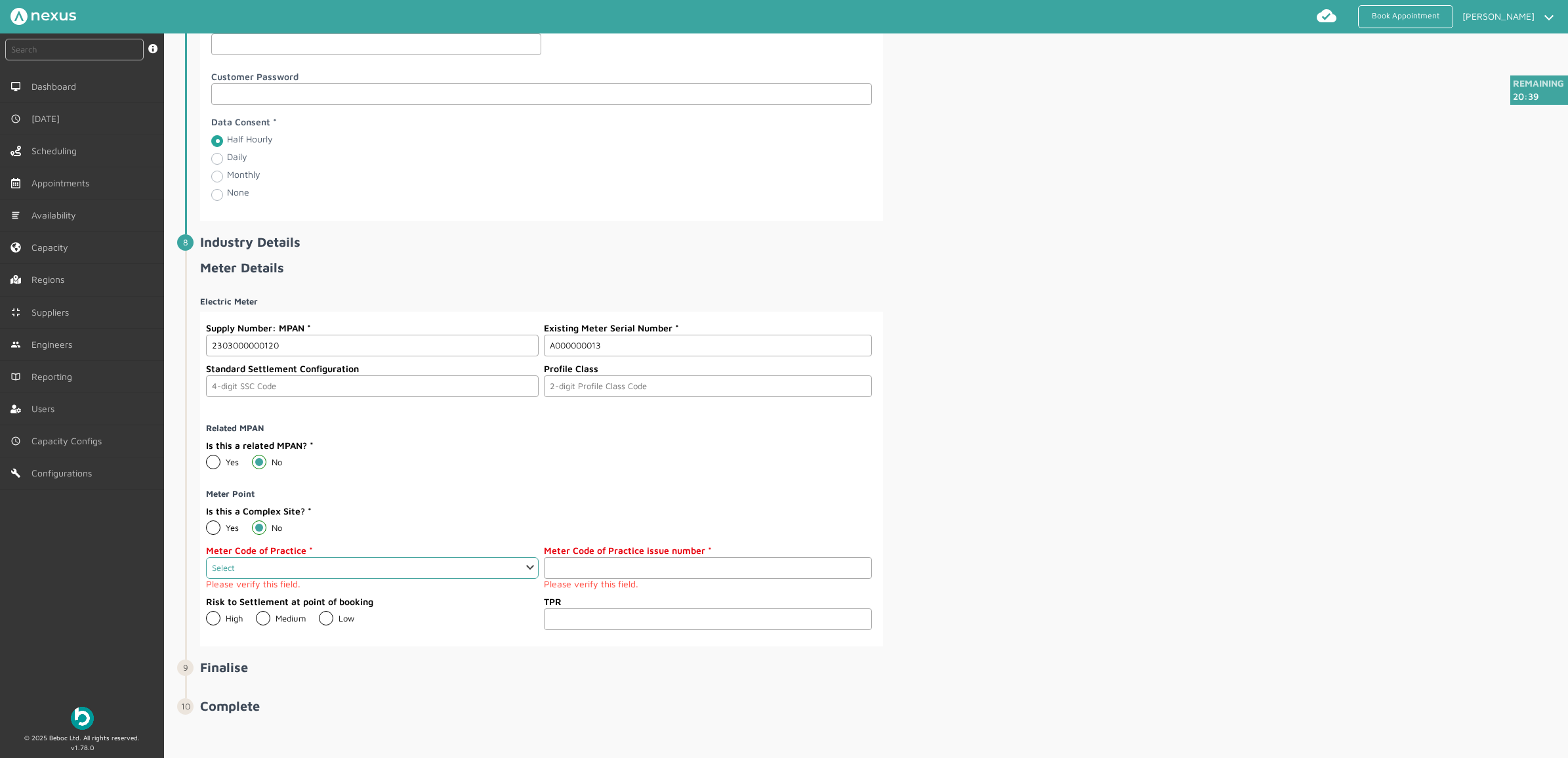
click at [290, 579] on select "Select 1 2 3 4 5 6 7 8 9 10 11" at bounding box center [372, 568] width 332 height 22
select select "2: 2"
click at [206, 567] on select "Select 1 2 3 4 5 6 7 8 9 10 11" at bounding box center [372, 568] width 332 height 22
click at [643, 576] on input "number" at bounding box center [707, 568] width 327 height 22
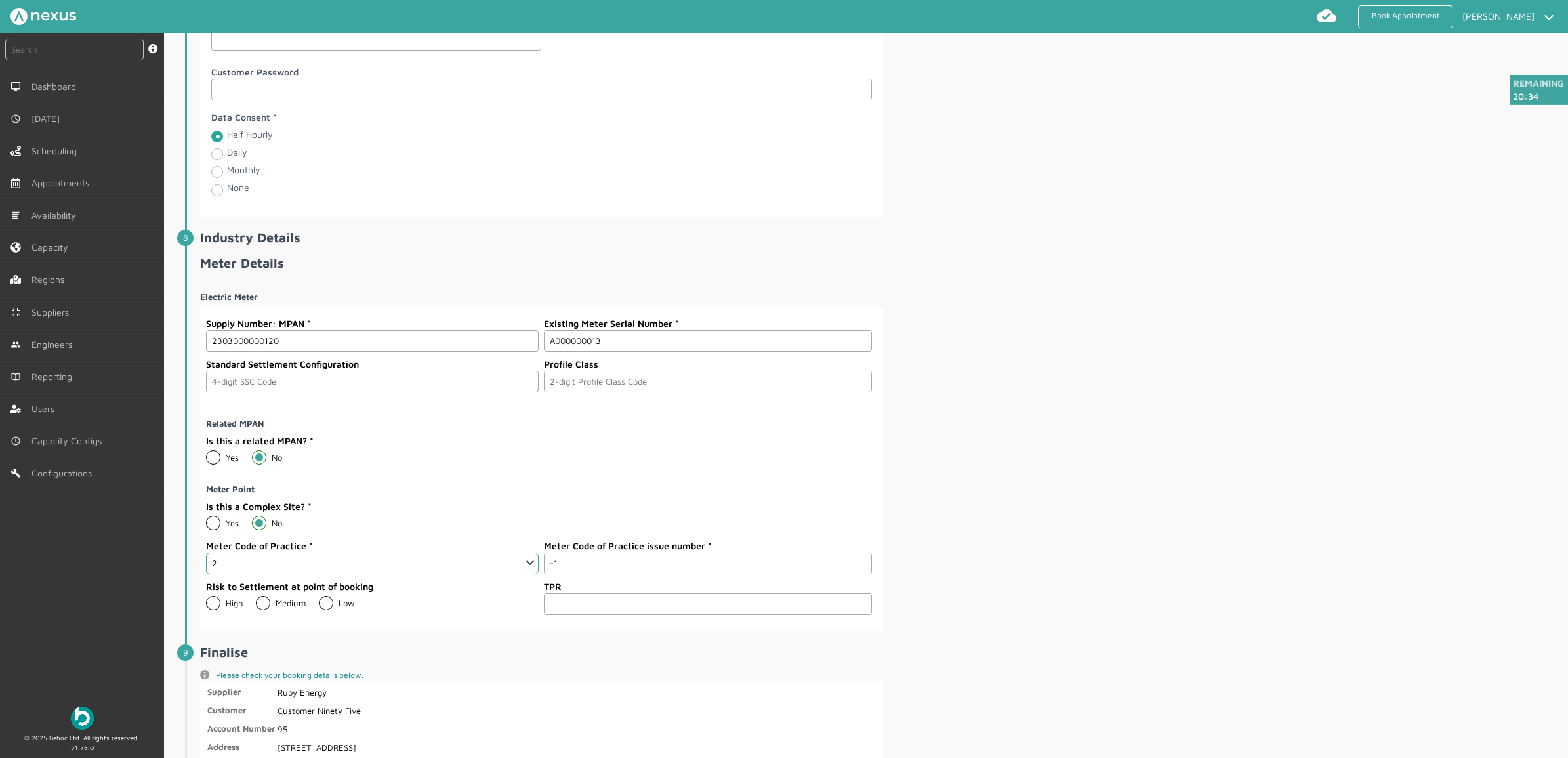
click at [859, 574] on input "-1" at bounding box center [707, 563] width 327 height 22
click at [859, 574] on input "-2" at bounding box center [707, 563] width 327 height 22
click at [859, 574] on input "-3" at bounding box center [707, 563] width 327 height 22
drag, startPoint x: 599, startPoint y: 586, endPoint x: 489, endPoint y: 589, distance: 110.0
click at [489, 579] on div "Meter Code of Practice Select 1 2 3 4 5 6 7 8 9 10 11 Meter Code of Practice is…" at bounding box center [539, 559] width 666 height 41
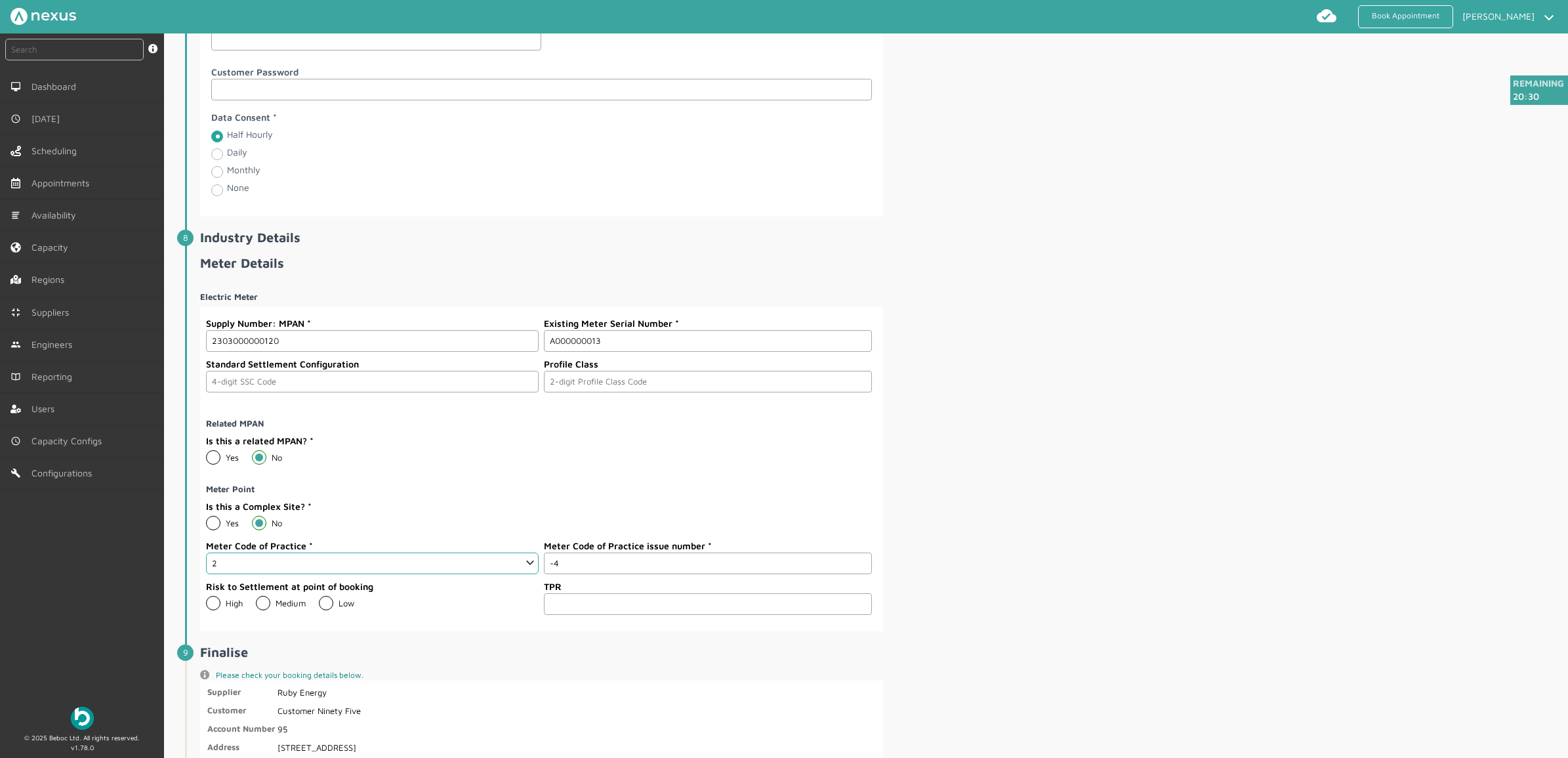
click at [858, 574] on input "-4" at bounding box center [707, 563] width 327 height 22
click at [858, 574] on input "-5" at bounding box center [707, 563] width 327 height 22
click at [858, 574] on input "-6" at bounding box center [707, 563] width 327 height 22
click at [858, 574] on input "-7" at bounding box center [707, 563] width 327 height 22
click at [858, 574] on input "-8" at bounding box center [707, 563] width 327 height 22
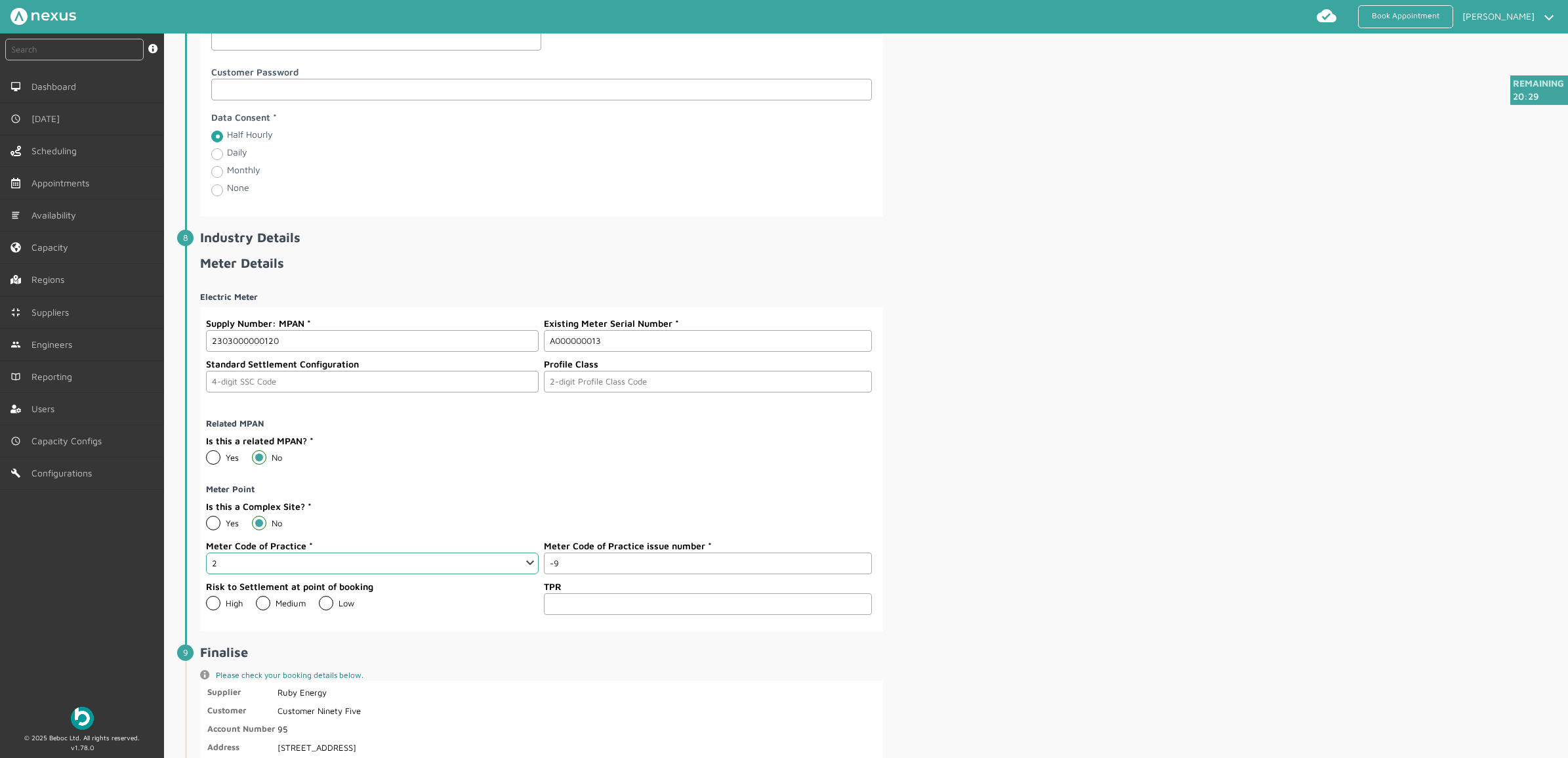
click at [858, 574] on input "-9" at bounding box center [707, 563] width 327 height 22
click at [858, 573] on input "-8" at bounding box center [707, 563] width 327 height 22
click at [858, 573] on input "-7" at bounding box center [707, 563] width 327 height 22
click at [858, 573] on input "-6" at bounding box center [707, 563] width 327 height 22
click at [858, 573] on input "-5" at bounding box center [707, 563] width 327 height 22
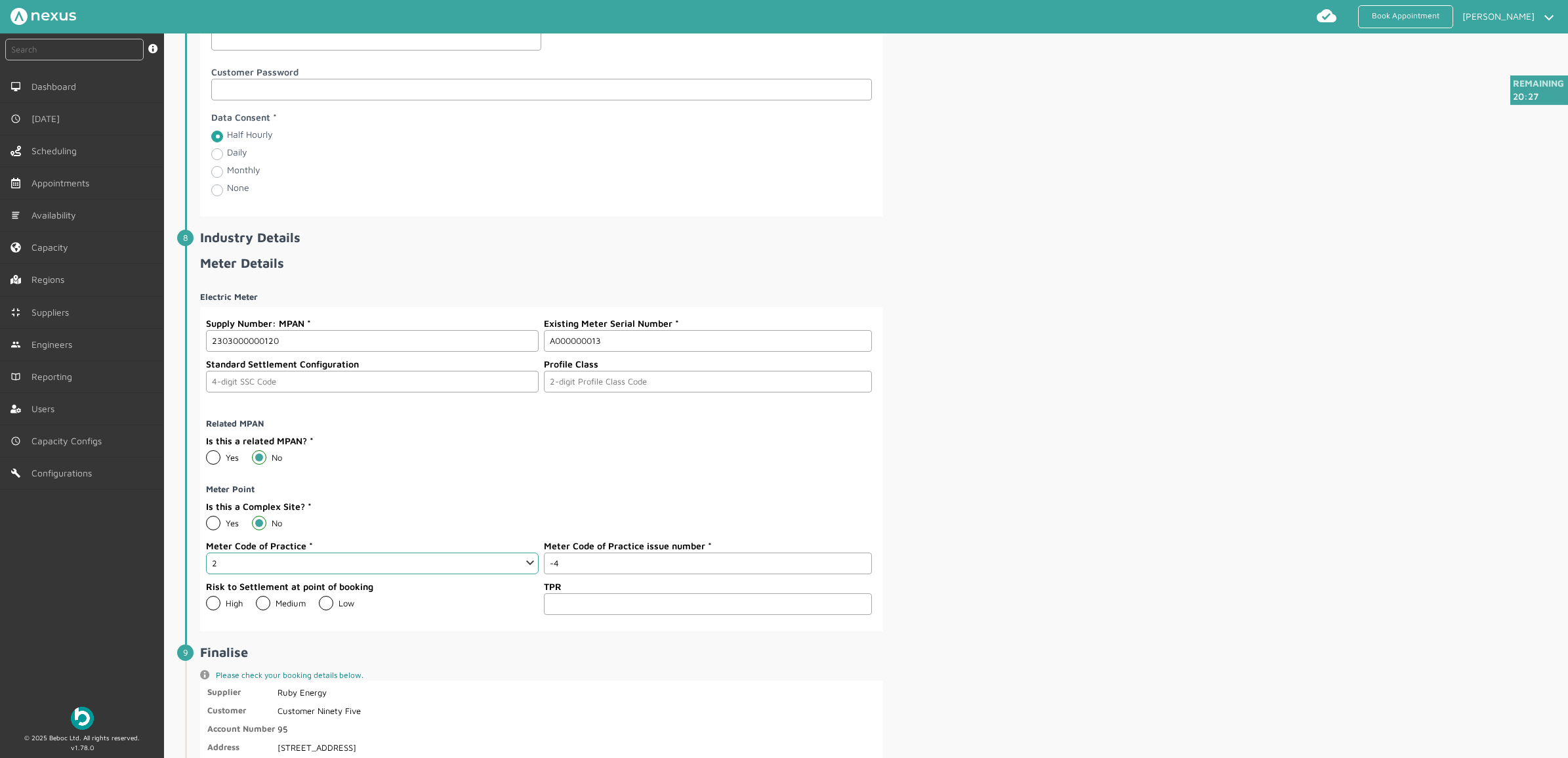
click at [858, 573] on input "-4" at bounding box center [707, 563] width 327 height 22
click at [858, 573] on input "-3" at bounding box center [707, 563] width 327 height 22
click at [858, 573] on input "-2" at bounding box center [707, 563] width 327 height 22
click at [858, 573] on input "-1" at bounding box center [707, 563] width 327 height 22
click at [858, 573] on input "0" at bounding box center [707, 563] width 327 height 22
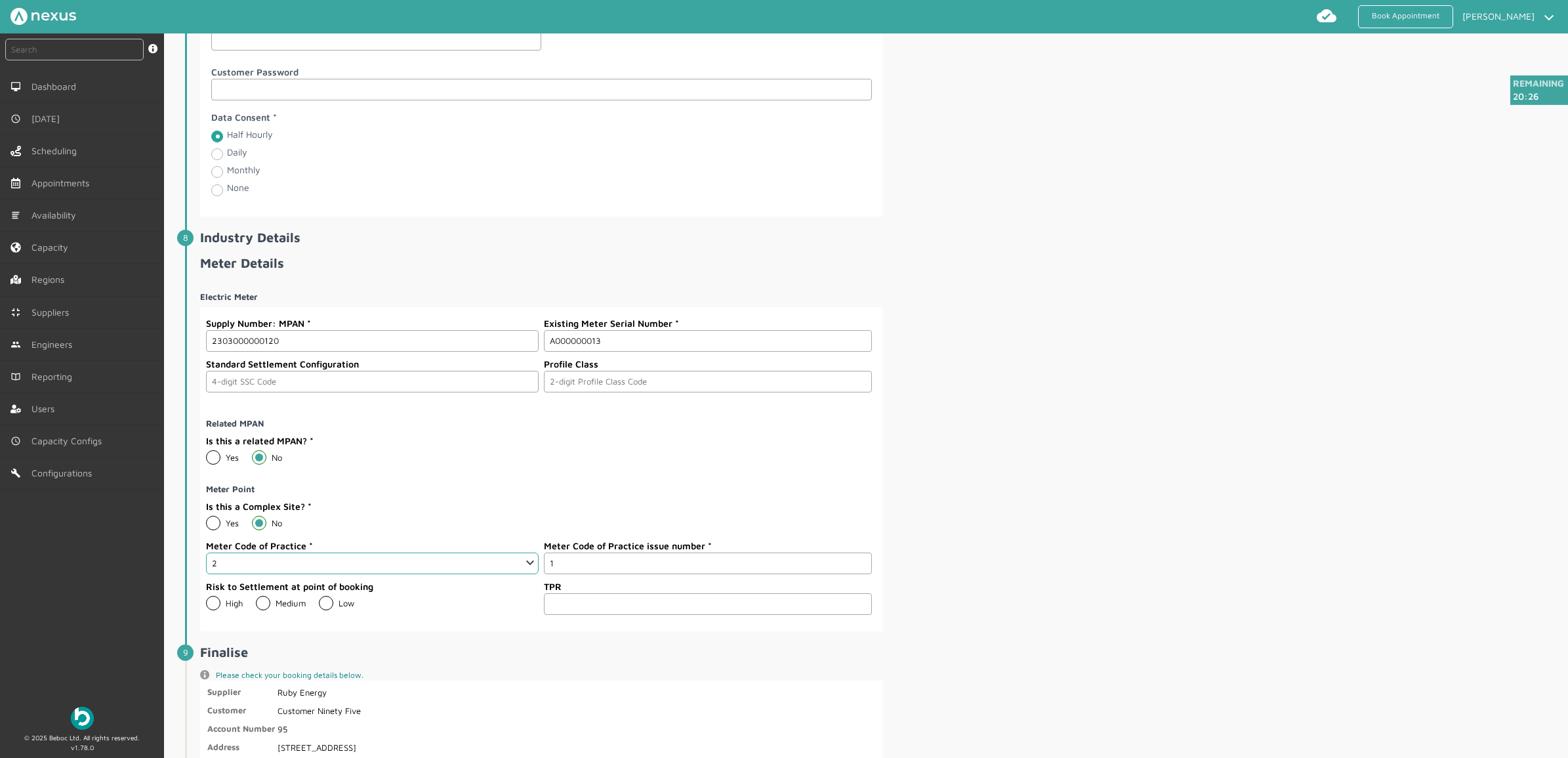
click at [858, 573] on input "1" at bounding box center [707, 563] width 327 height 22
type input "2"
click at [858, 573] on input "2" at bounding box center [707, 563] width 327 height 22
click at [1028, 598] on div "Electric Meter Supply Number: MPAN 2303000000120 Existing Meter Serial Number A…" at bounding box center [883, 456] width 1365 height 351
click at [1110, 518] on div "Electric Meter Supply Number: MPAN 2303000000120 Existing Meter Serial Number A…" at bounding box center [883, 456] width 1365 height 351
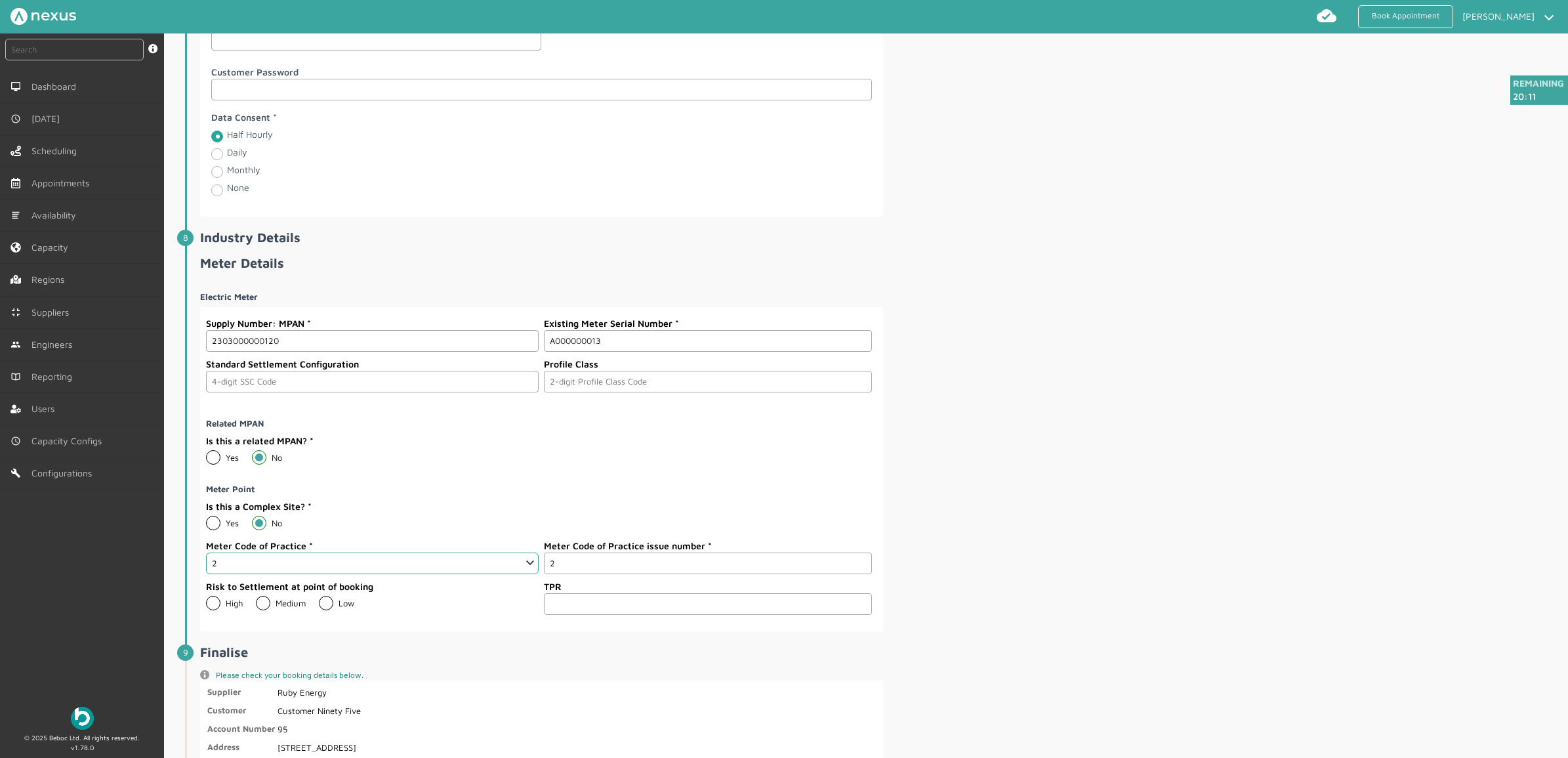
click at [309, 606] on div "Medium" at bounding box center [287, 603] width 63 height 10
click at [336, 606] on label "Low" at bounding box center [336, 603] width 36 height 10
click at [319, 598] on input "Low" at bounding box center [318, 598] width 1 height 1
radio input "true"
click at [1018, 480] on div "Electric Meter Supply Number: MPAN 2303000000120 Existing Meter Serial Number A…" at bounding box center [883, 456] width 1365 height 351
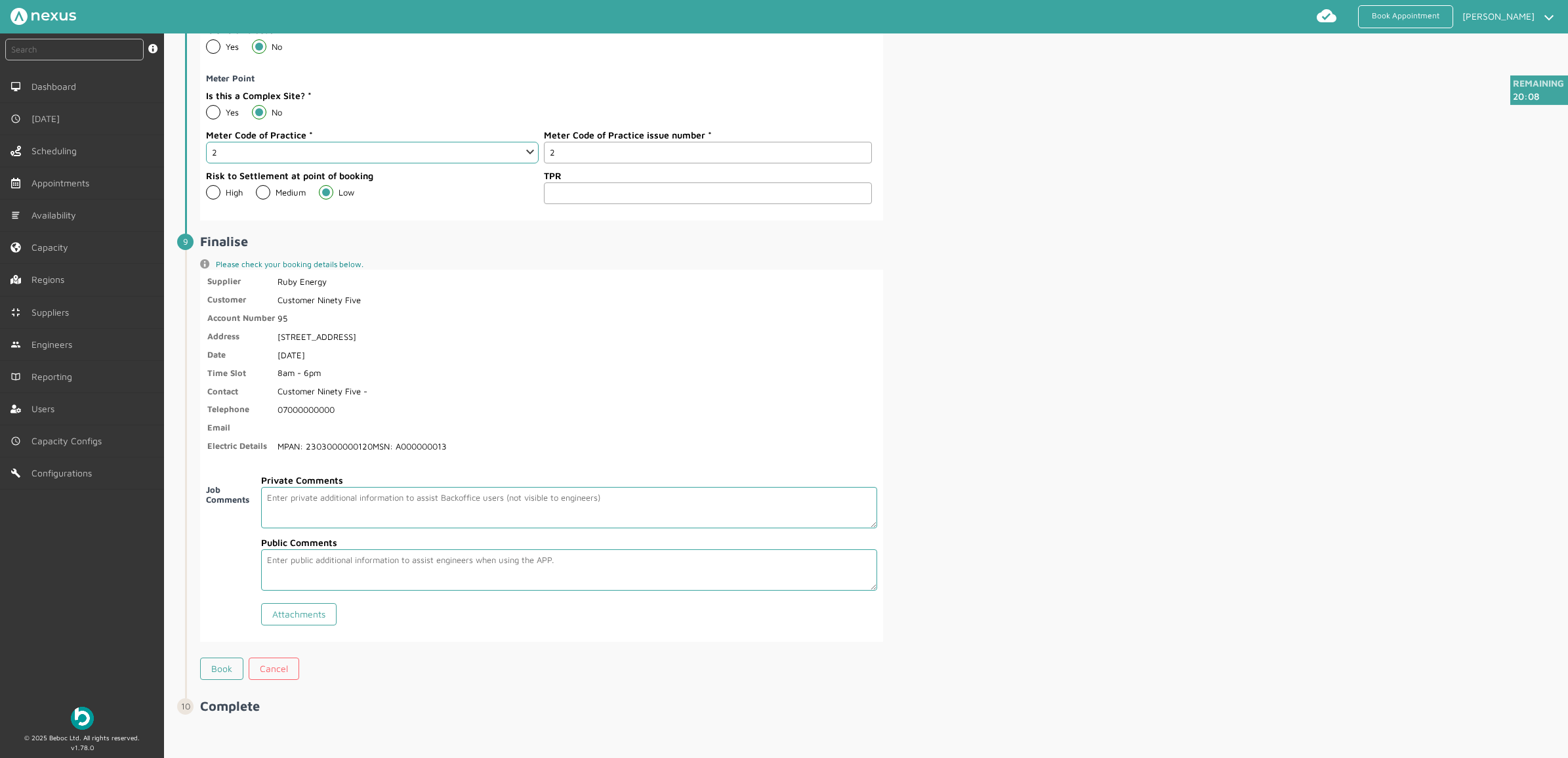
scroll to position [2090, 0]
click at [225, 606] on link "Book" at bounding box center [222, 669] width 44 height 23
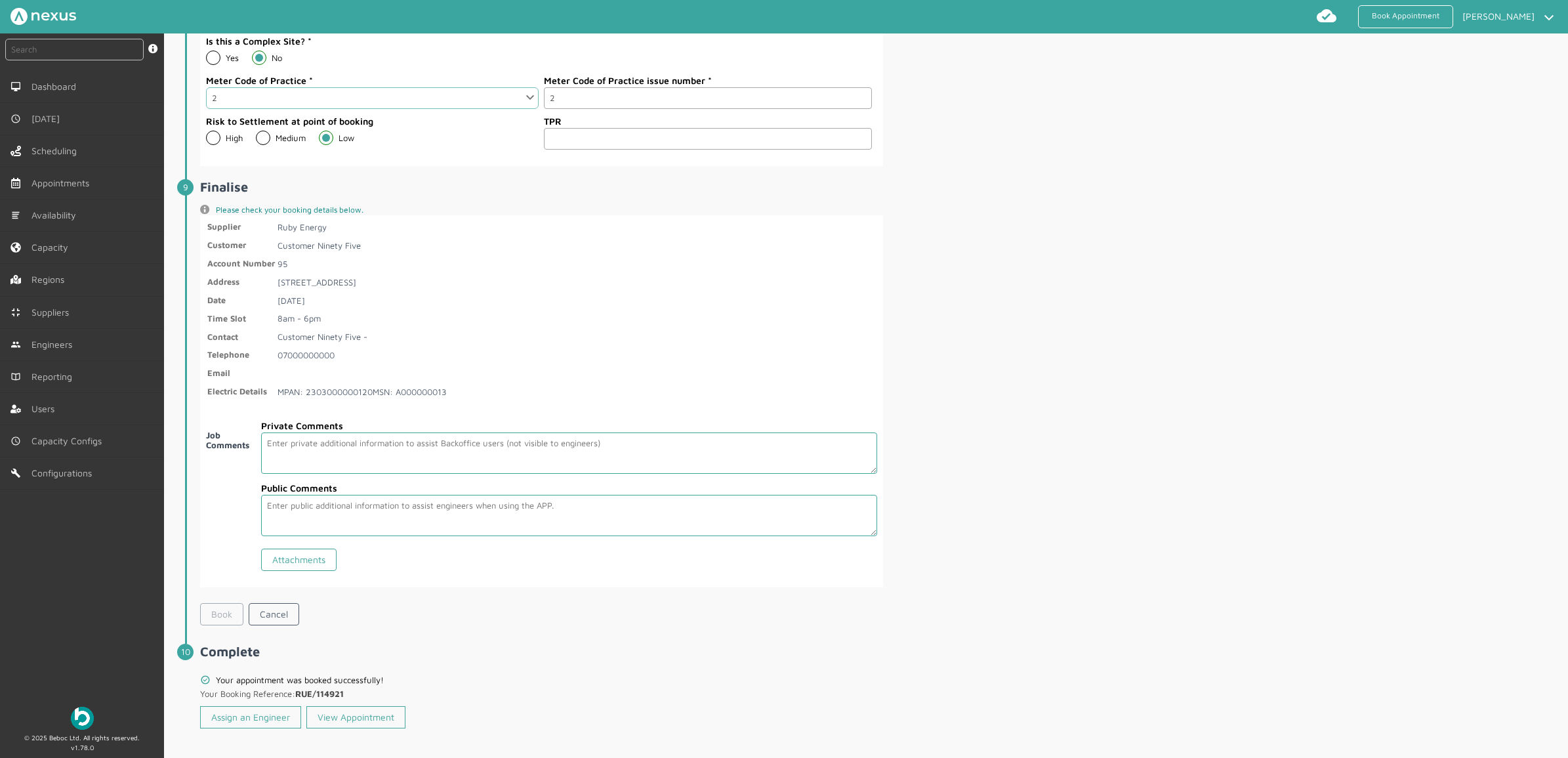
scroll to position [2151, 0]
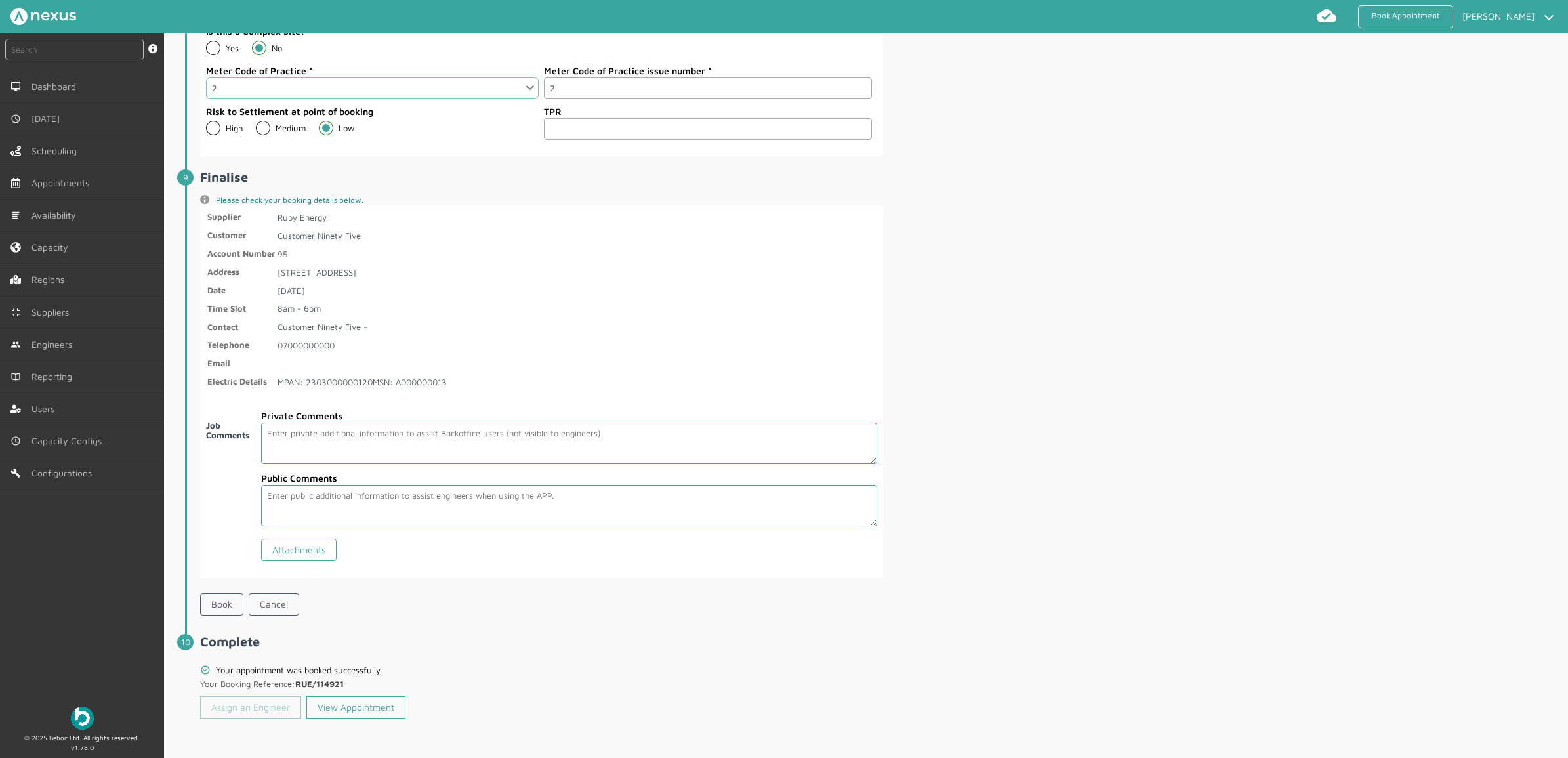
click at [251, 606] on link "Assign an Engineer" at bounding box center [250, 707] width 101 height 23
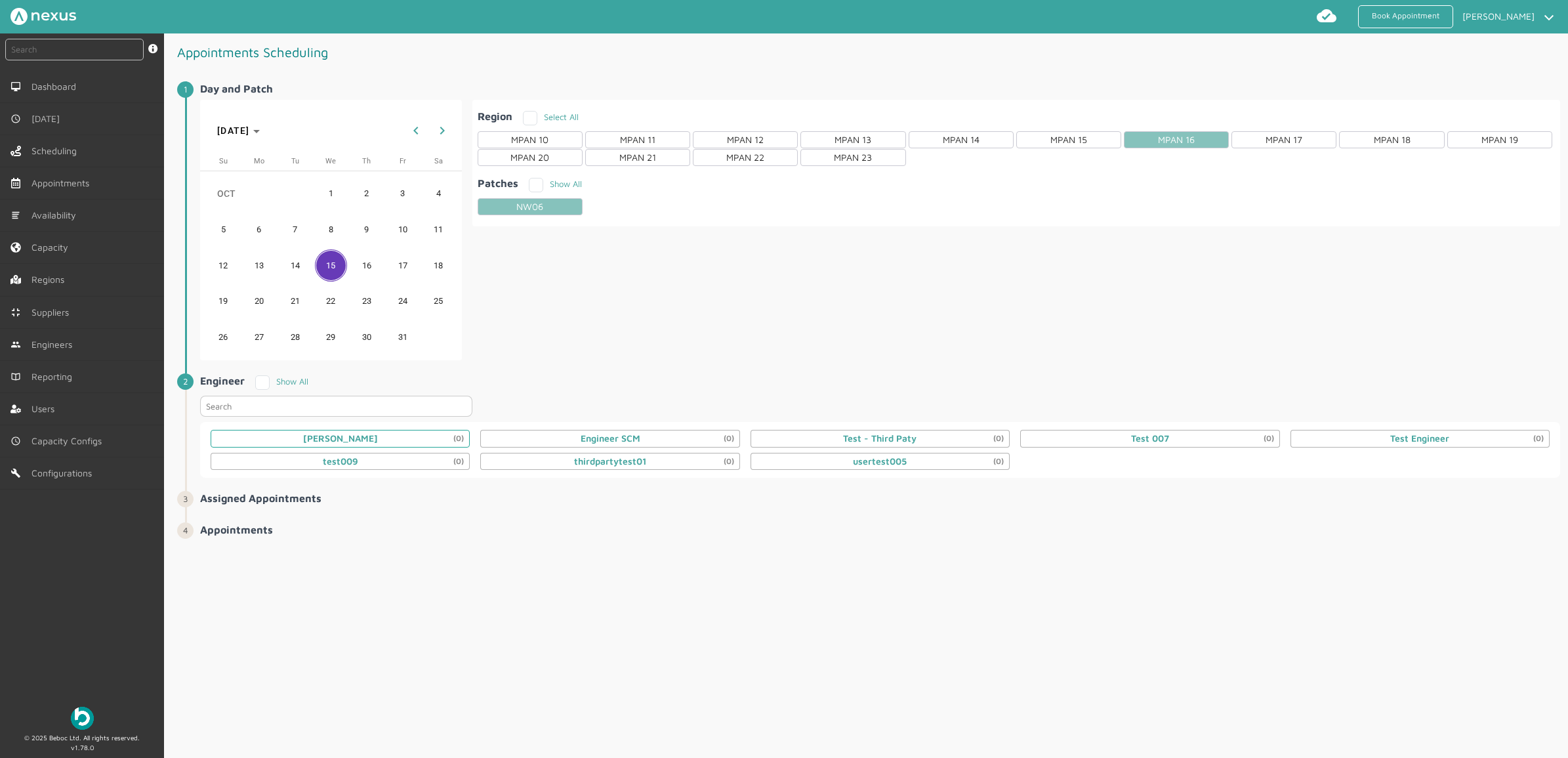
click at [419, 441] on div "Daniel Metcalfe (0)" at bounding box center [340, 438] width 259 height 17
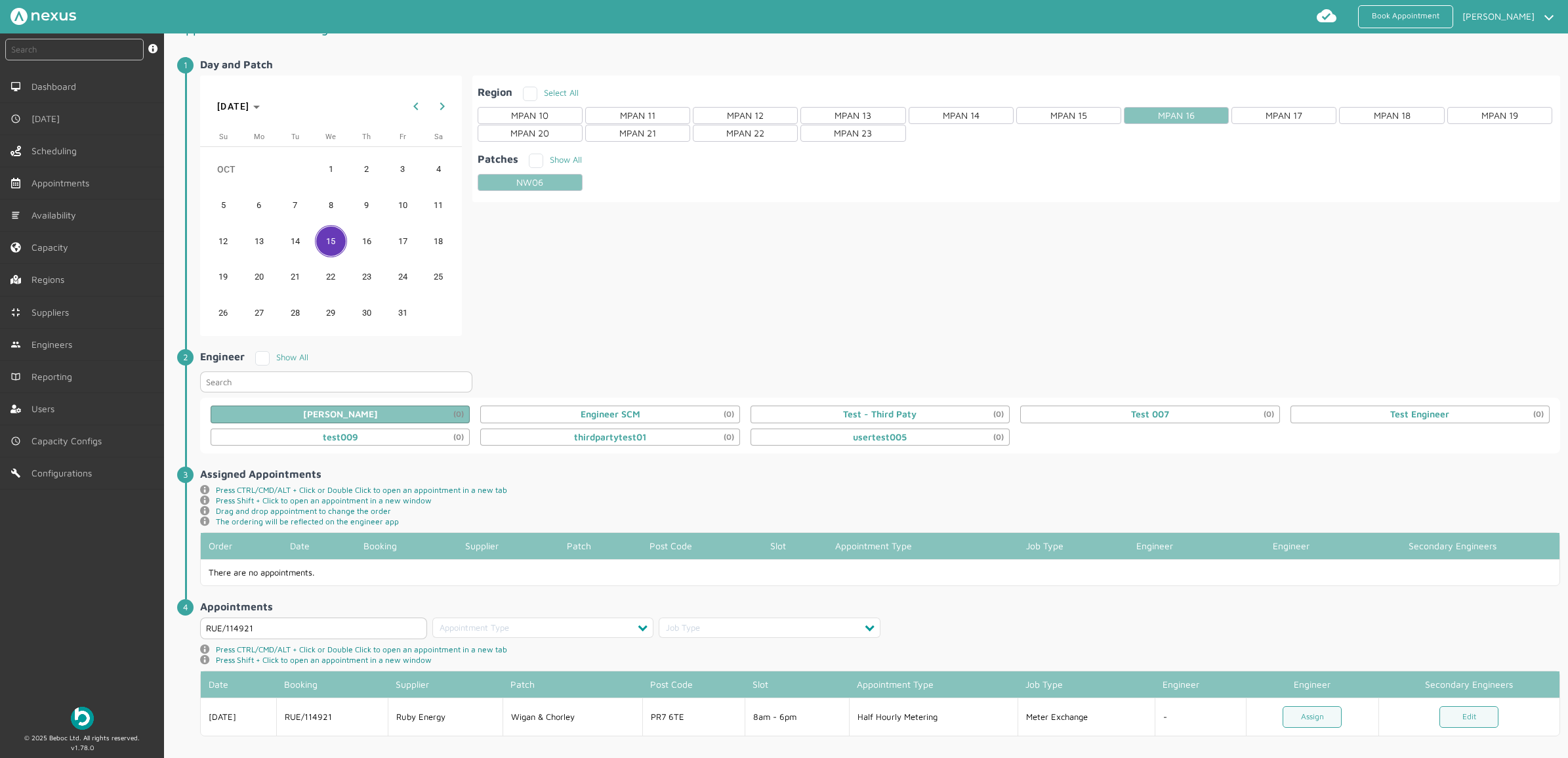
scroll to position [38, 0]
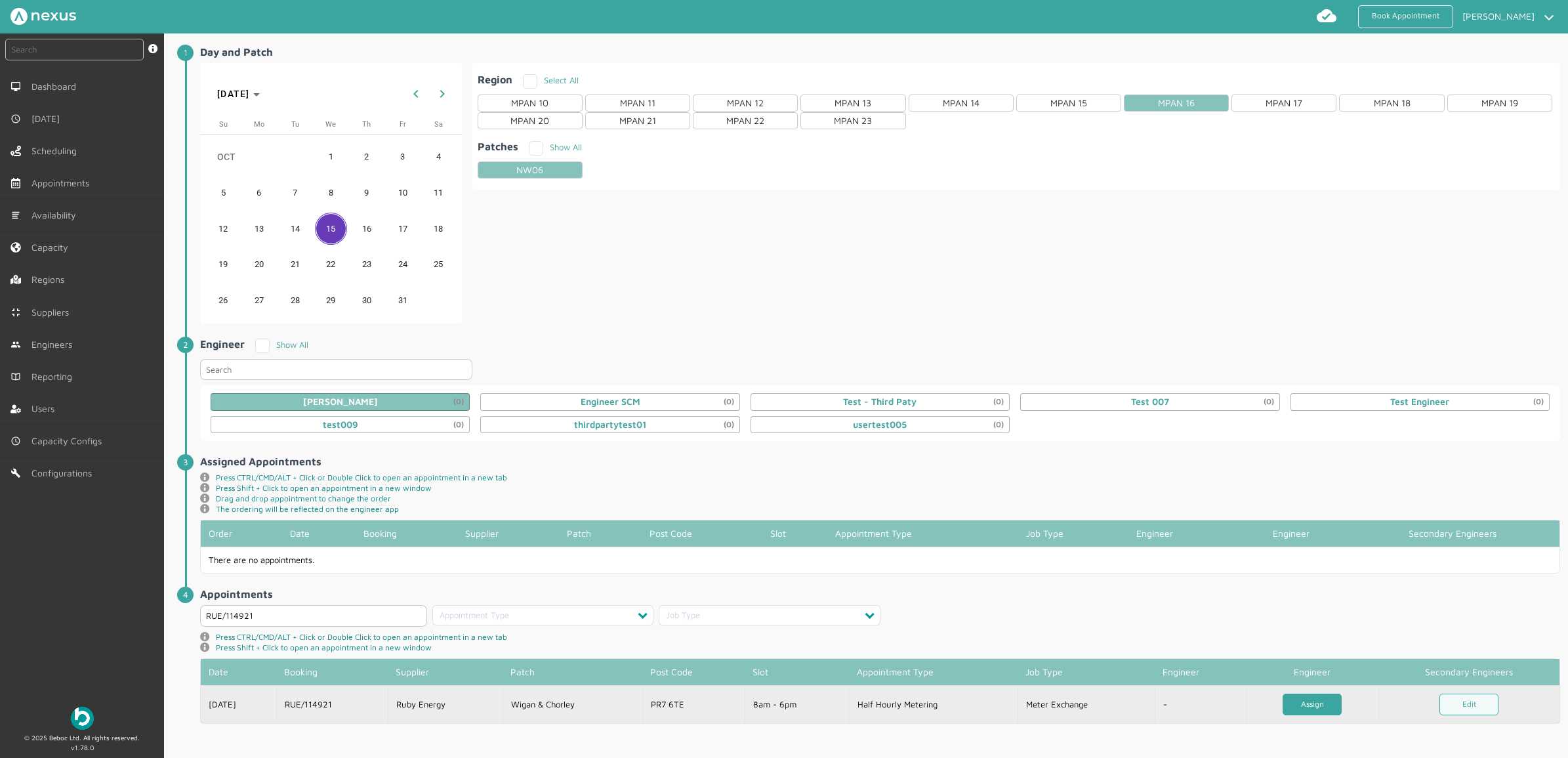
click at [1254, 606] on link "Assign" at bounding box center [1312, 704] width 59 height 22
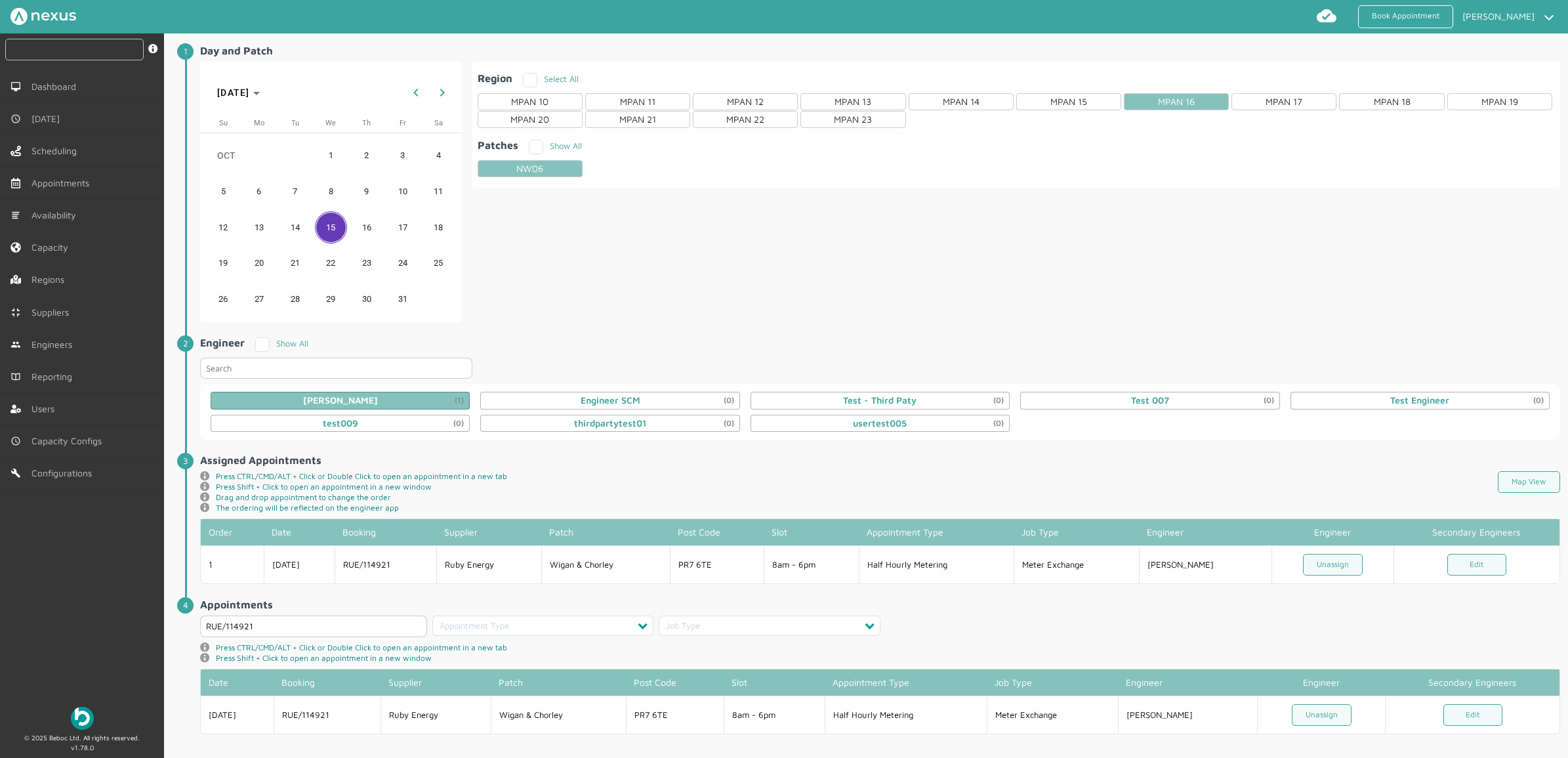
click at [97, 44] on input "text" at bounding box center [74, 49] width 139 height 22
type input "114921"
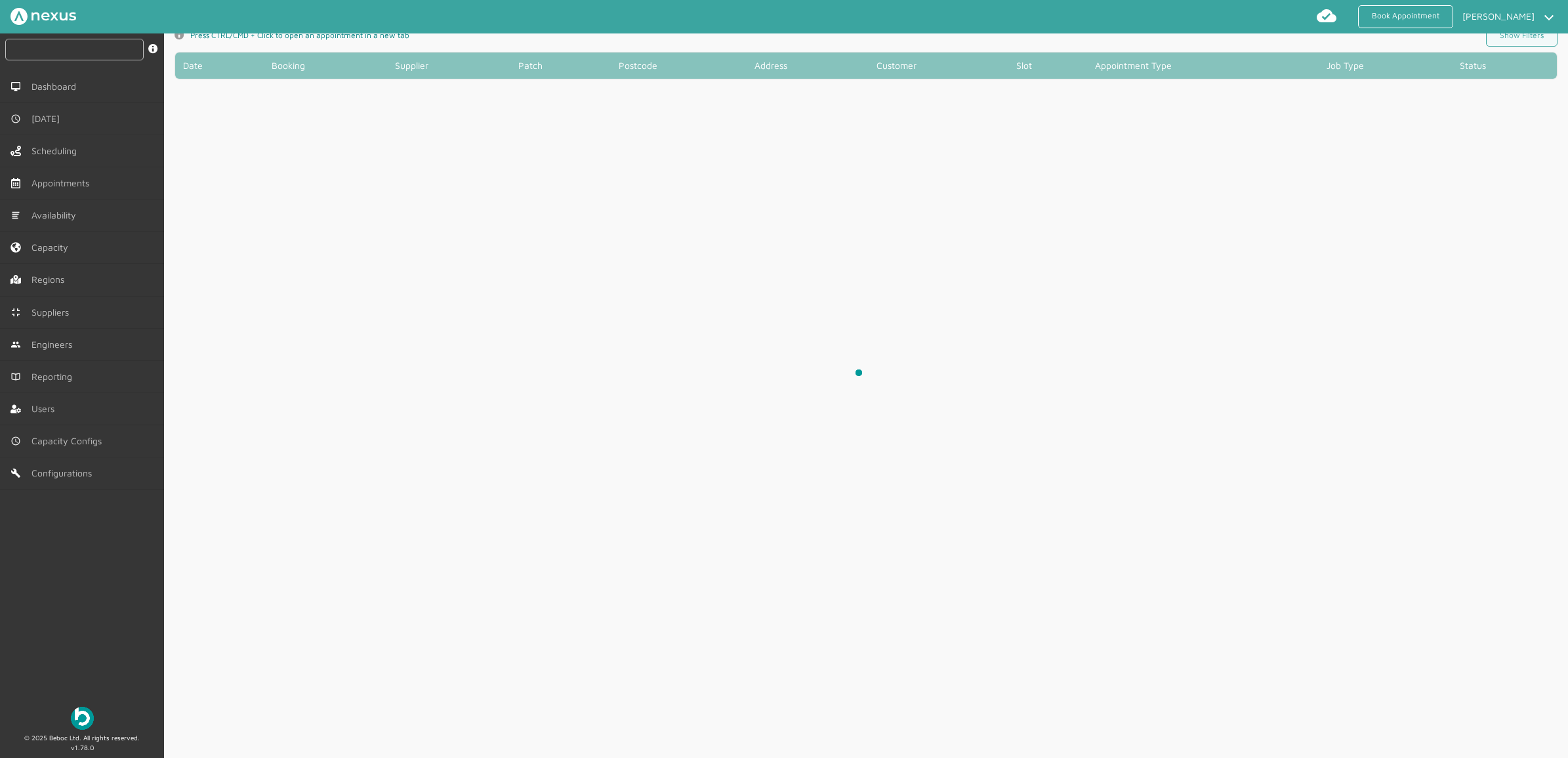
scroll to position [4, 0]
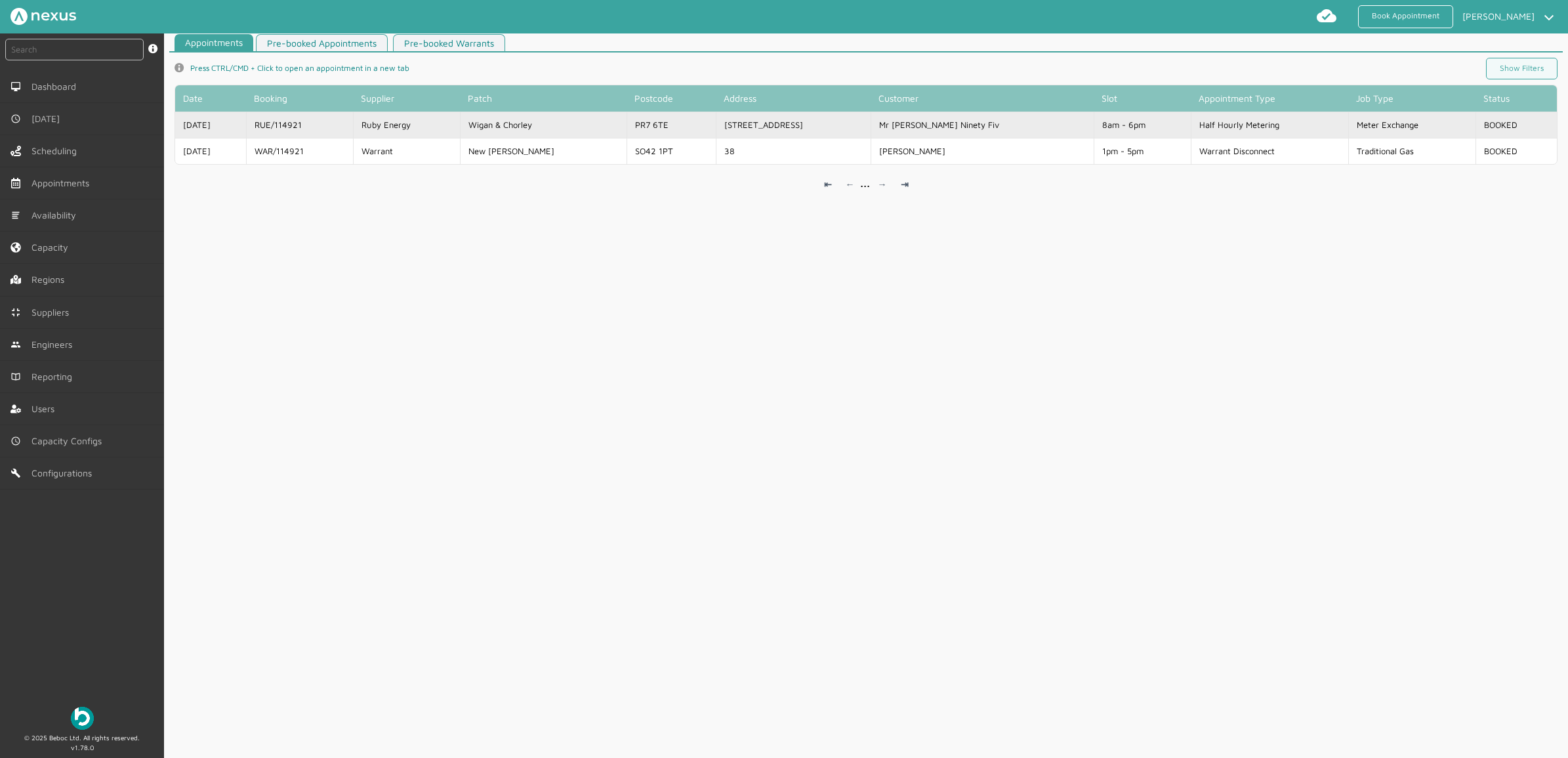
click at [657, 115] on td "PR7 6TE" at bounding box center [671, 125] width 89 height 26
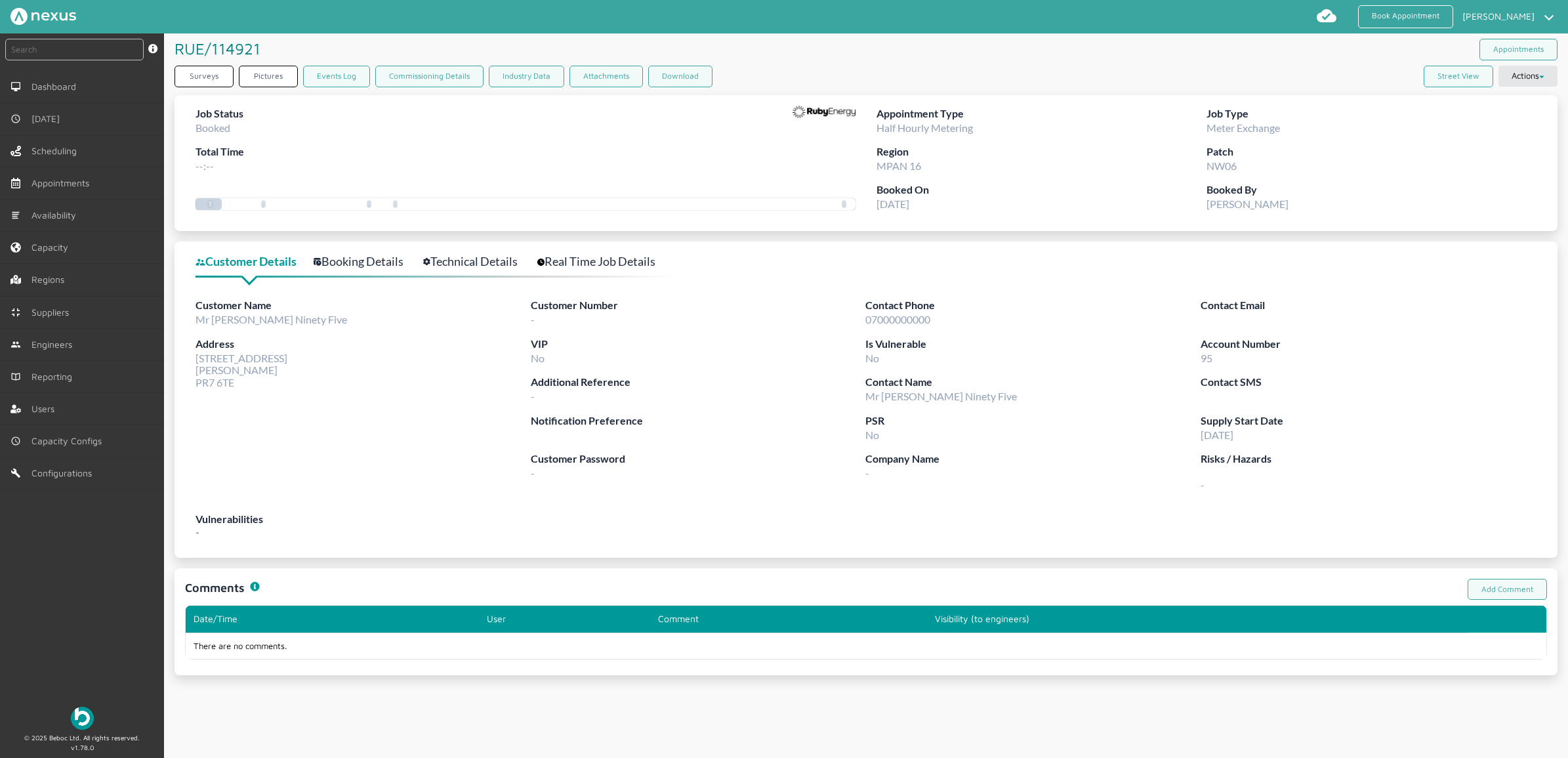
drag, startPoint x: 79, startPoint y: 609, endPoint x: 81, endPoint y: 601, distance: 8.2
click at [81, 601] on div "instant search Search by: Booking Reference, Customer Number, Account Number, M…" at bounding box center [82, 364] width 164 height 662
